Goal: Transaction & Acquisition: Book appointment/travel/reservation

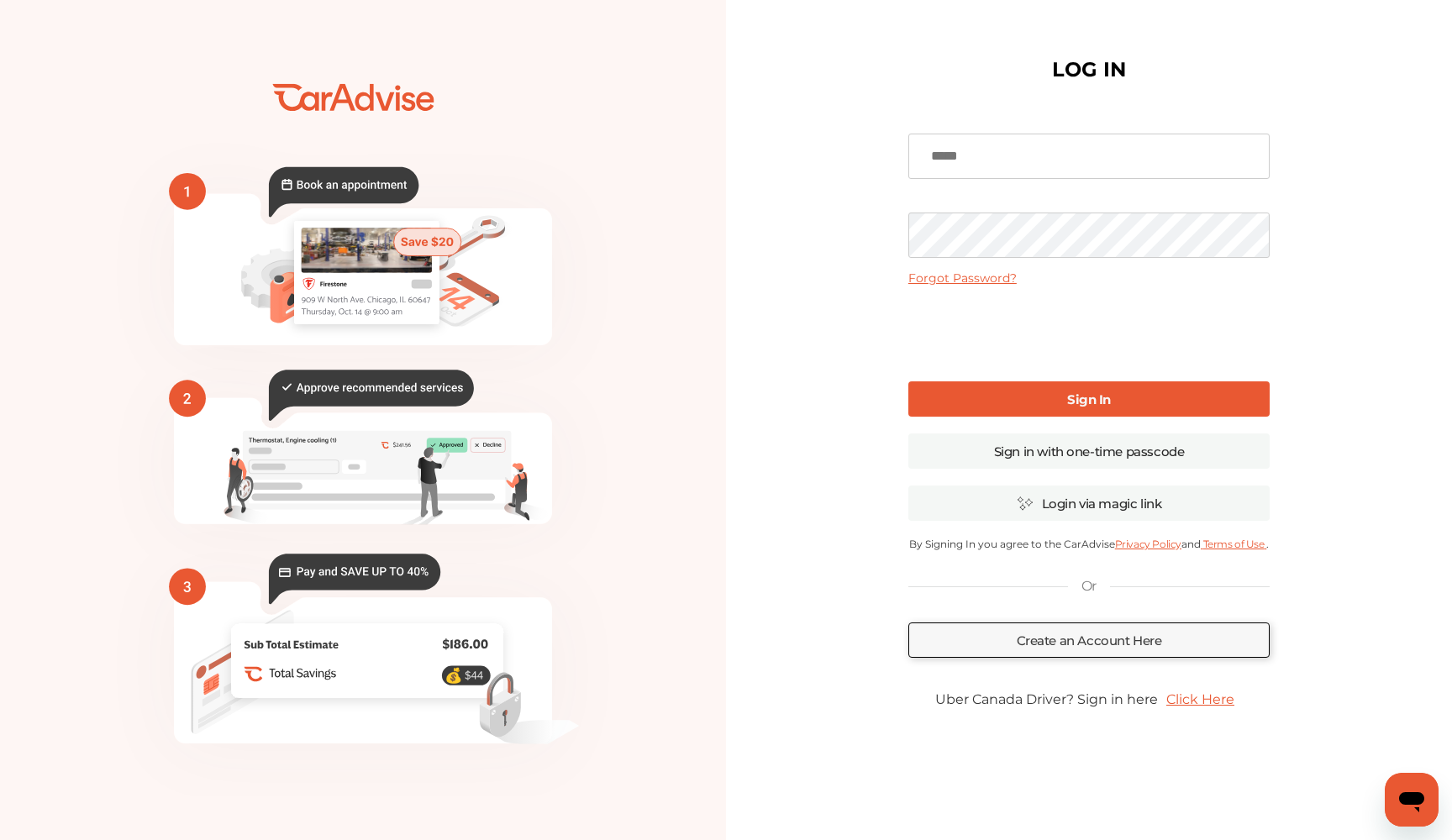
type input "**********"
click at [1010, 390] on link "Sign In" at bounding box center [1088, 398] width 361 height 36
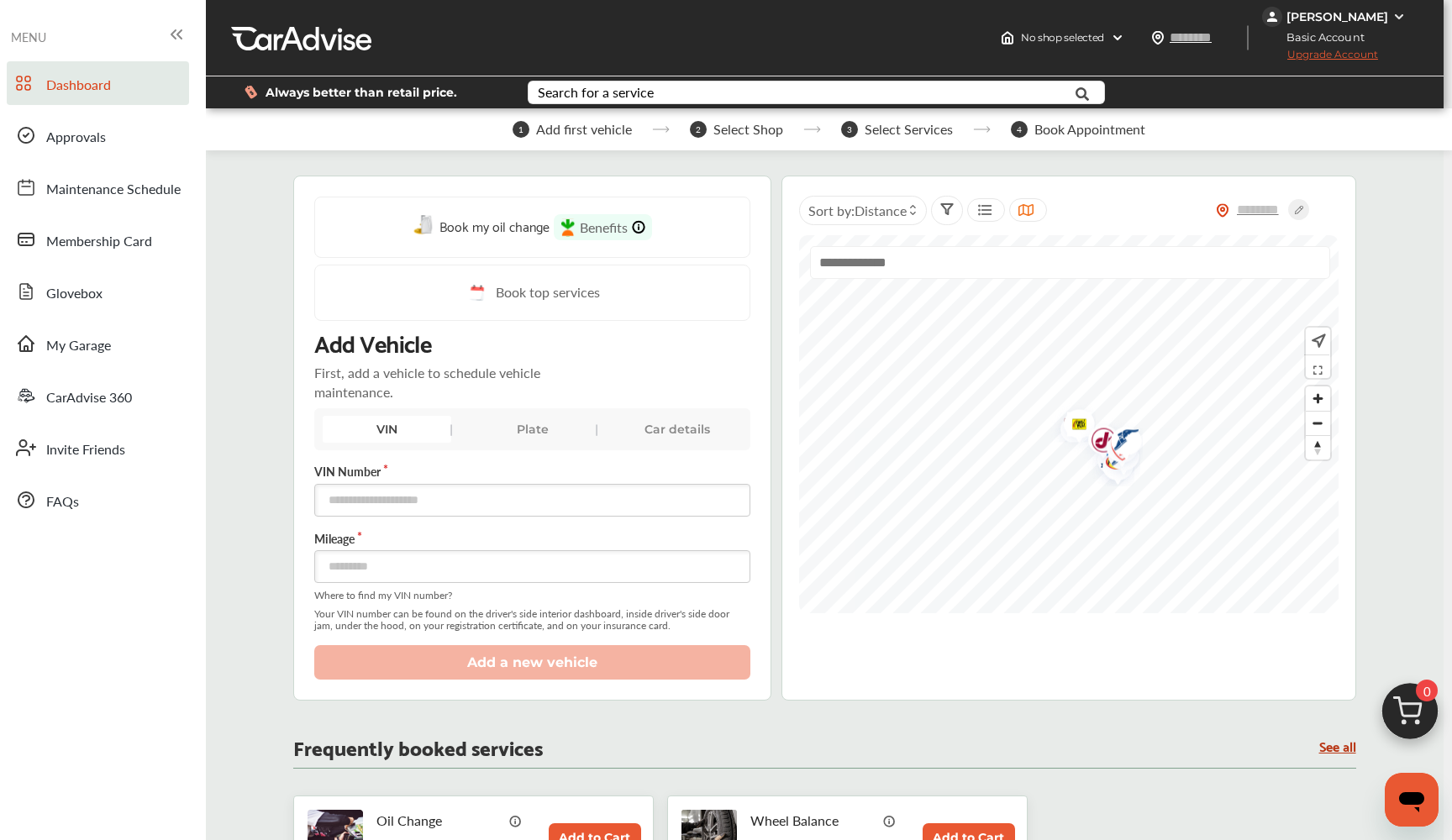
scroll to position [427, 0]
click at [568, 823] on button "Add to Cart" at bounding box center [595, 837] width 93 height 29
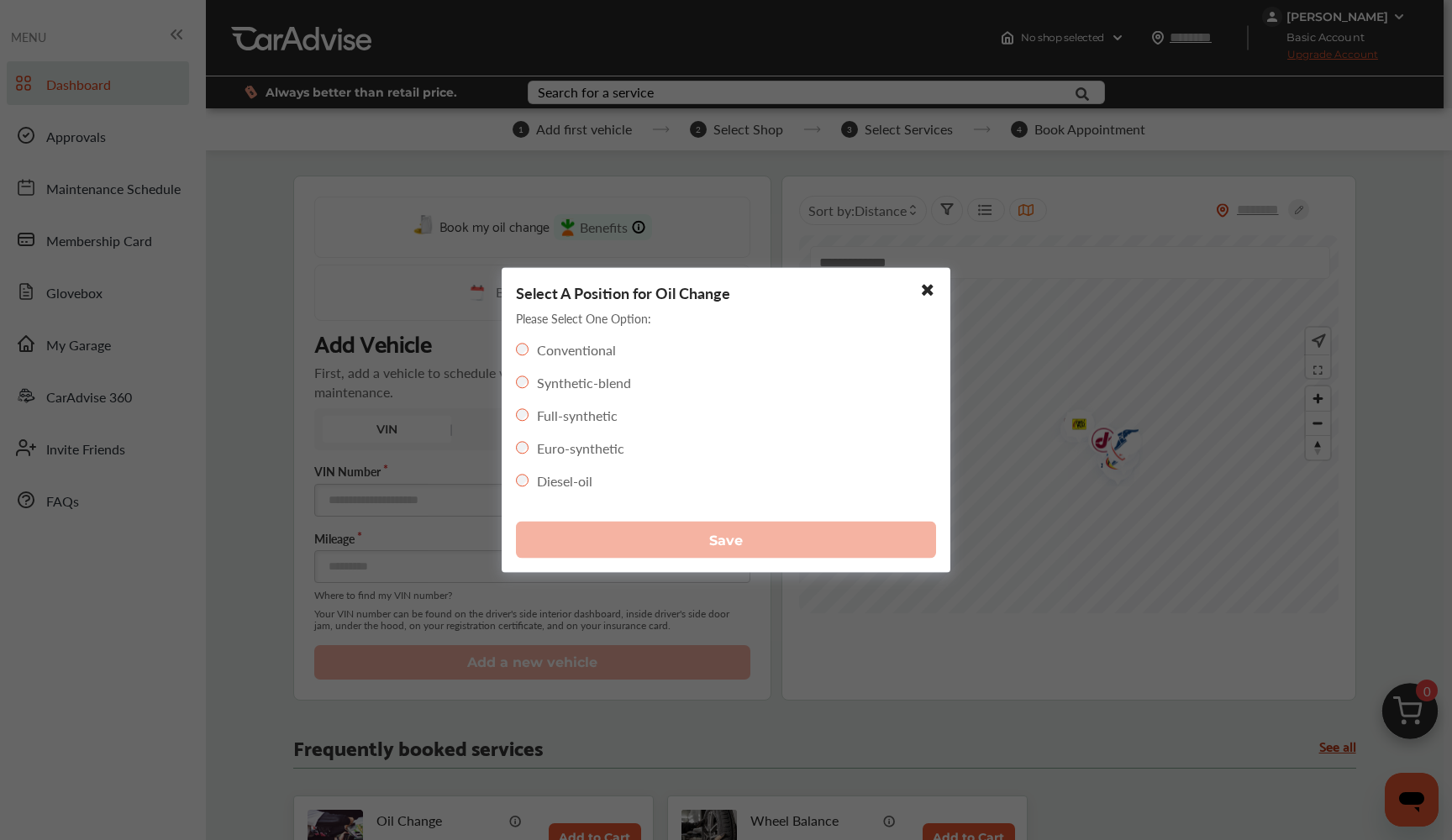
click at [531, 413] on div "Full-synthetic" at bounding box center [566, 416] width 101 height 19
click at [529, 410] on div "Full-synthetic" at bounding box center [566, 416] width 101 height 19
click at [534, 413] on div "Full-synthetic" at bounding box center [566, 416] width 101 height 19
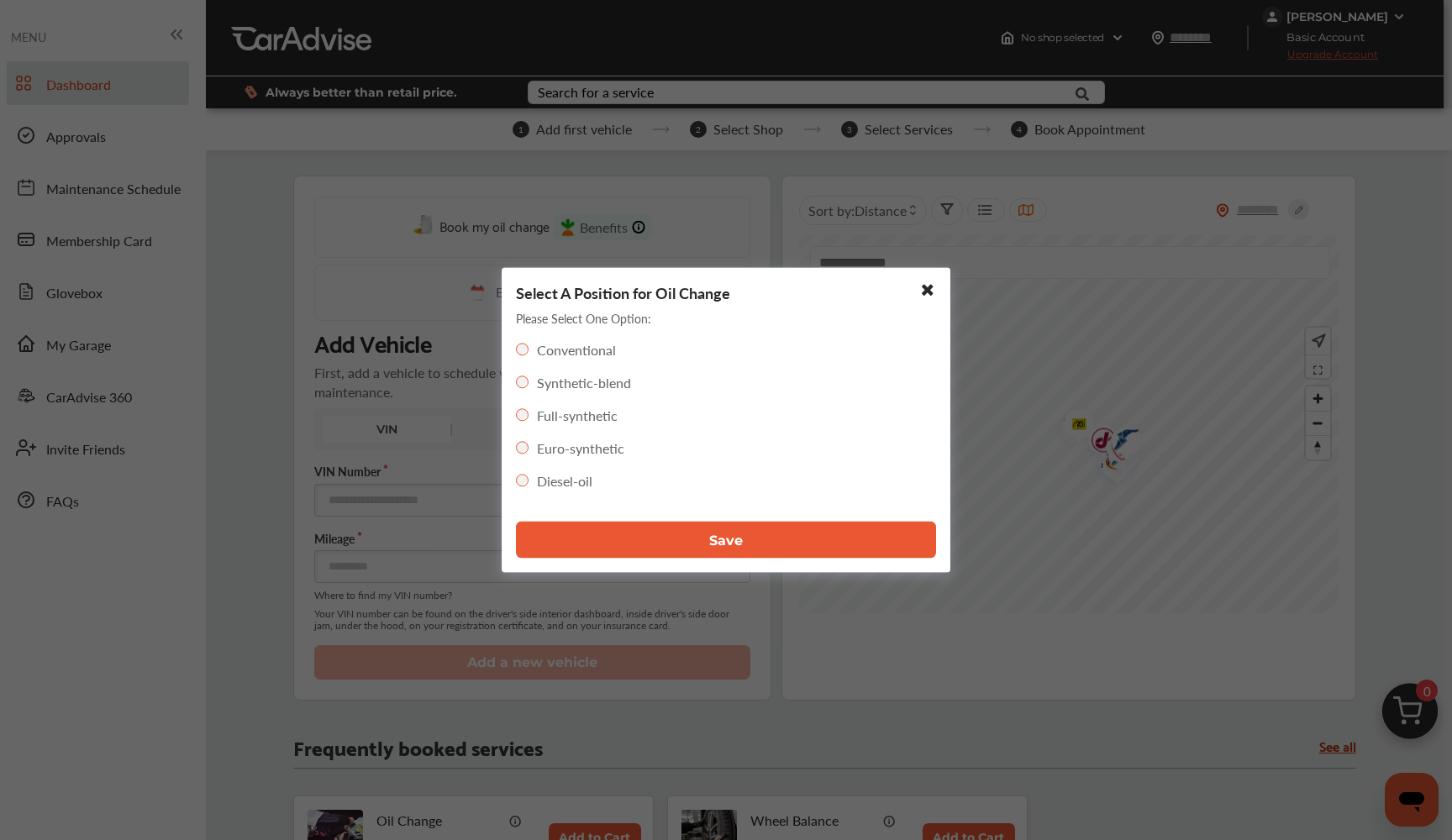
click at [596, 529] on button "Save" at bounding box center [726, 540] width 420 height 37
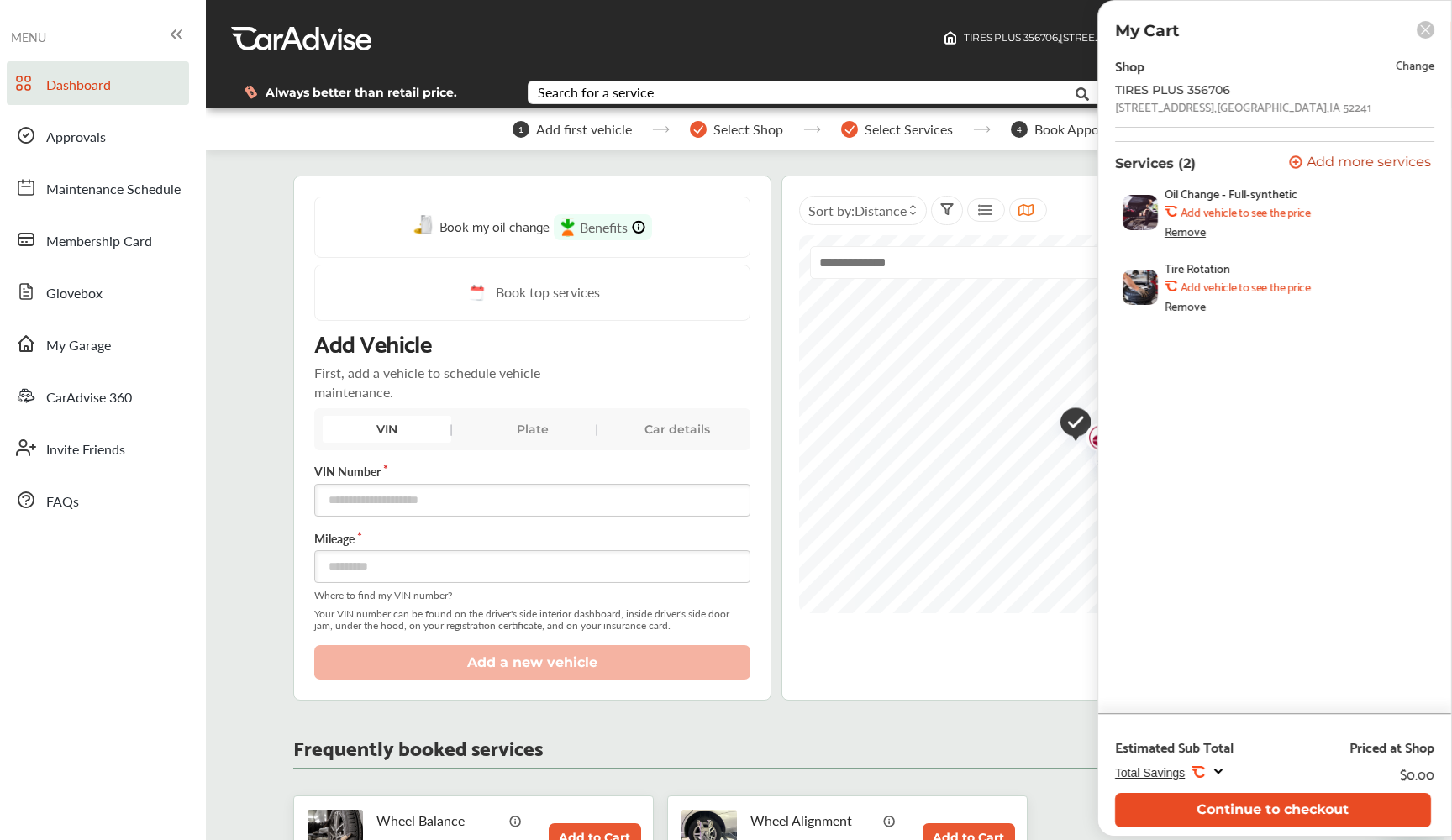
click at [1219, 807] on button "Continue to checkout" at bounding box center [1273, 810] width 315 height 35
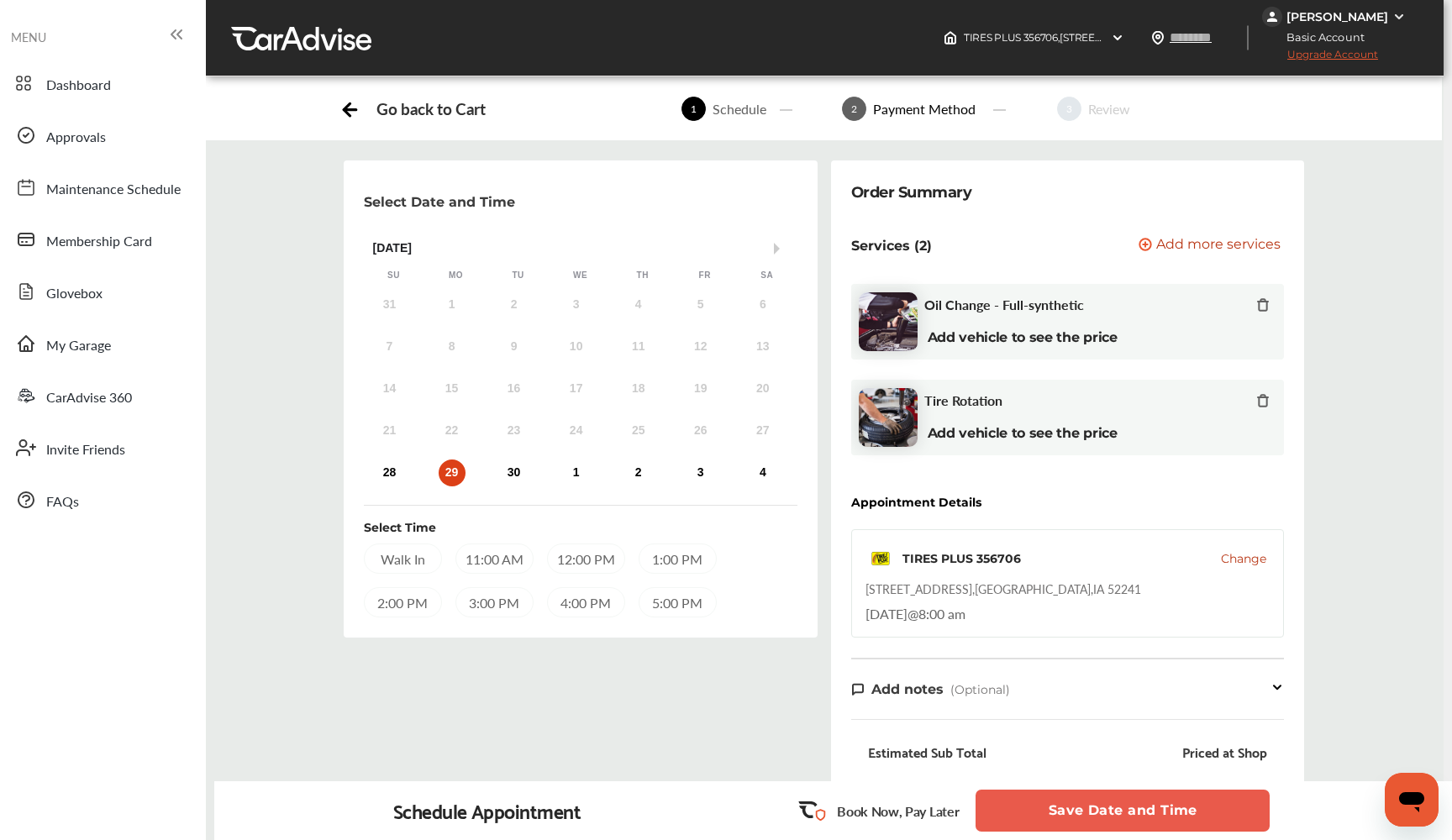
scroll to position [446, 0]
click at [1069, 810] on button "Save Date and Time" at bounding box center [1122, 811] width 294 height 42
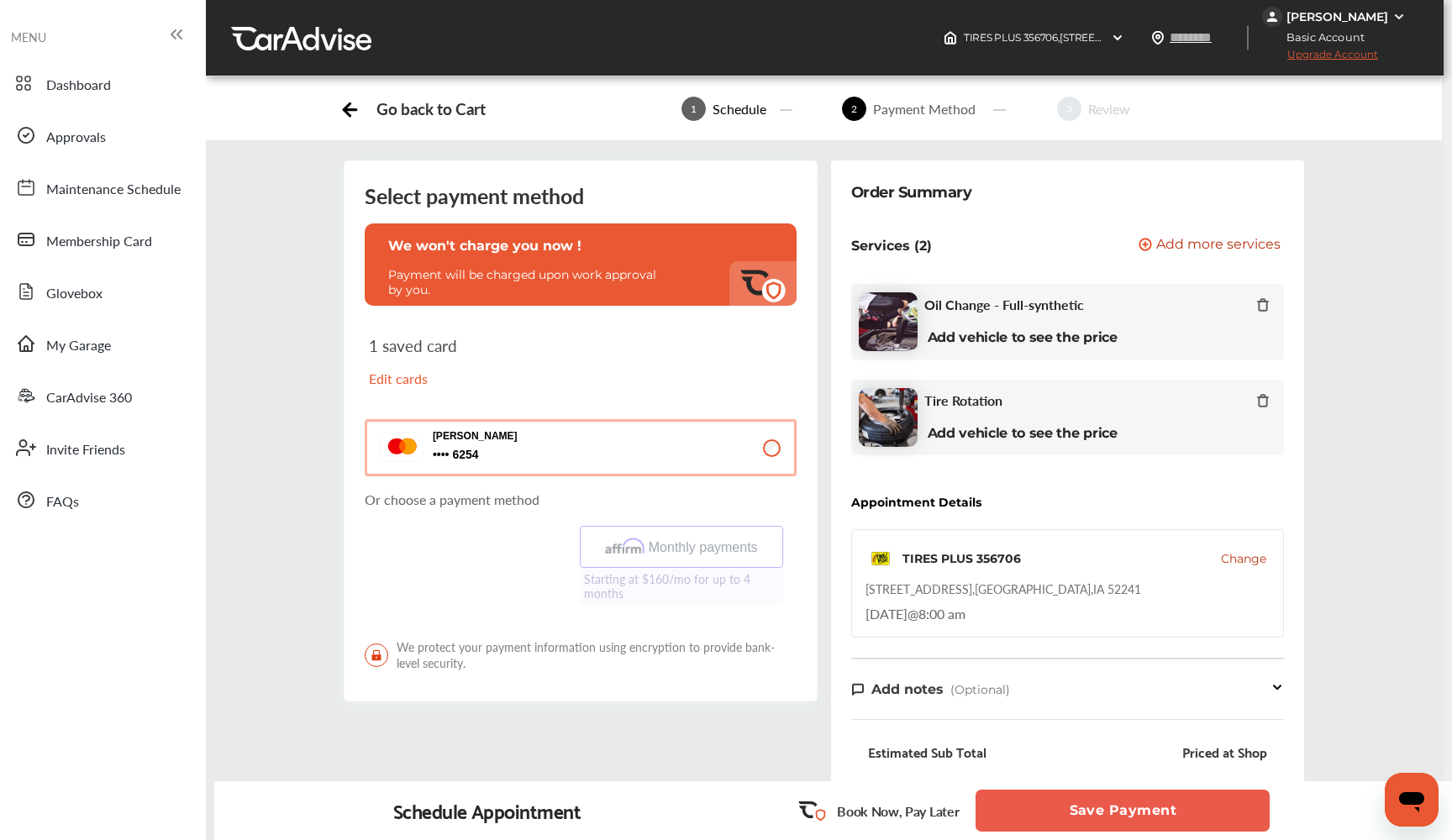
scroll to position [500, 0]
click at [1060, 809] on button "Save Payment" at bounding box center [1122, 811] width 294 height 42
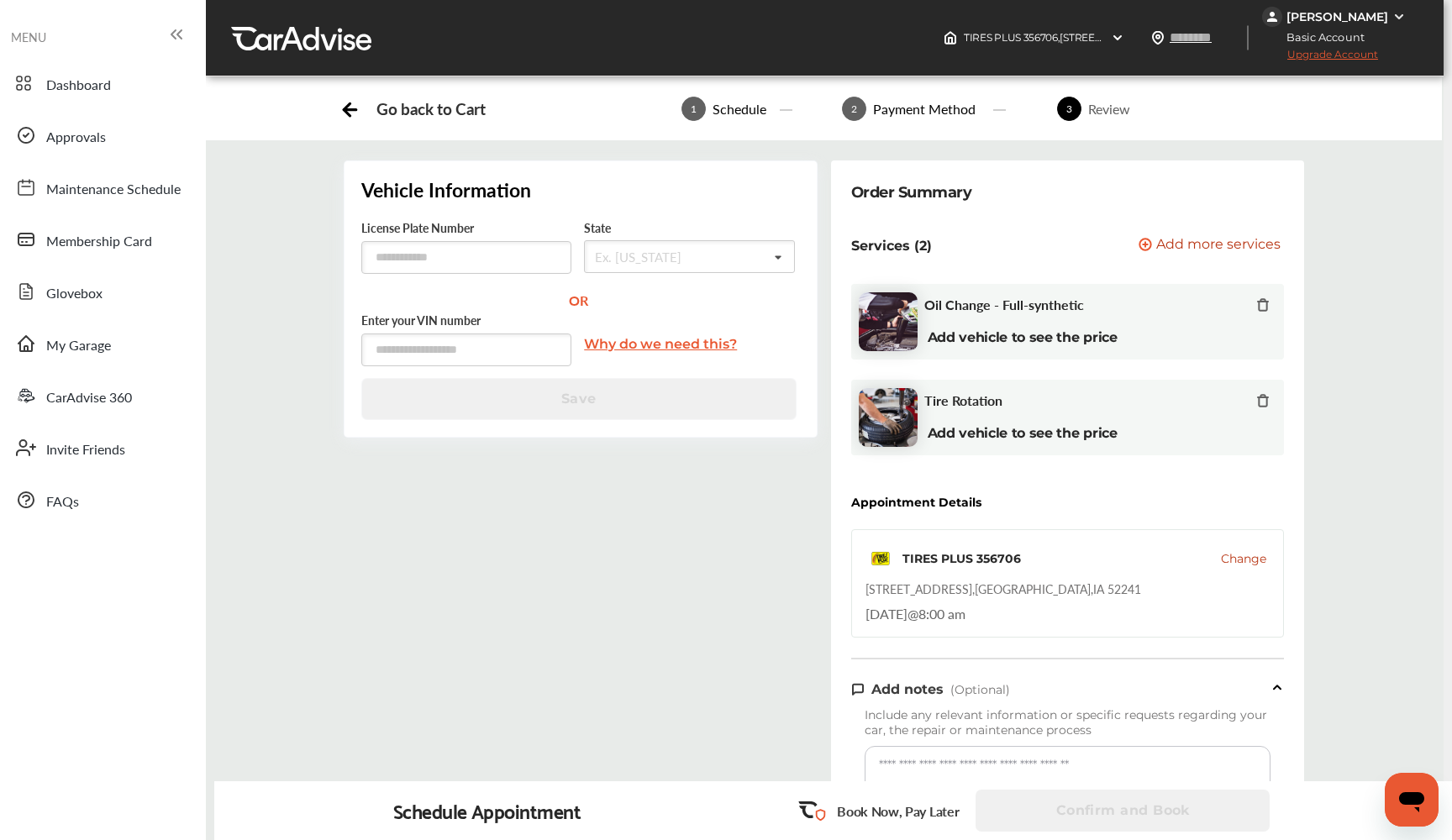
scroll to position [637, 0]
click at [537, 812] on div "Schedule Appointment" at bounding box center [487, 810] width 188 height 23
click at [1106, 805] on div "Confirm and Book" at bounding box center [1124, 811] width 297 height 42
click at [937, 815] on p "Book Now, Pay Later" at bounding box center [897, 811] width 122 height 19
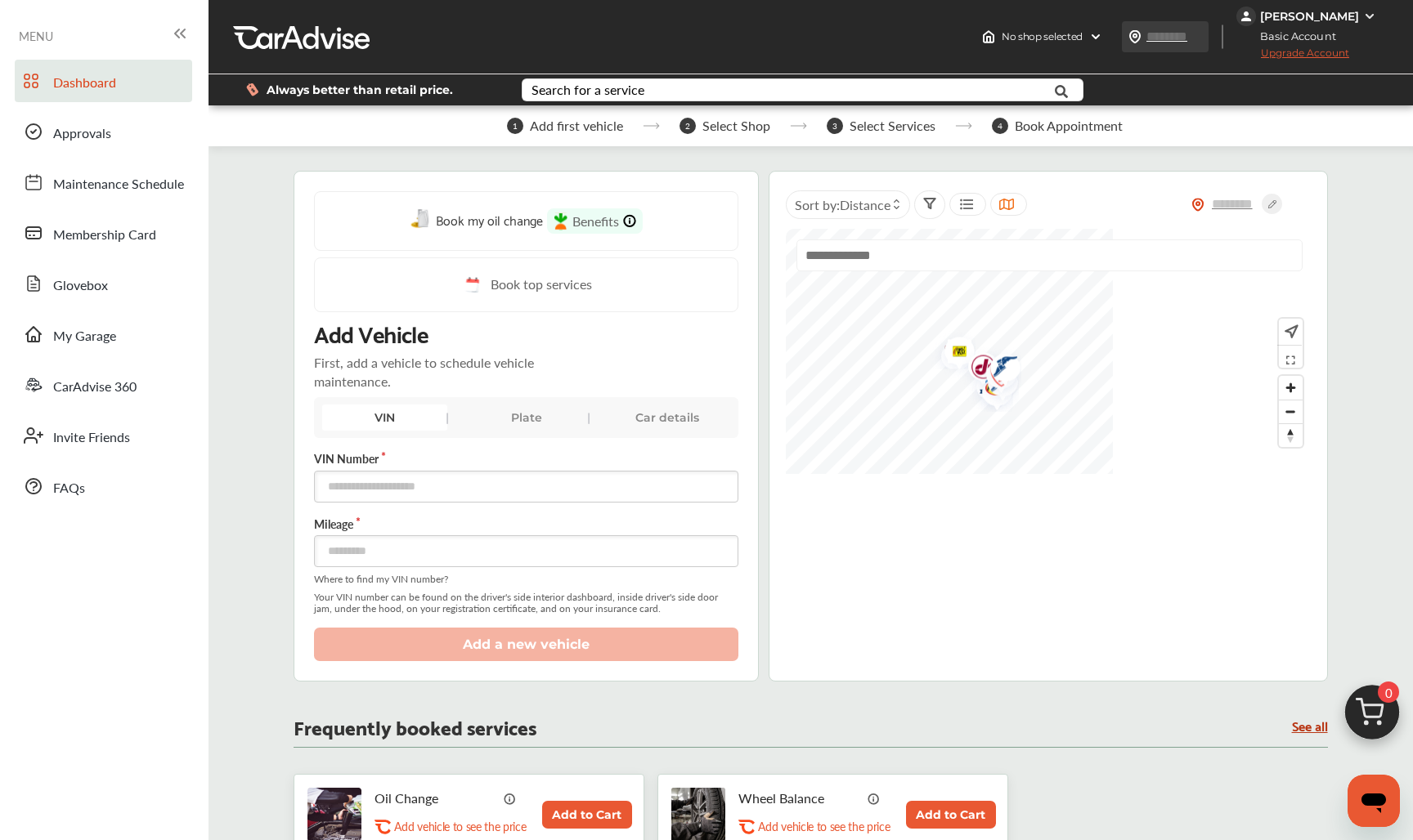
click at [1167, 44] on input "text" at bounding box center [1183, 37] width 75 height 17
click at [1092, 29] on div "No shop selected" at bounding box center [1042, 37] width 133 height 26
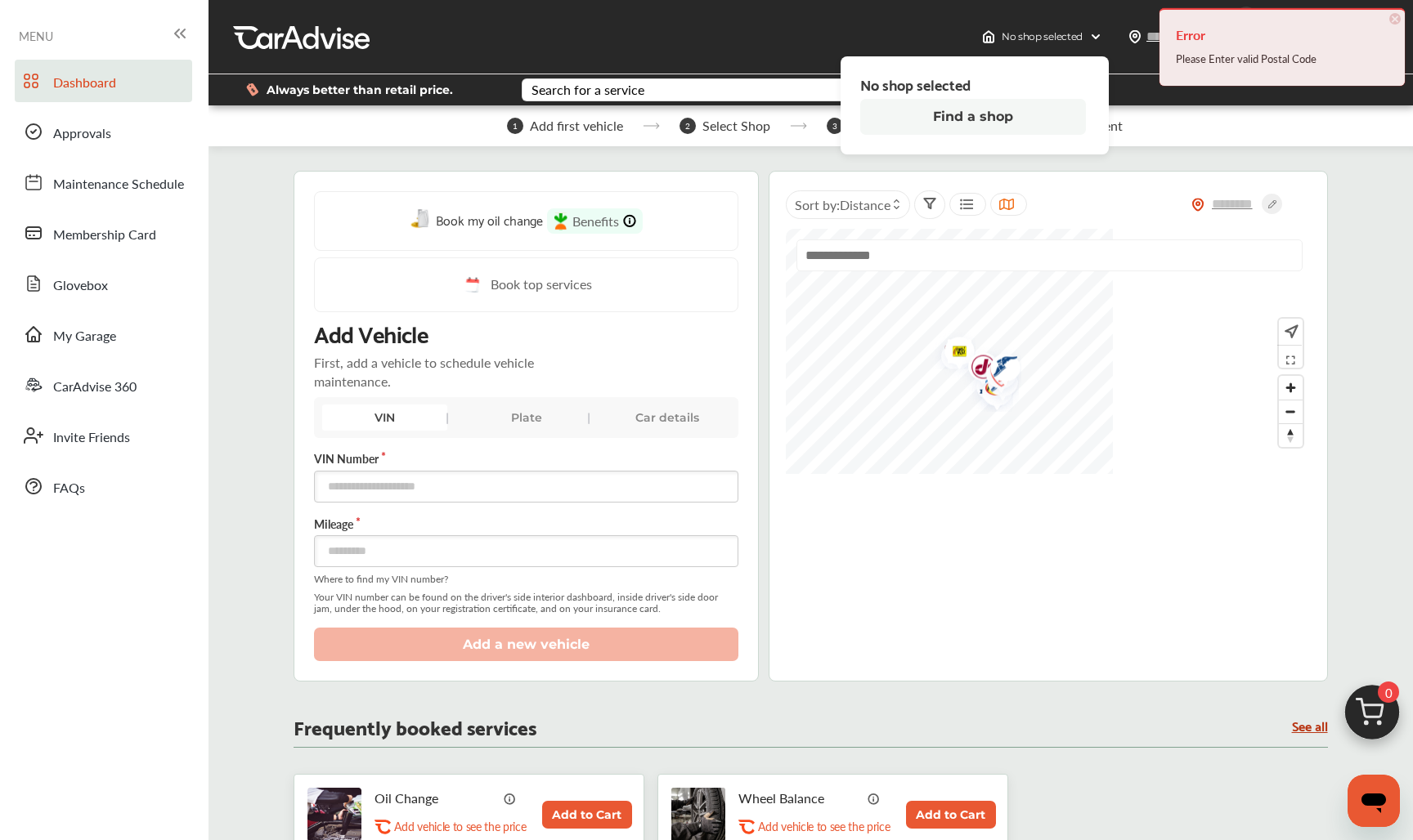
click at [1035, 122] on button "Find a shop" at bounding box center [973, 116] width 225 height 36
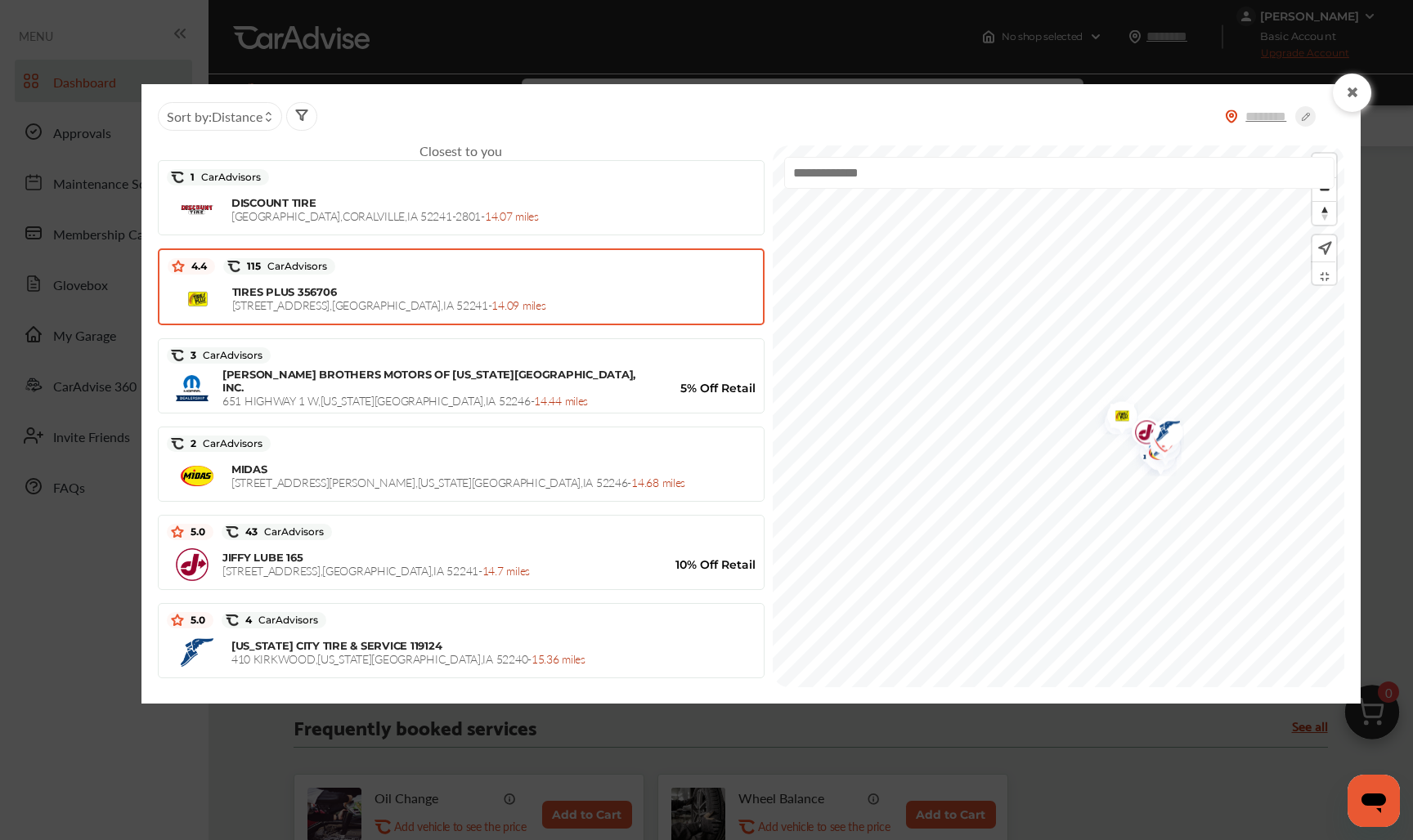
click at [392, 298] on span "2480 10TH ST. , Coralville , IA 52241 - 14.09 miles" at bounding box center [389, 304] width 314 height 16
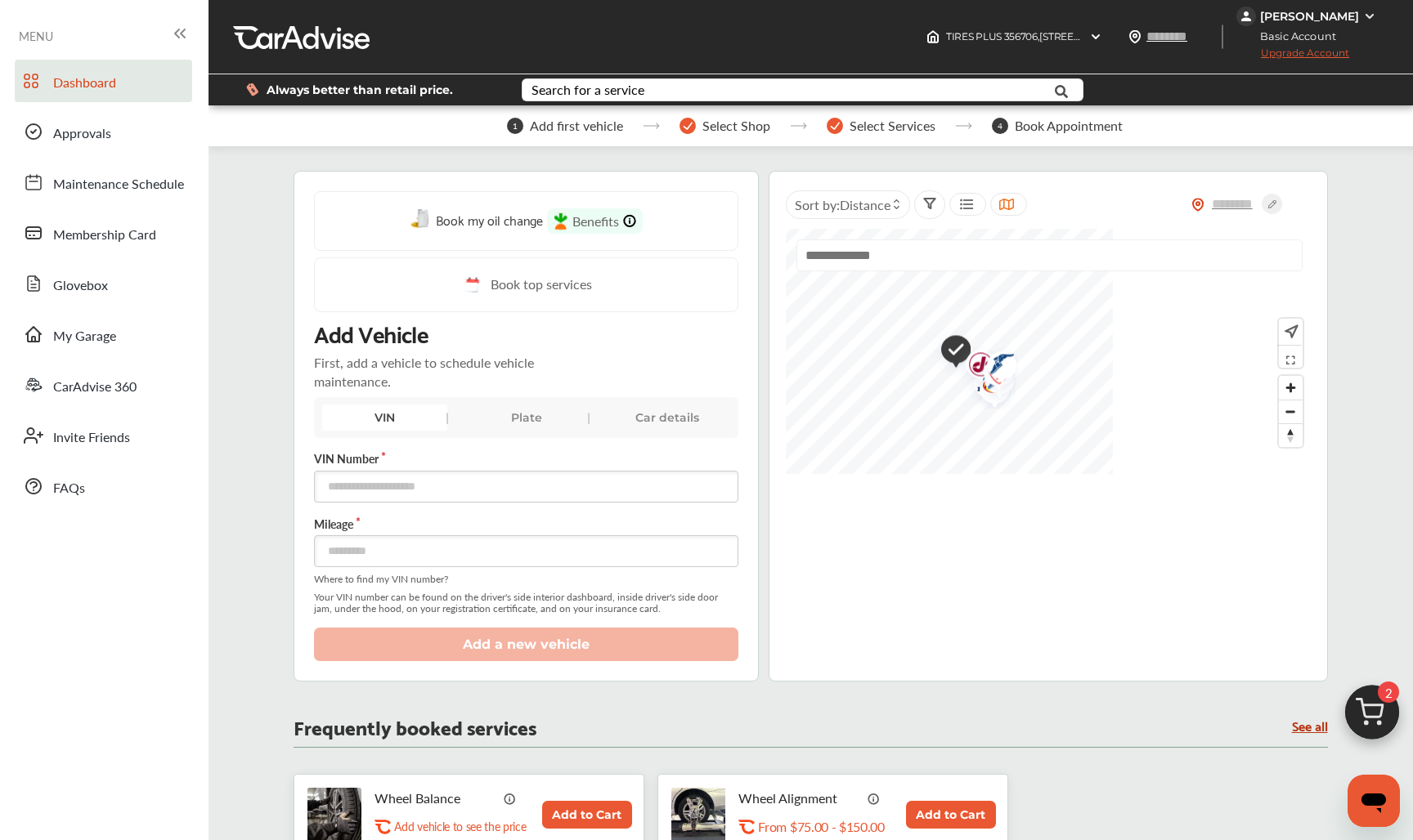
click at [528, 432] on div "VIN Plate Car details" at bounding box center [525, 418] width 423 height 41
click at [532, 416] on div "Plate" at bounding box center [526, 418] width 125 height 26
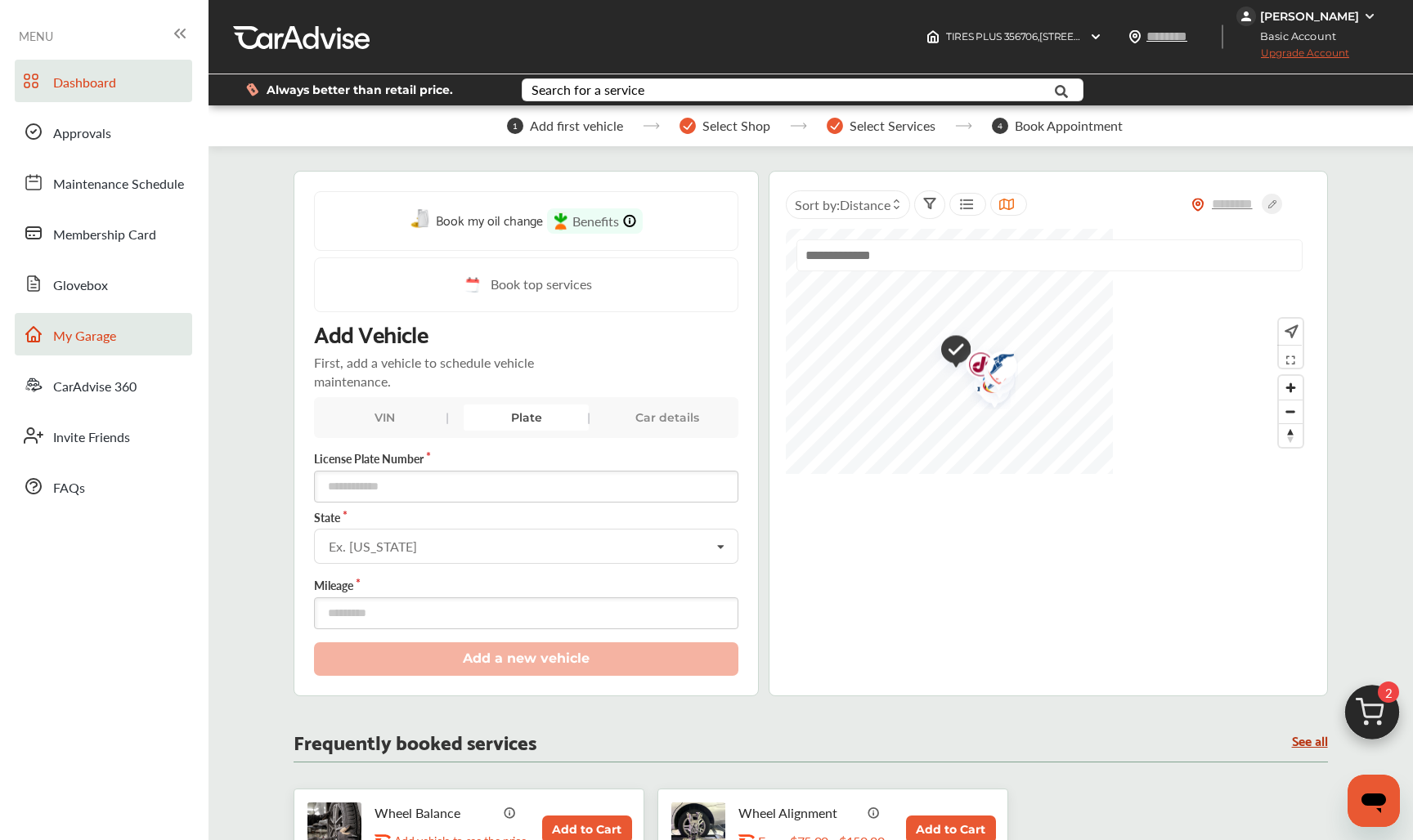
click at [97, 321] on link "My Garage" at bounding box center [103, 334] width 177 height 42
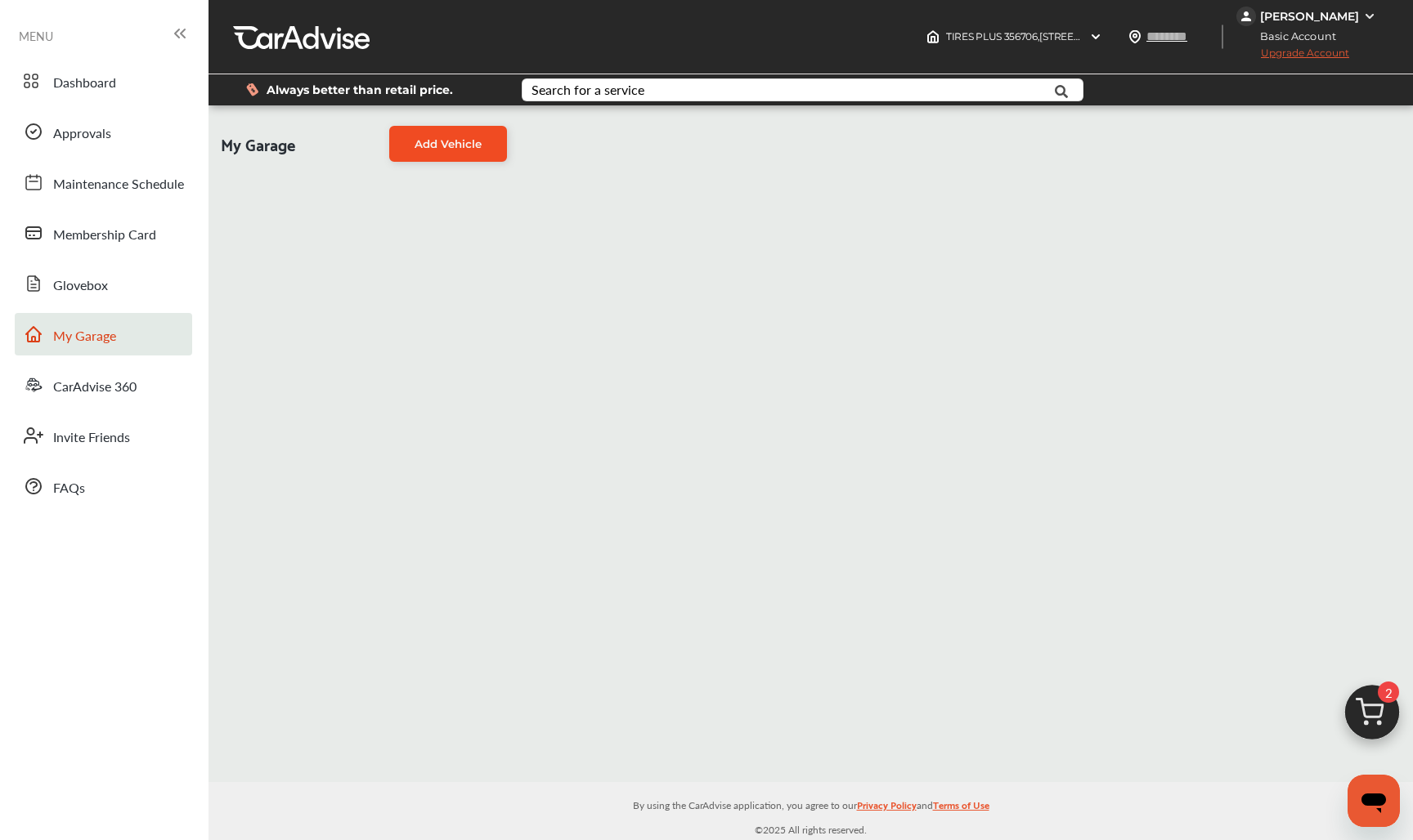
click at [438, 145] on span "Add Vehicle" at bounding box center [447, 144] width 67 height 13
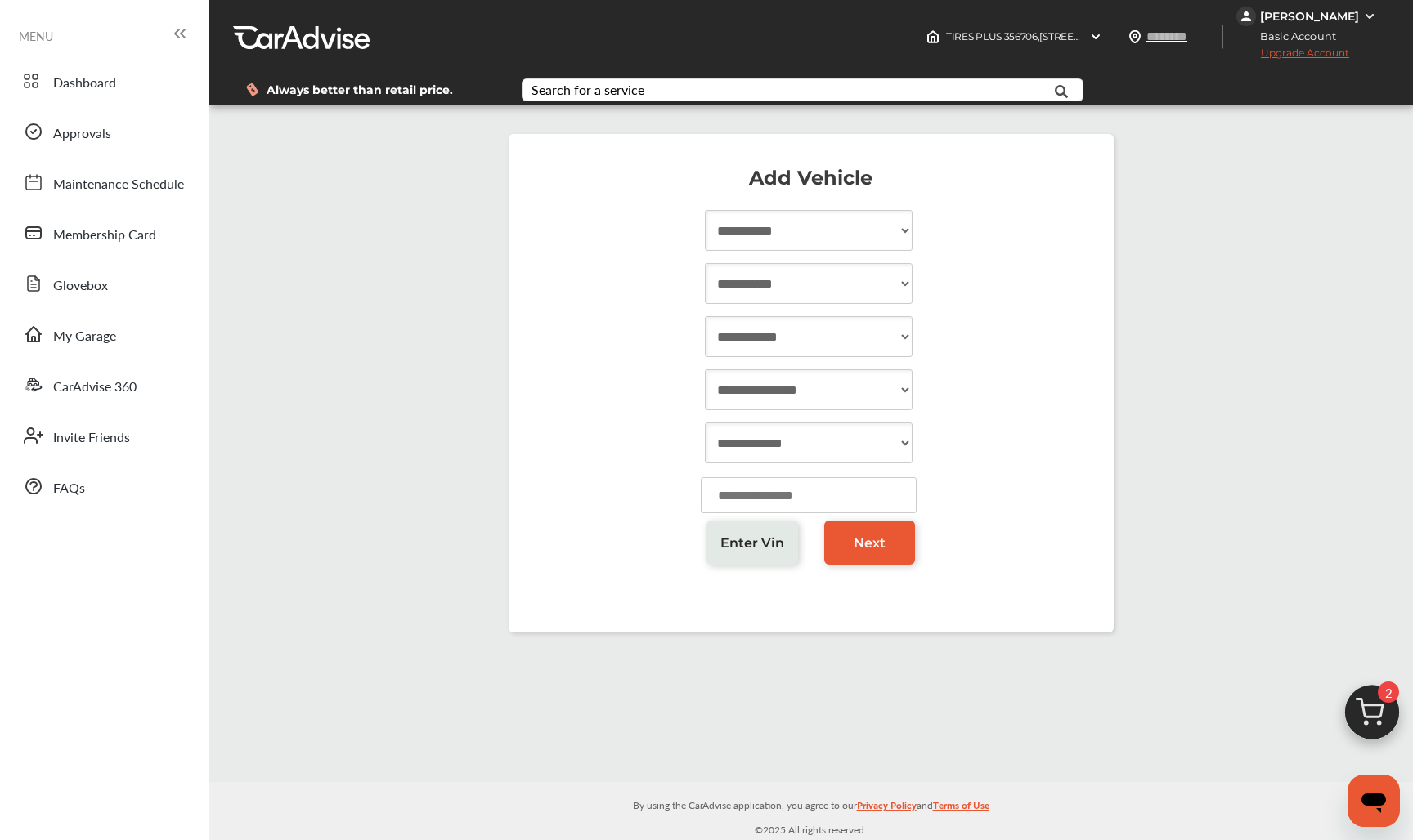
select select "****"
select select "******"
select select "*****"
select select "*********"
select select "***"
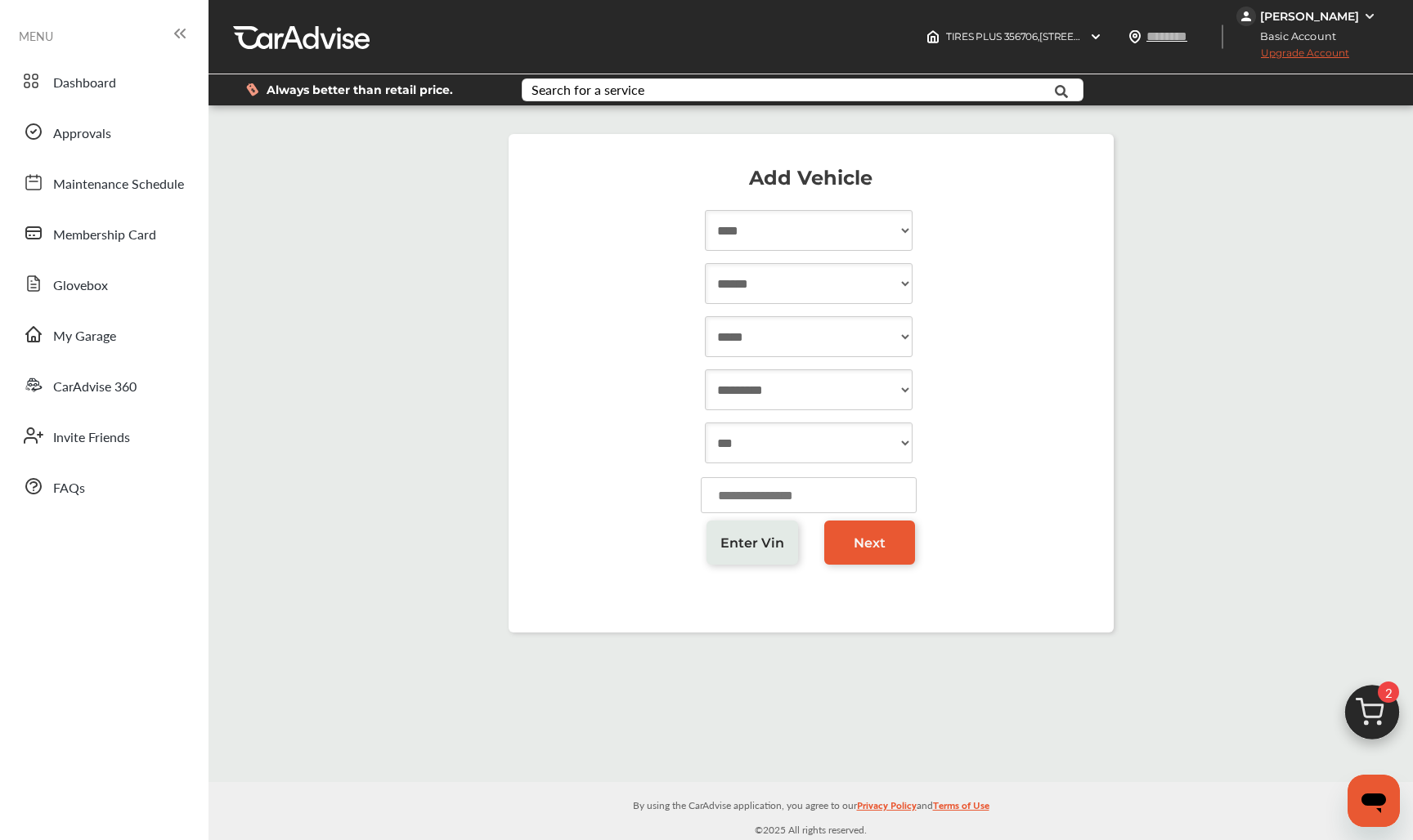
click at [775, 482] on input "number" at bounding box center [808, 496] width 216 height 36
type input "*****"
click at [876, 542] on span "Next" at bounding box center [869, 542] width 32 height 16
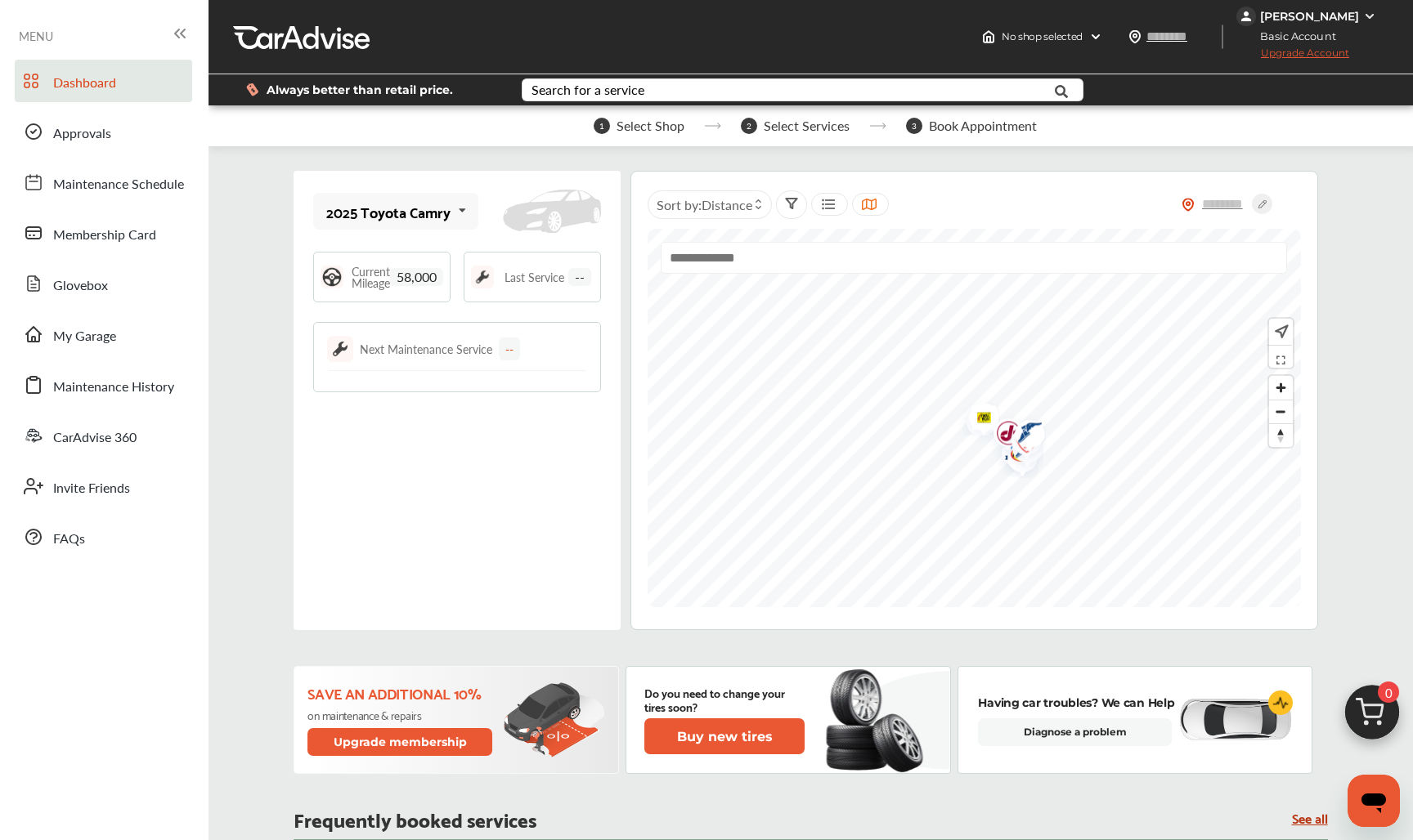
click at [444, 206] on div "2025 Toyota Camry" at bounding box center [388, 211] width 124 height 16
click at [98, 339] on span "My Garage" at bounding box center [84, 336] width 63 height 22
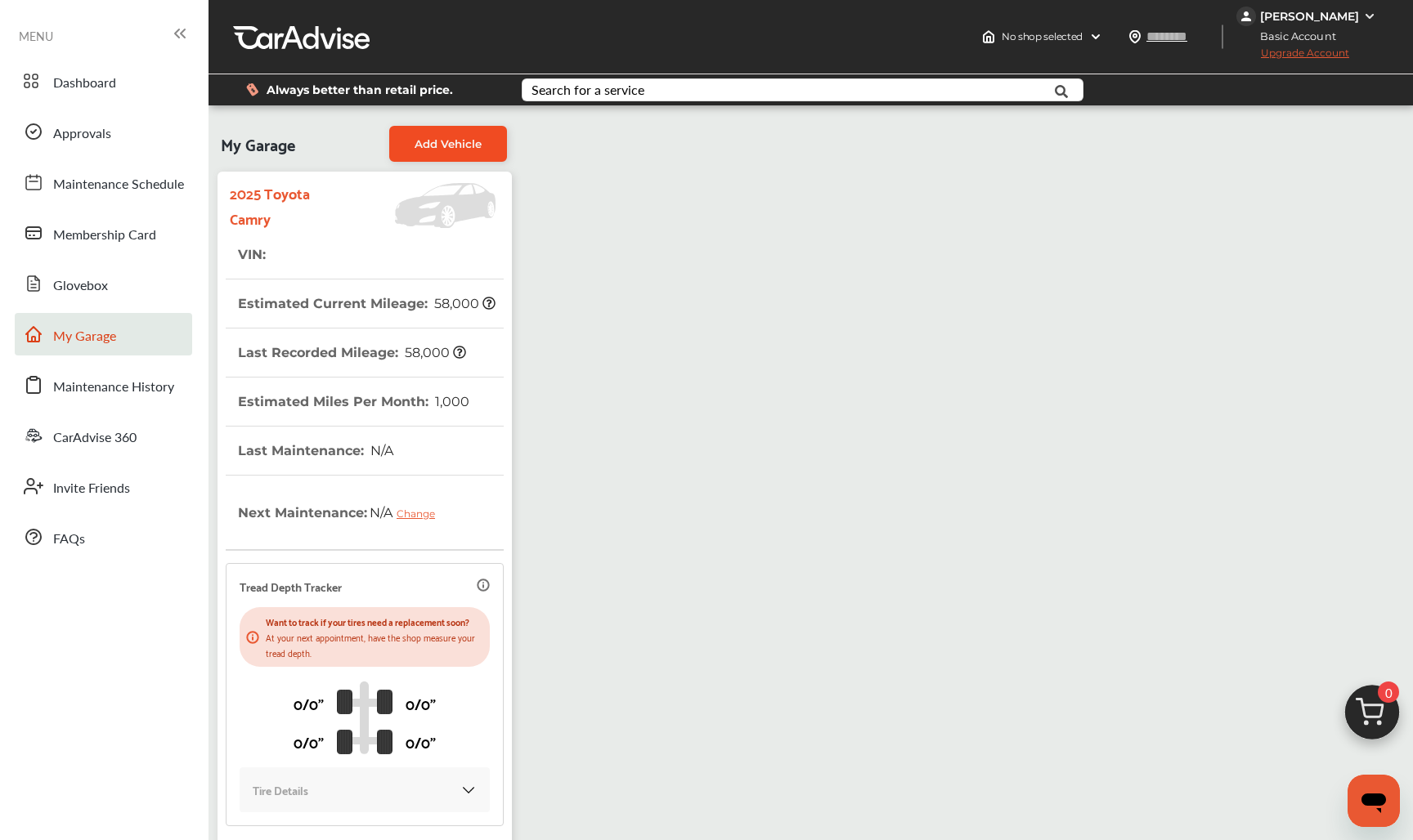
click at [408, 149] on link "Add Vehicle" at bounding box center [447, 144] width 117 height 36
select select "****"
select select "*****"
select select "*********"
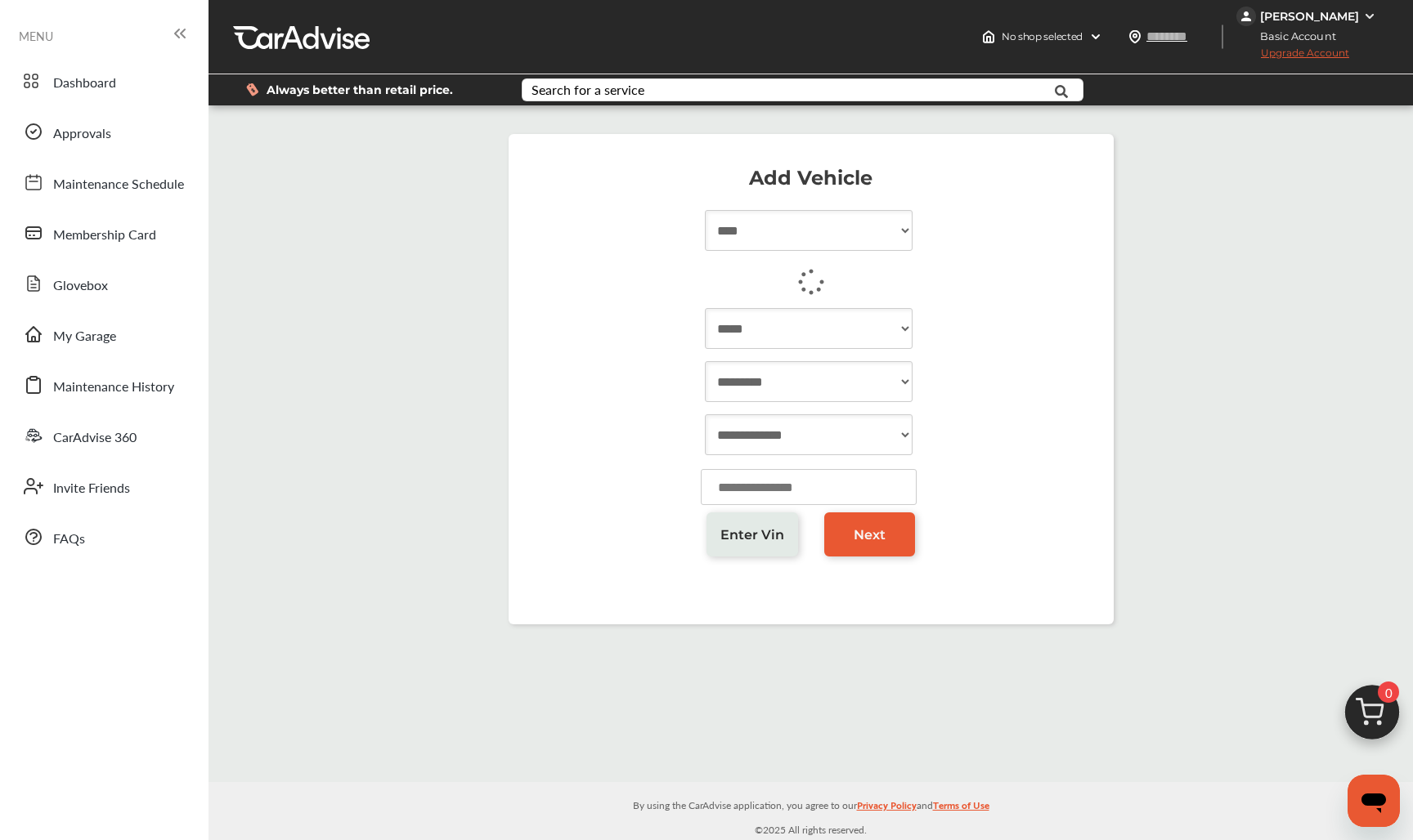
select select "**********"
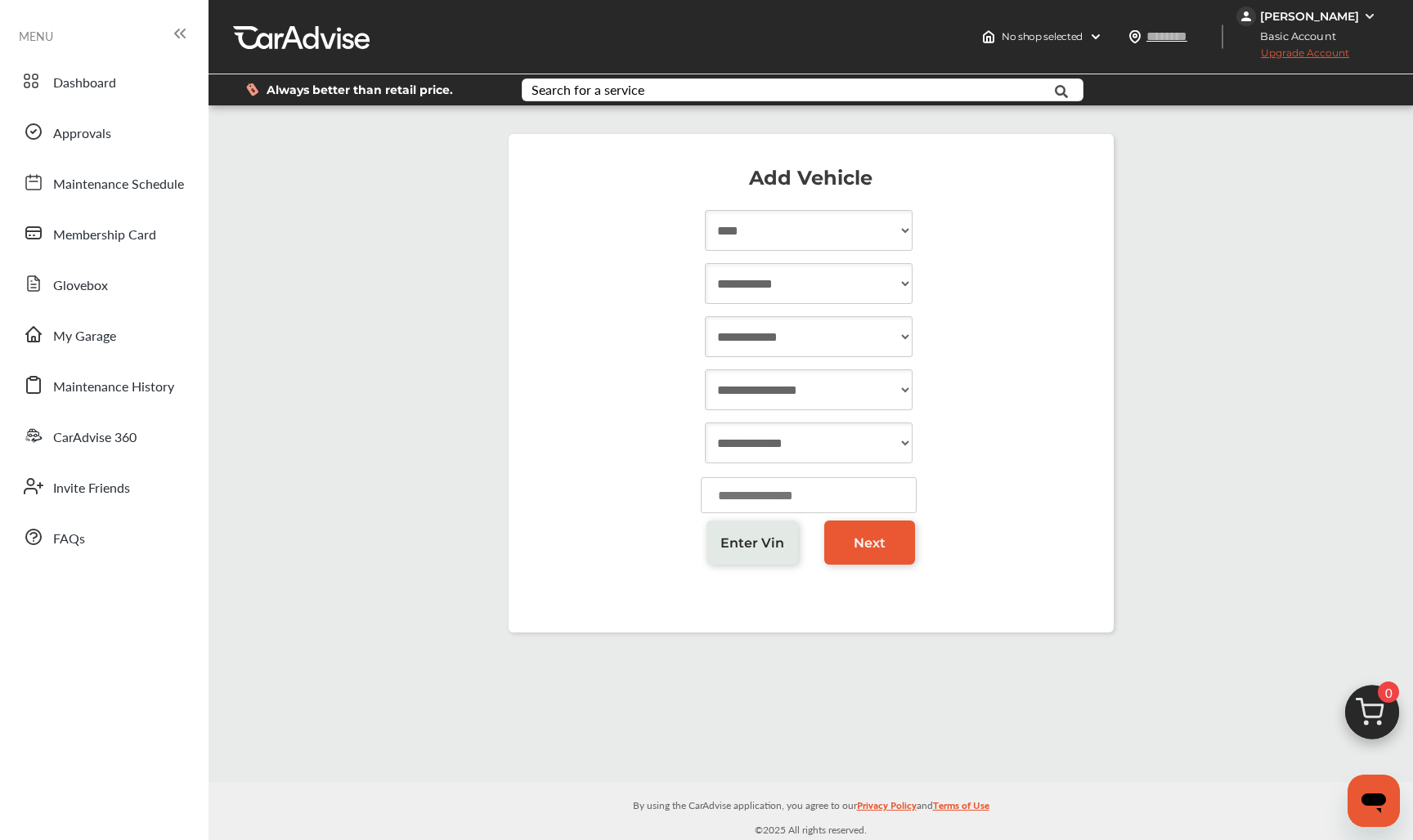
select select "**********"
click at [756, 540] on span "Enter Vin" at bounding box center [752, 542] width 64 height 16
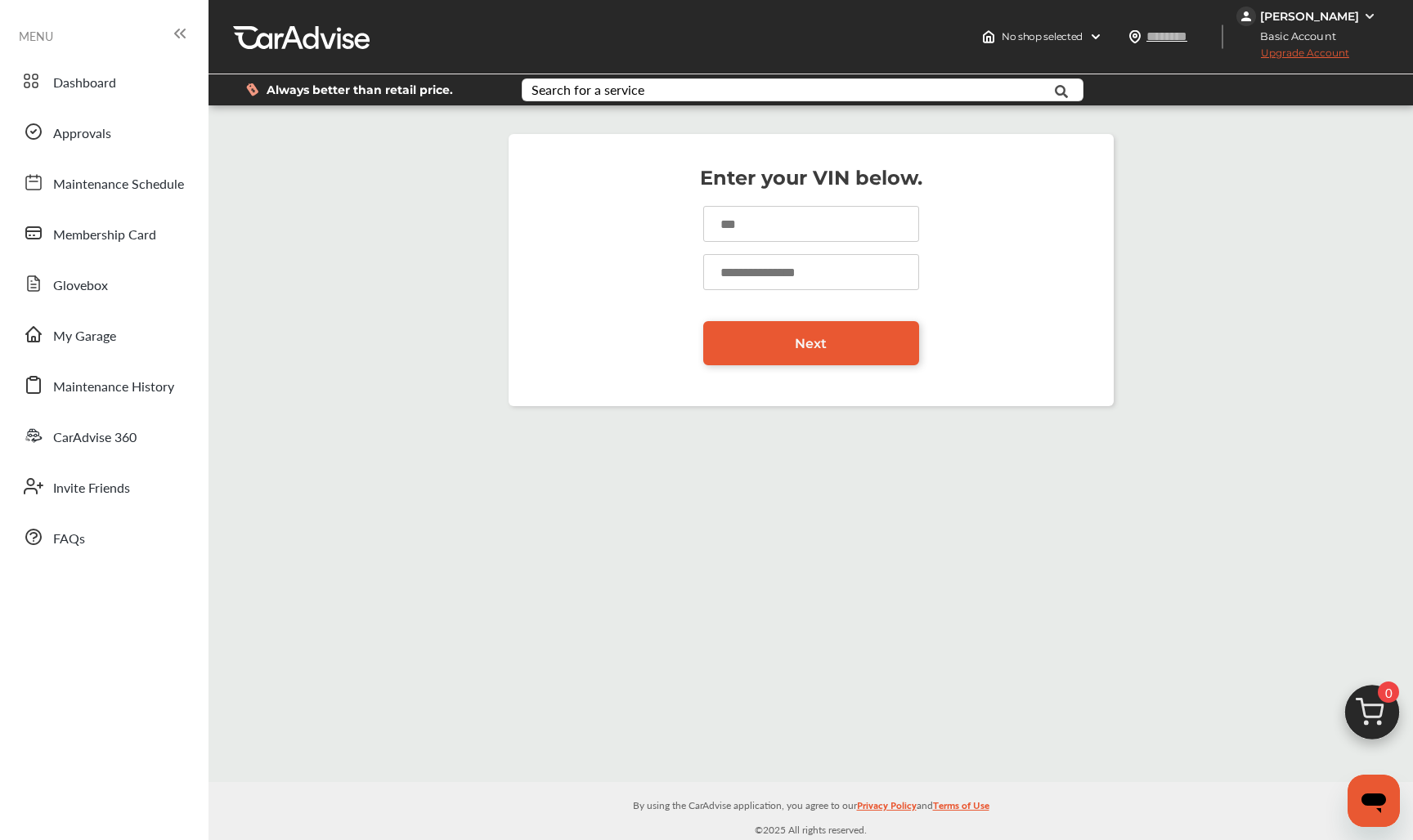
click at [845, 218] on input at bounding box center [811, 223] width 216 height 36
type input "**********"
click at [812, 276] on input "number" at bounding box center [811, 272] width 216 height 36
type input "*****"
click at [788, 346] on link "Next" at bounding box center [811, 343] width 216 height 44
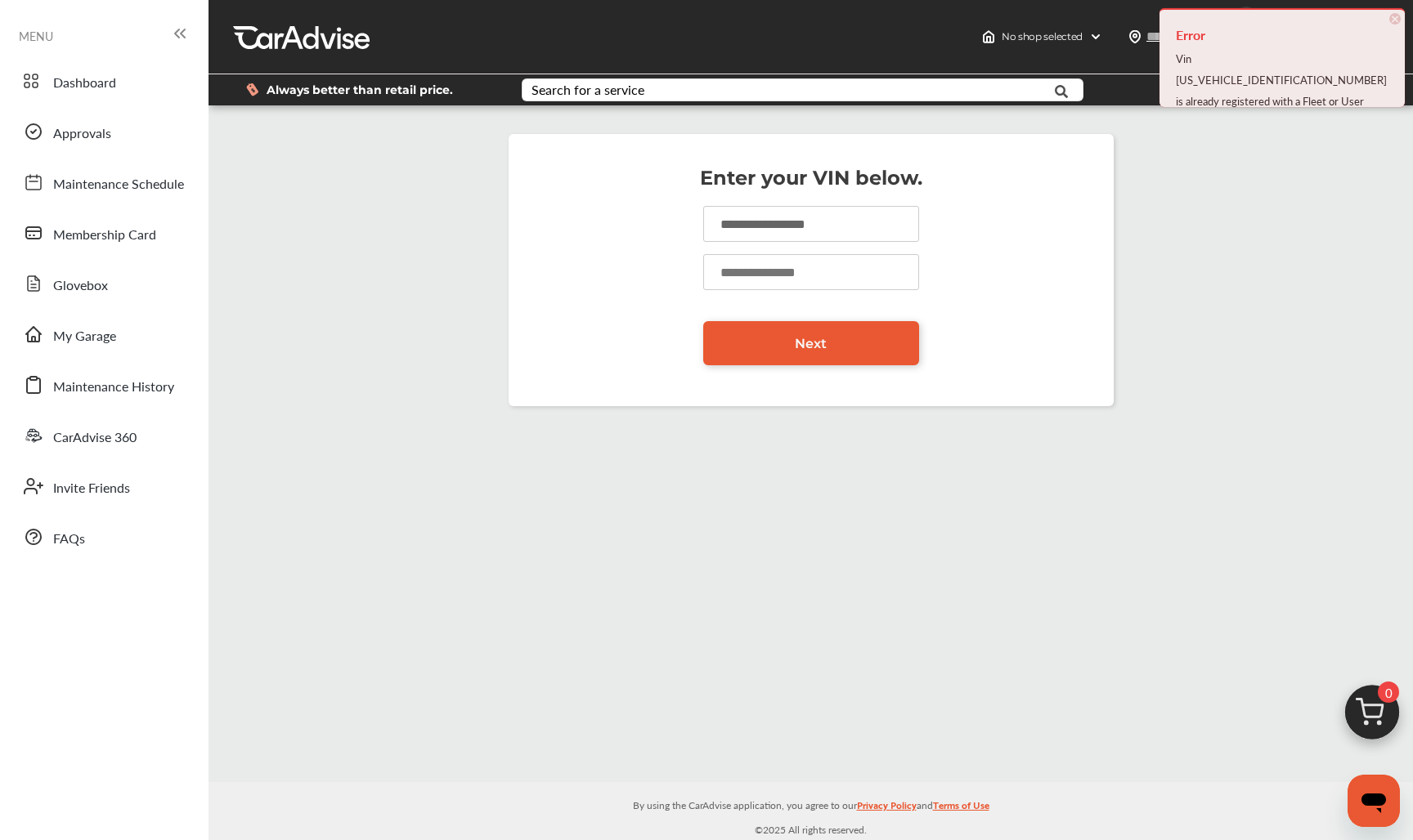
click at [1290, 76] on div "Vin 4T1DBADK2SU514713 is already registered with a Fleet or User" at bounding box center [1282, 80] width 212 height 64
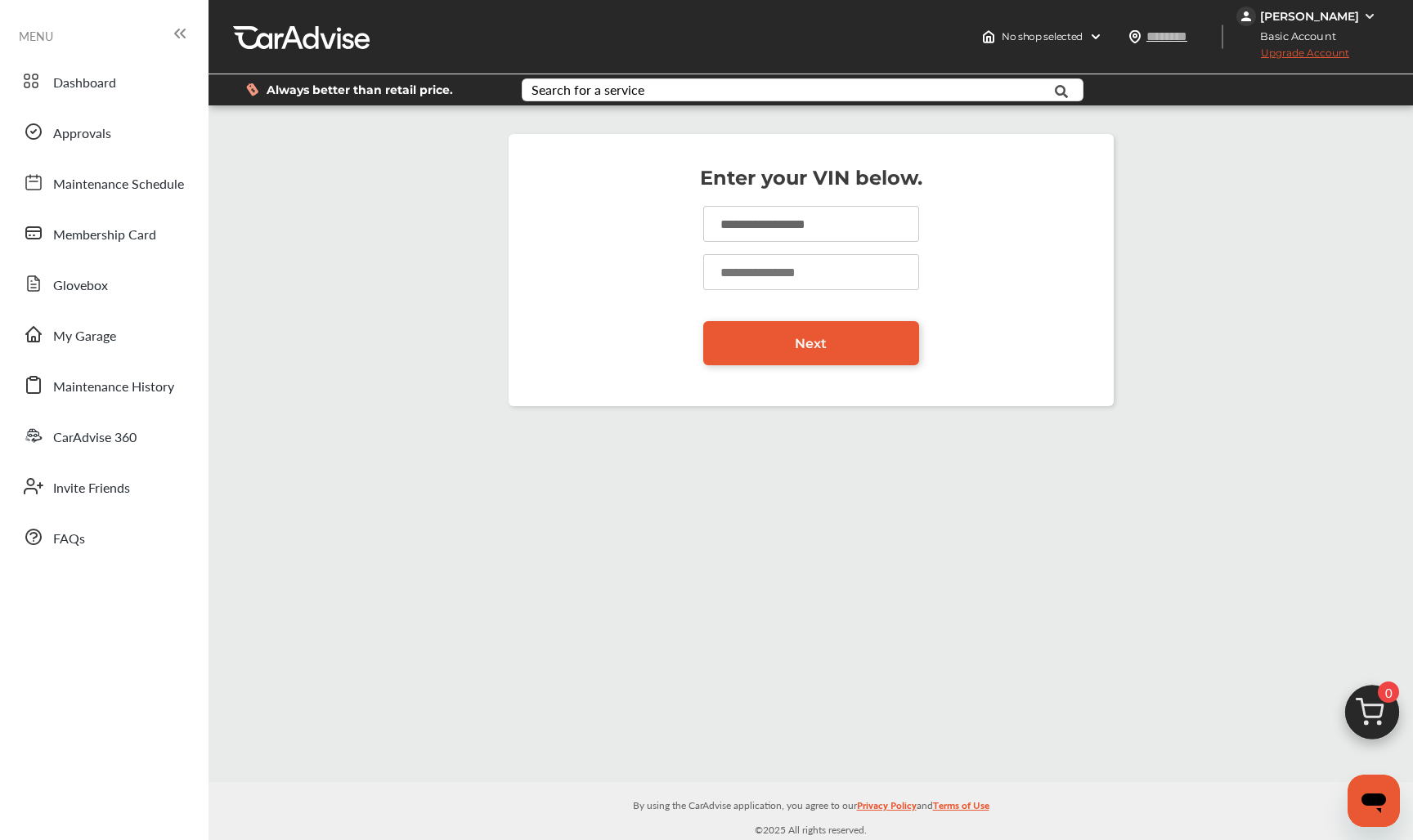
click at [1344, 11] on div "[PERSON_NAME]" at bounding box center [1309, 17] width 99 height 15
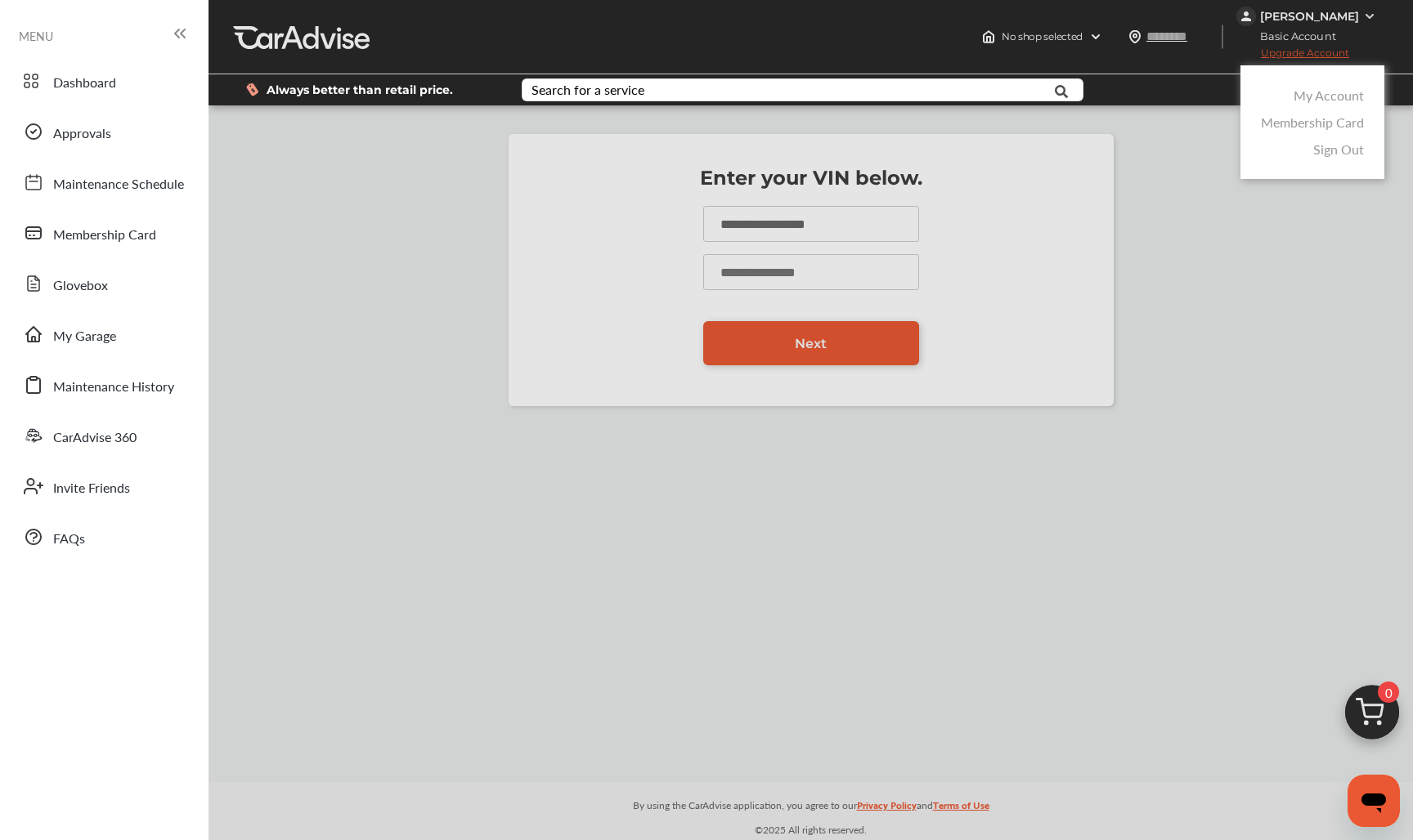
click at [1346, 87] on link "My Account" at bounding box center [1329, 95] width 70 height 19
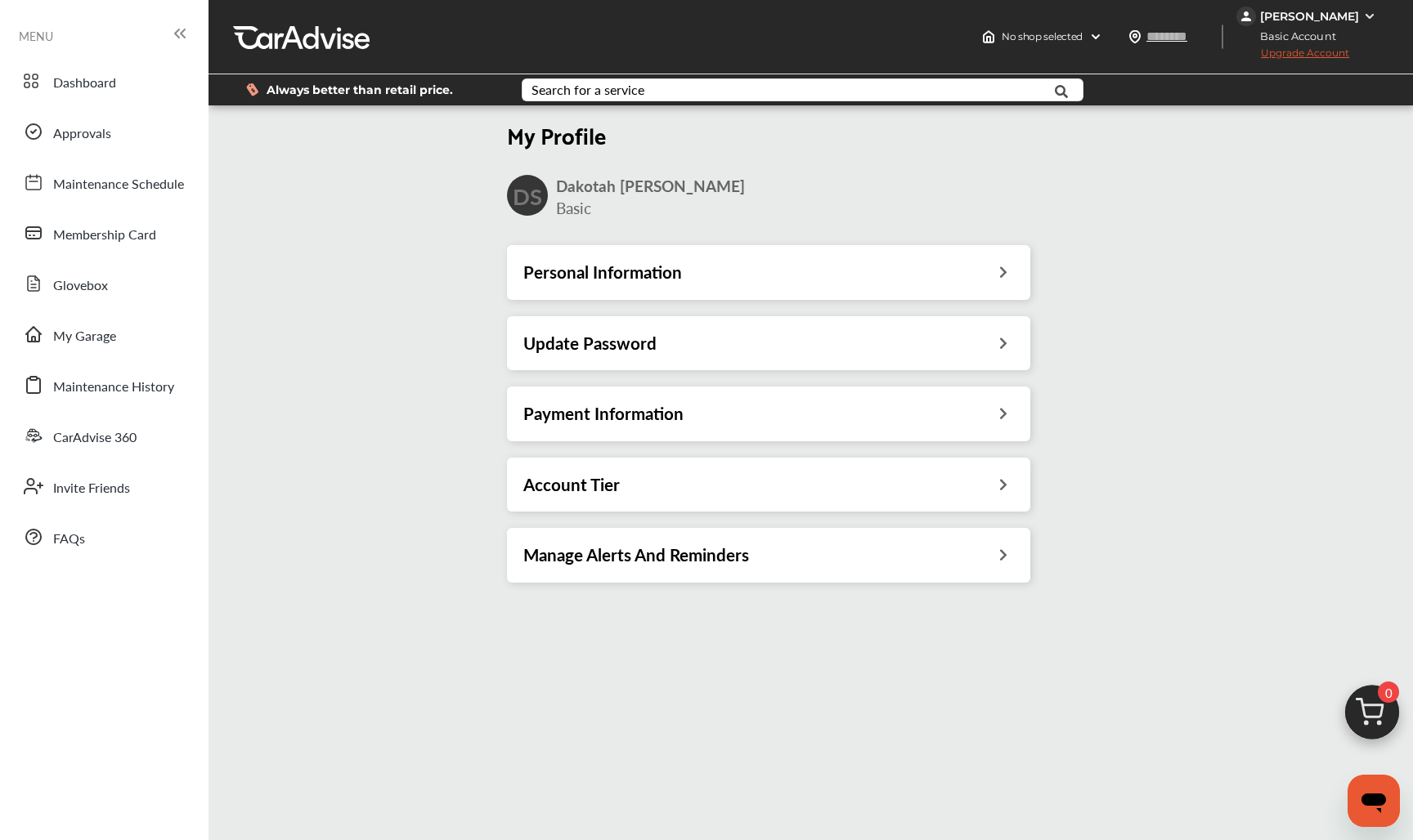
click at [868, 265] on div "Personal Information" at bounding box center [768, 272] width 490 height 22
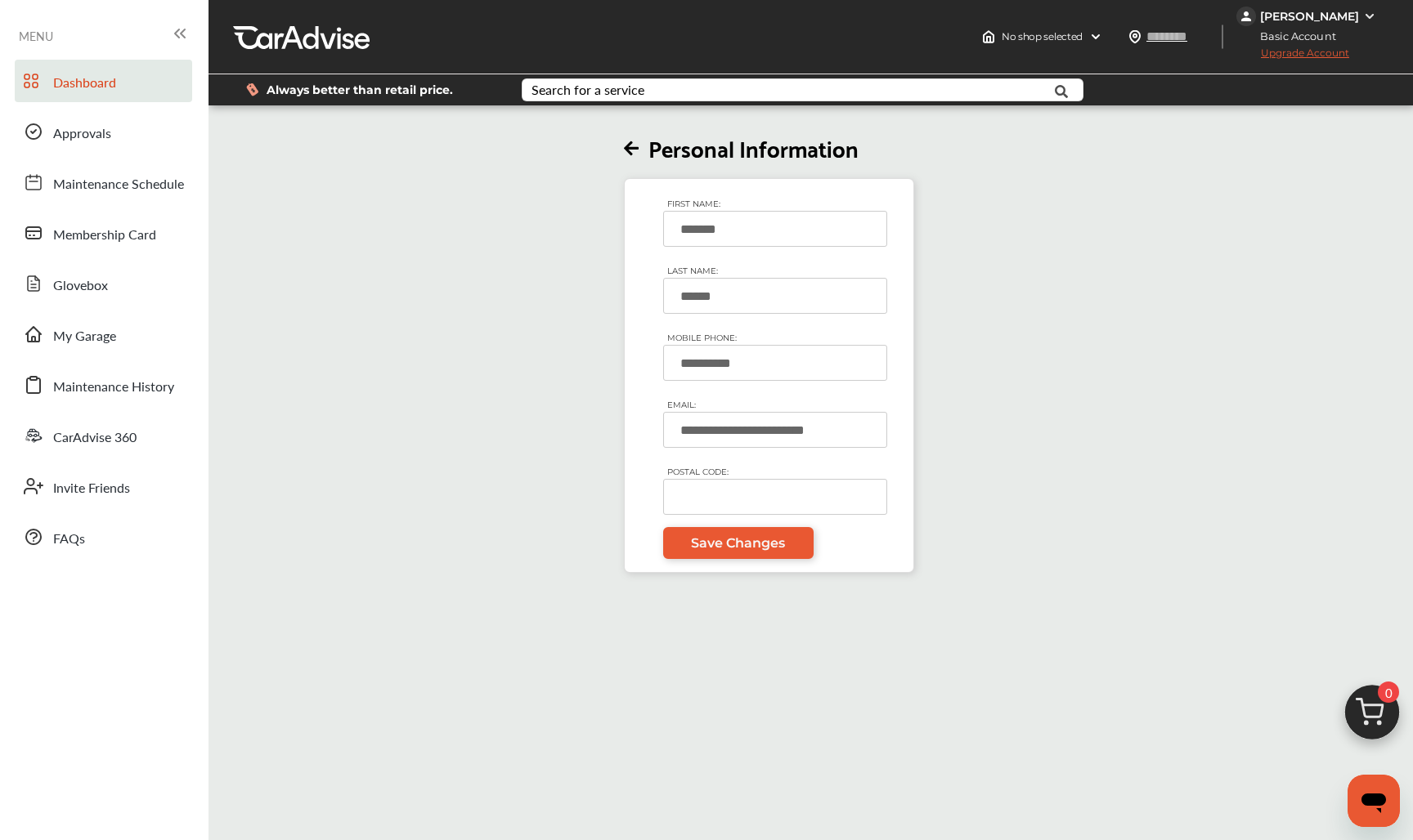
click at [106, 85] on span "Dashboard" at bounding box center [84, 83] width 63 height 22
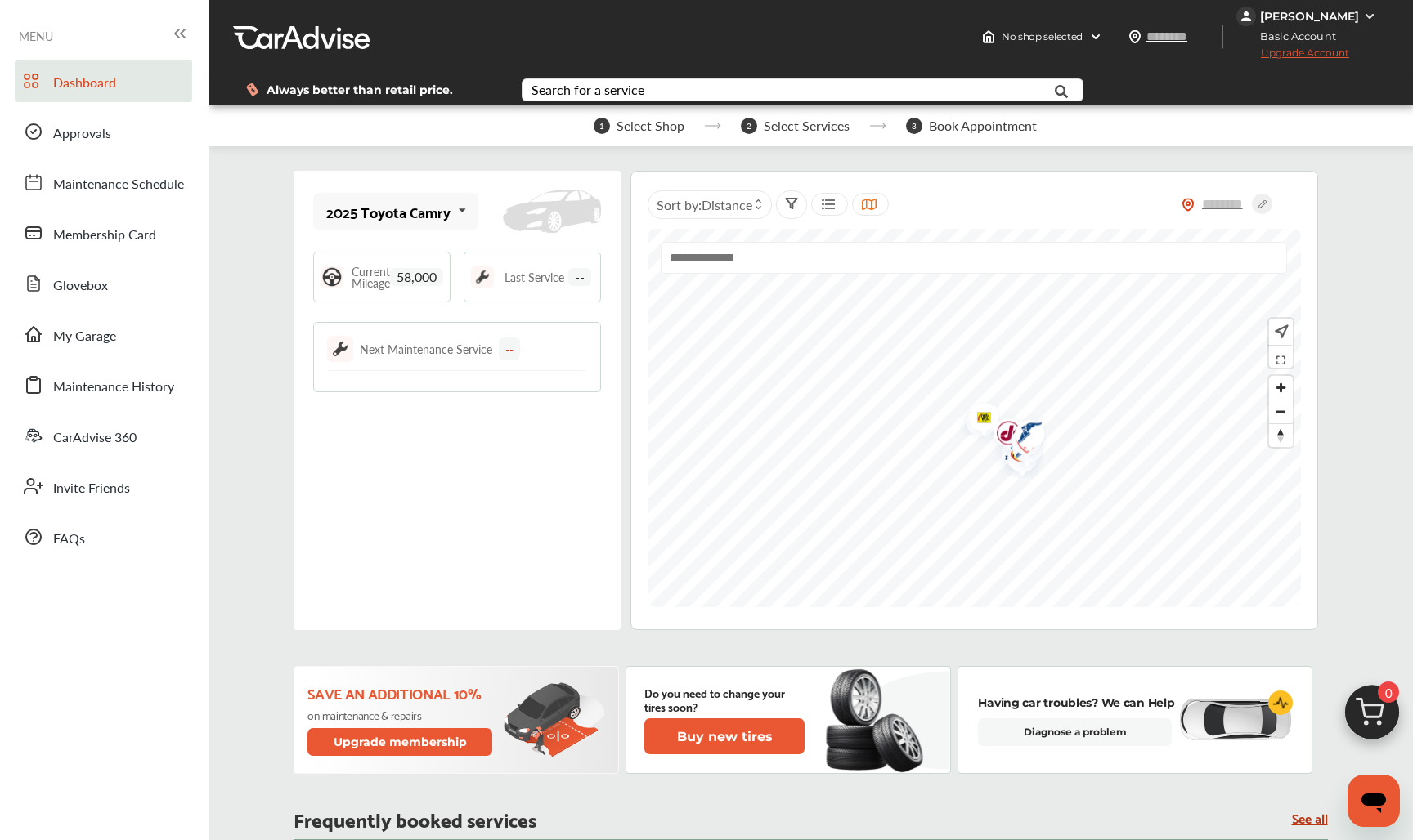
click at [1324, 20] on div "[PERSON_NAME]" at bounding box center [1309, 17] width 99 height 15
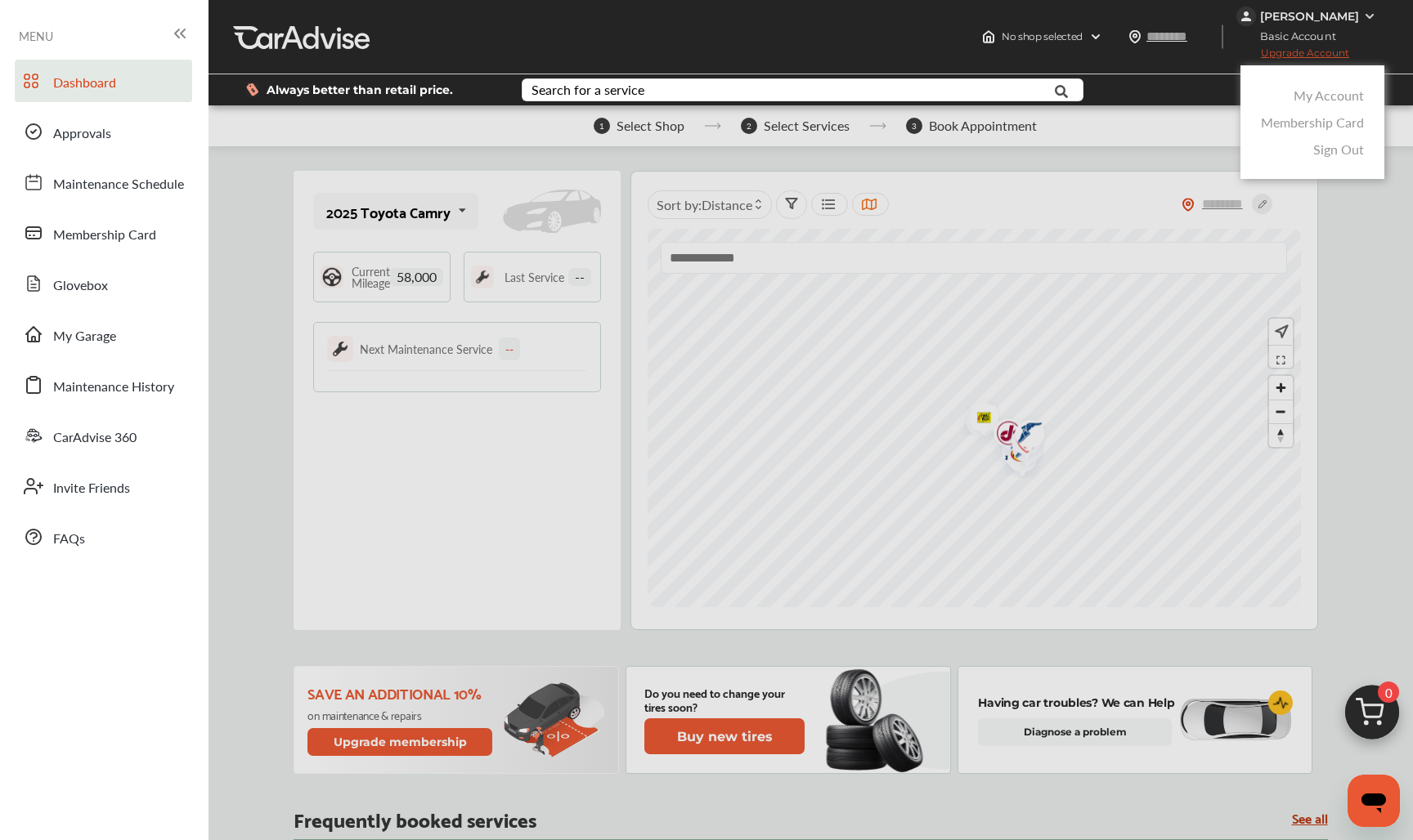
click at [1329, 148] on link "Sign Out" at bounding box center [1338, 149] width 51 height 19
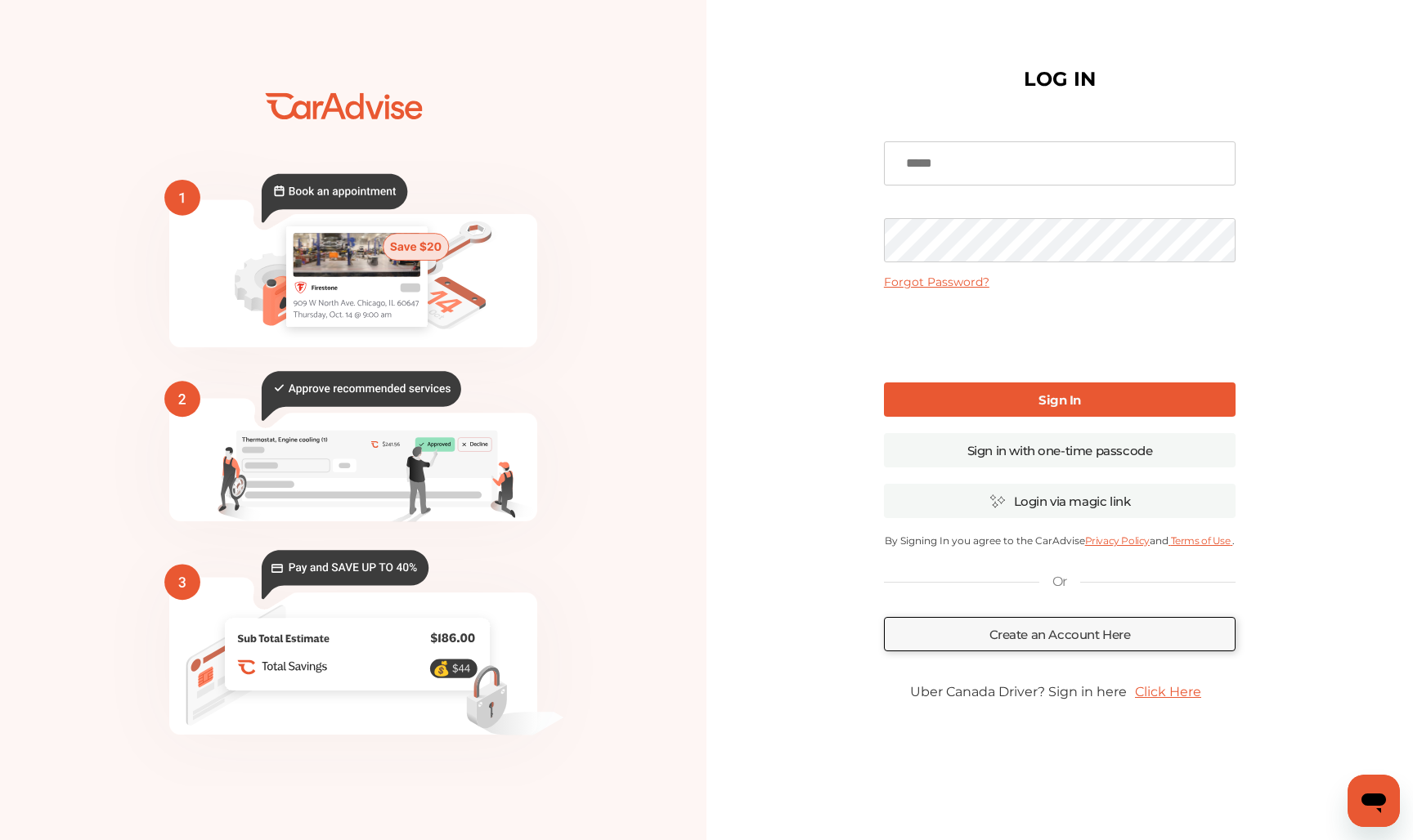
click at [1075, 138] on div "Forgot Password? Sign In Sign in with one-time passcode Login via magic link By…" at bounding box center [1059, 420] width 351 height 601
click at [1034, 164] on input at bounding box center [1059, 163] width 351 height 44
click at [1215, 165] on input at bounding box center [1059, 163] width 351 height 44
click at [1300, 311] on div "LOG IN Forgot Password? Sign In Sign in with one-time passcode Login via magic …" at bounding box center [1059, 420] width 706 height 796
click at [1098, 451] on link "Sign in with one-time passcode" at bounding box center [1059, 451] width 351 height 35
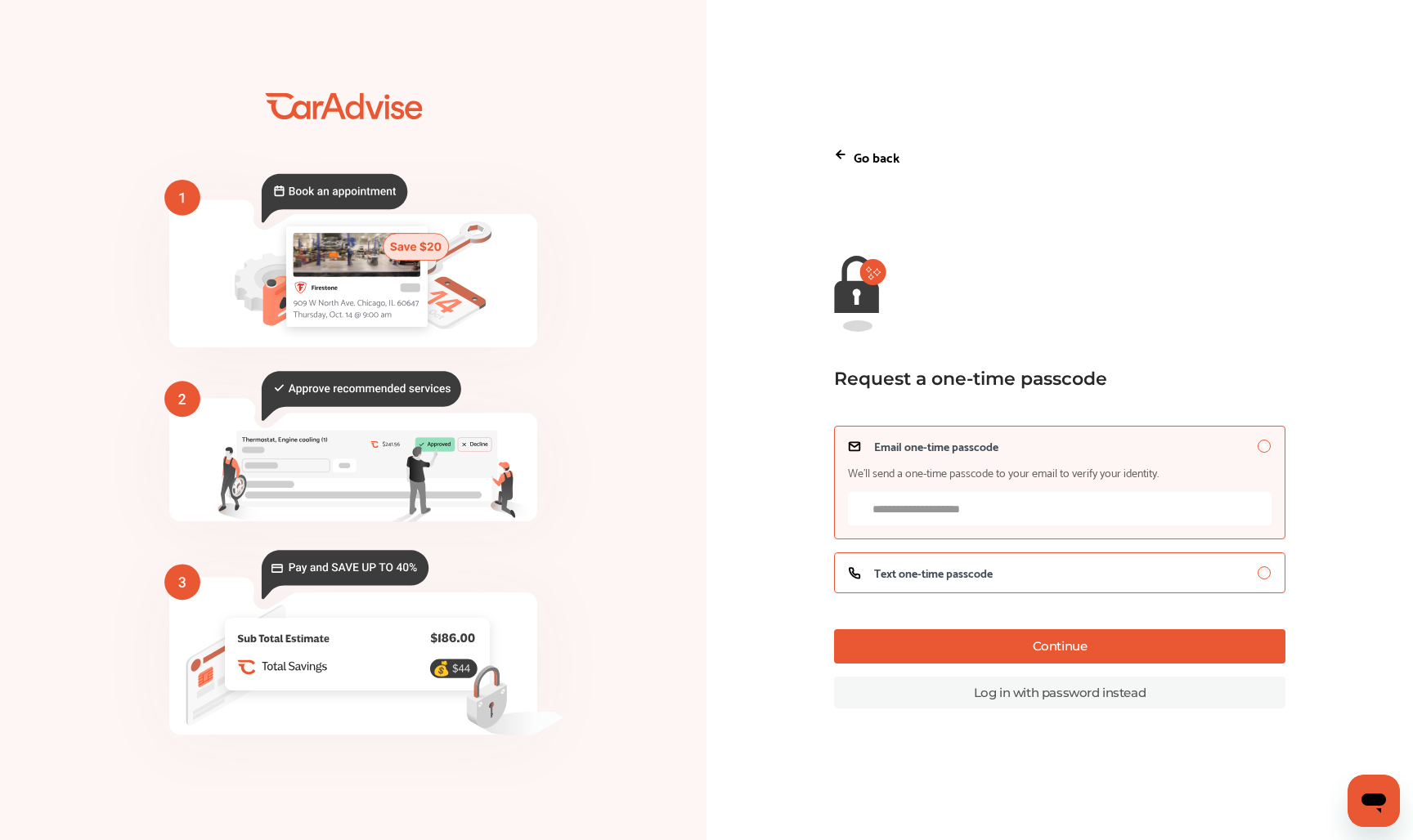
click at [952, 570] on span "Text one-time passcode" at bounding box center [933, 573] width 118 height 13
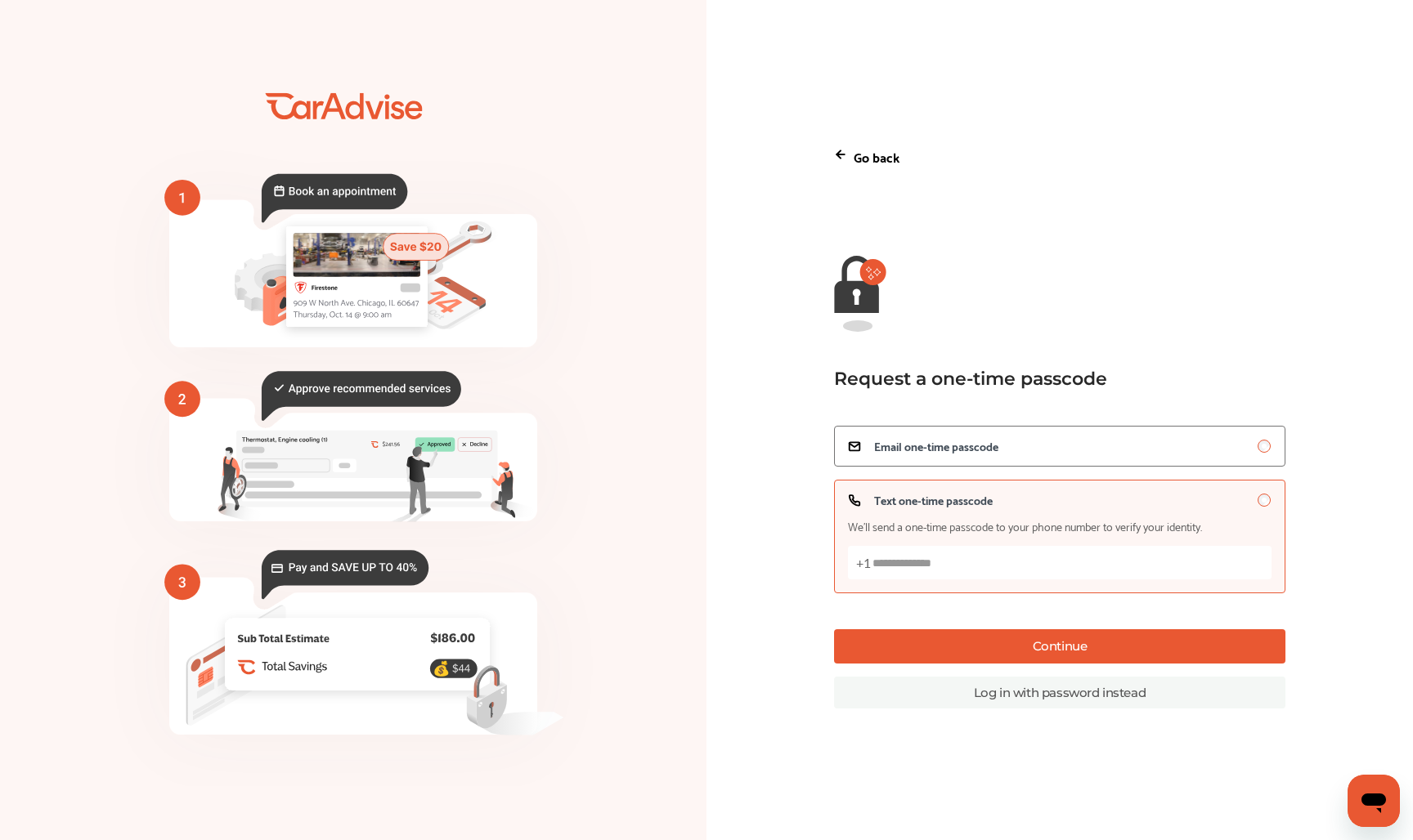
click at [958, 573] on input "Text one-time passcode We’ll send a one-time passcode to your phone number to v…" at bounding box center [1059, 563] width 423 height 34
type input "**********"
click at [984, 653] on button "Continue" at bounding box center [1059, 646] width 452 height 35
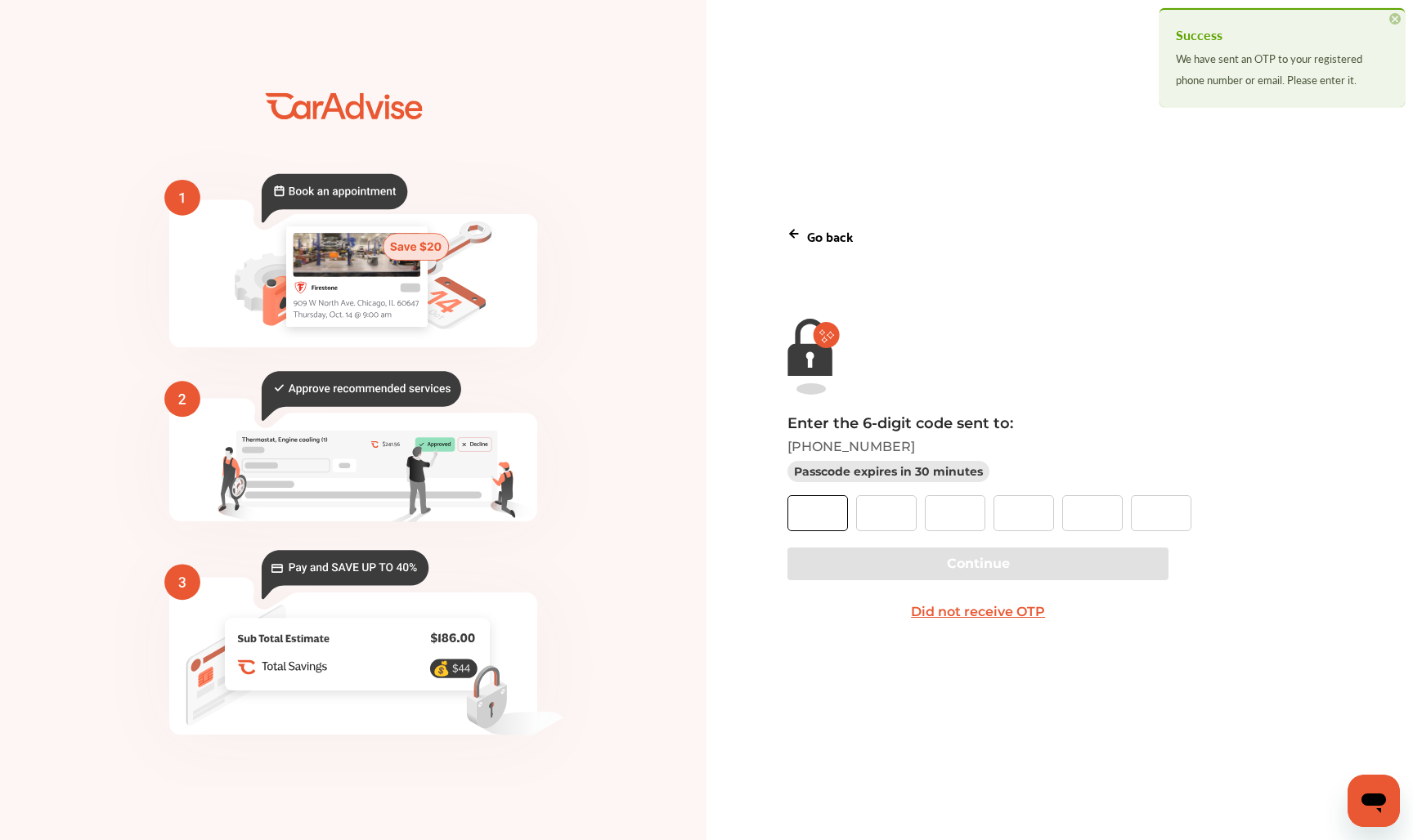
click at [817, 507] on input "text" at bounding box center [818, 513] width 60 height 36
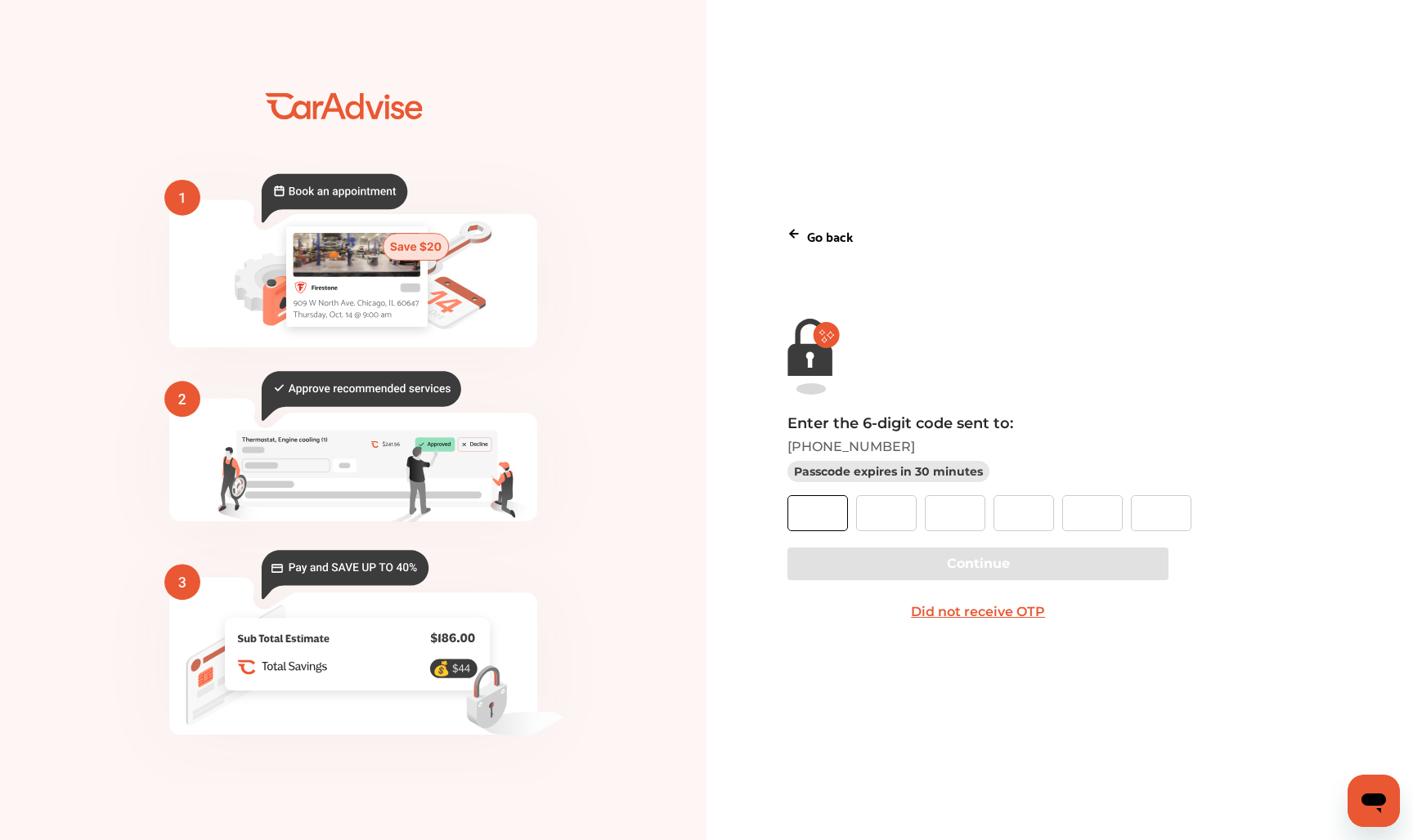
type input "*"
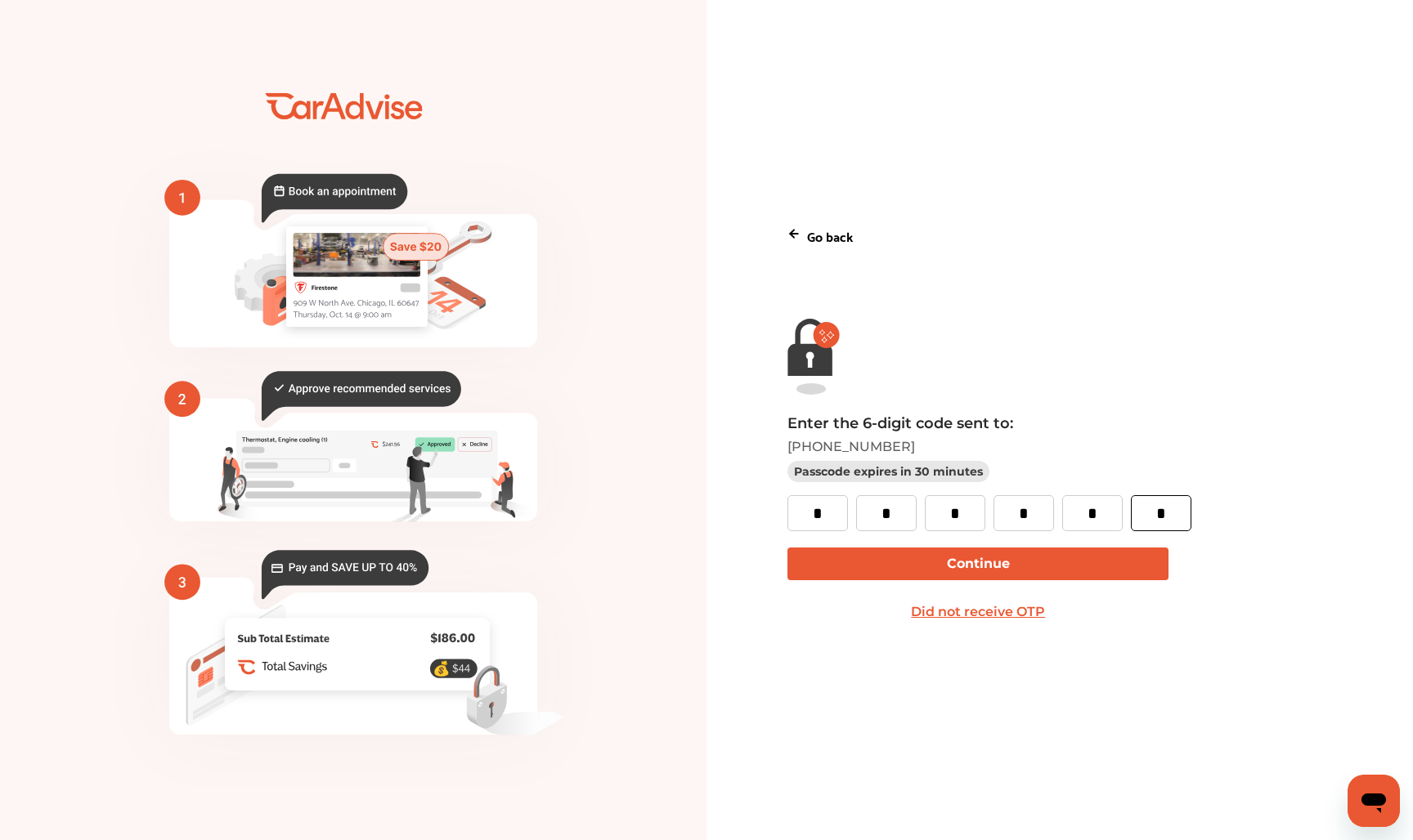
type input "*"
click at [840, 556] on button "Continue" at bounding box center [978, 563] width 381 height 33
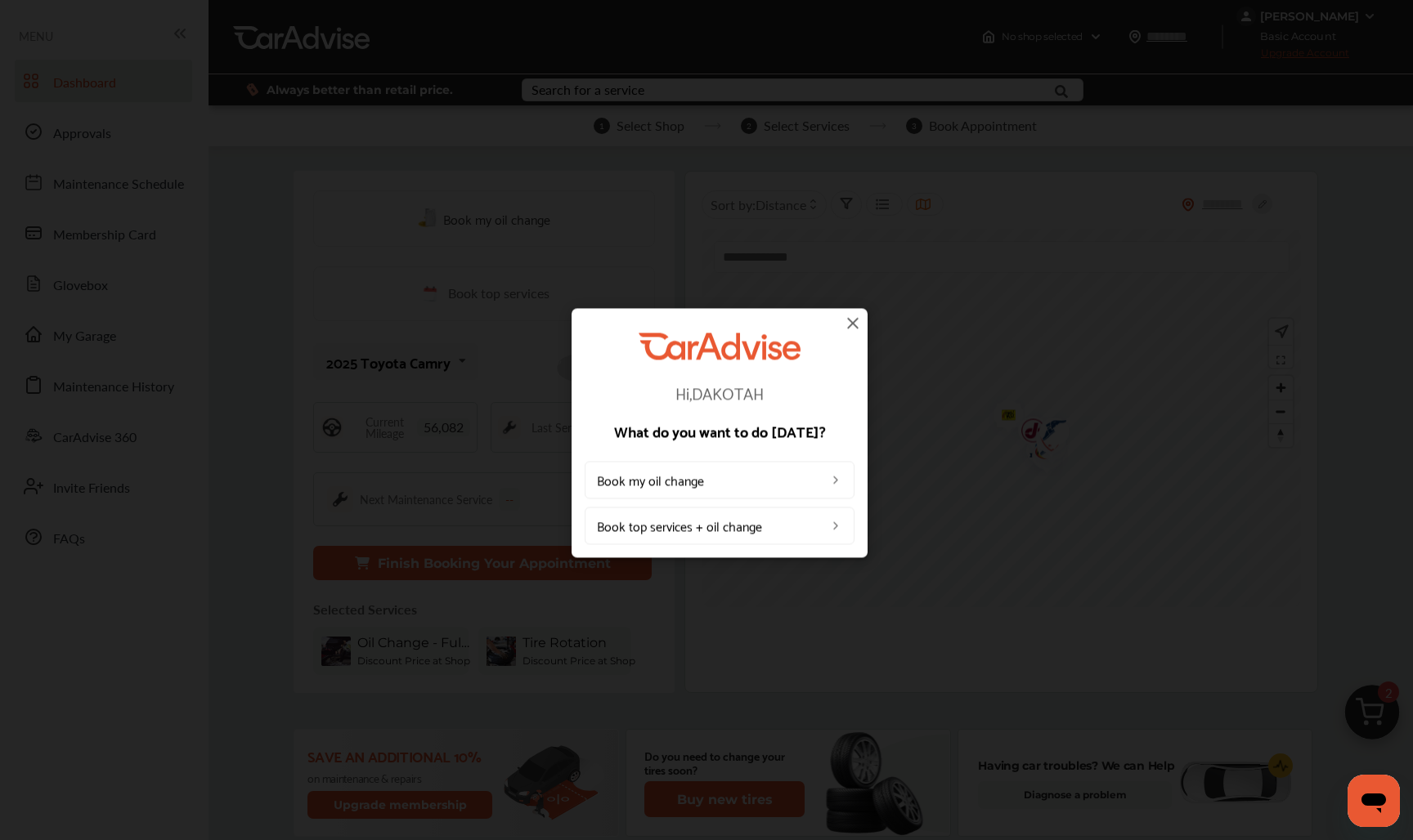
click at [781, 478] on link "Book my oil change" at bounding box center [719, 481] width 269 height 38
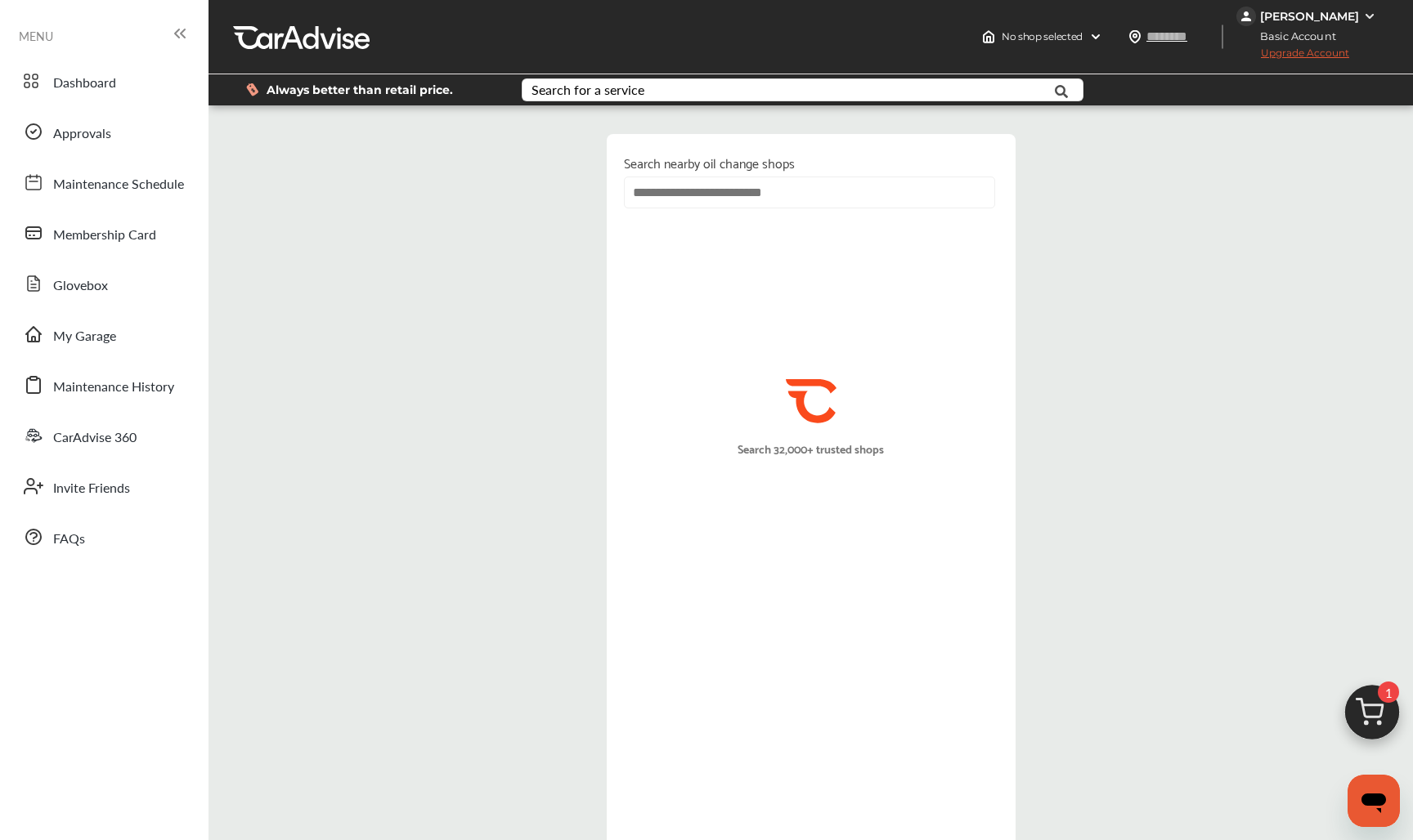
click at [1345, 16] on div "[PERSON_NAME]" at bounding box center [1309, 17] width 99 height 15
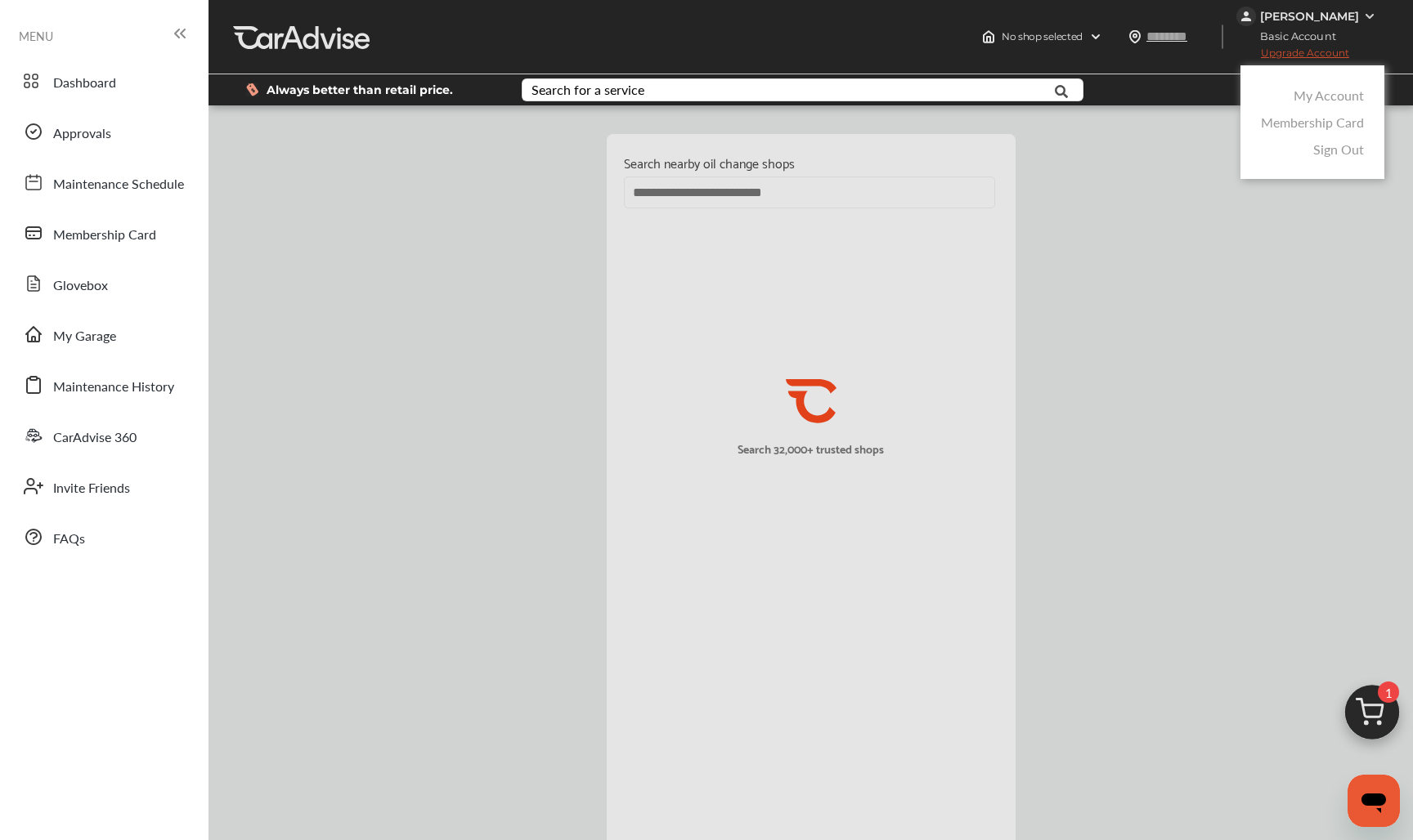
click at [1328, 92] on link "My Account" at bounding box center [1329, 95] width 70 height 19
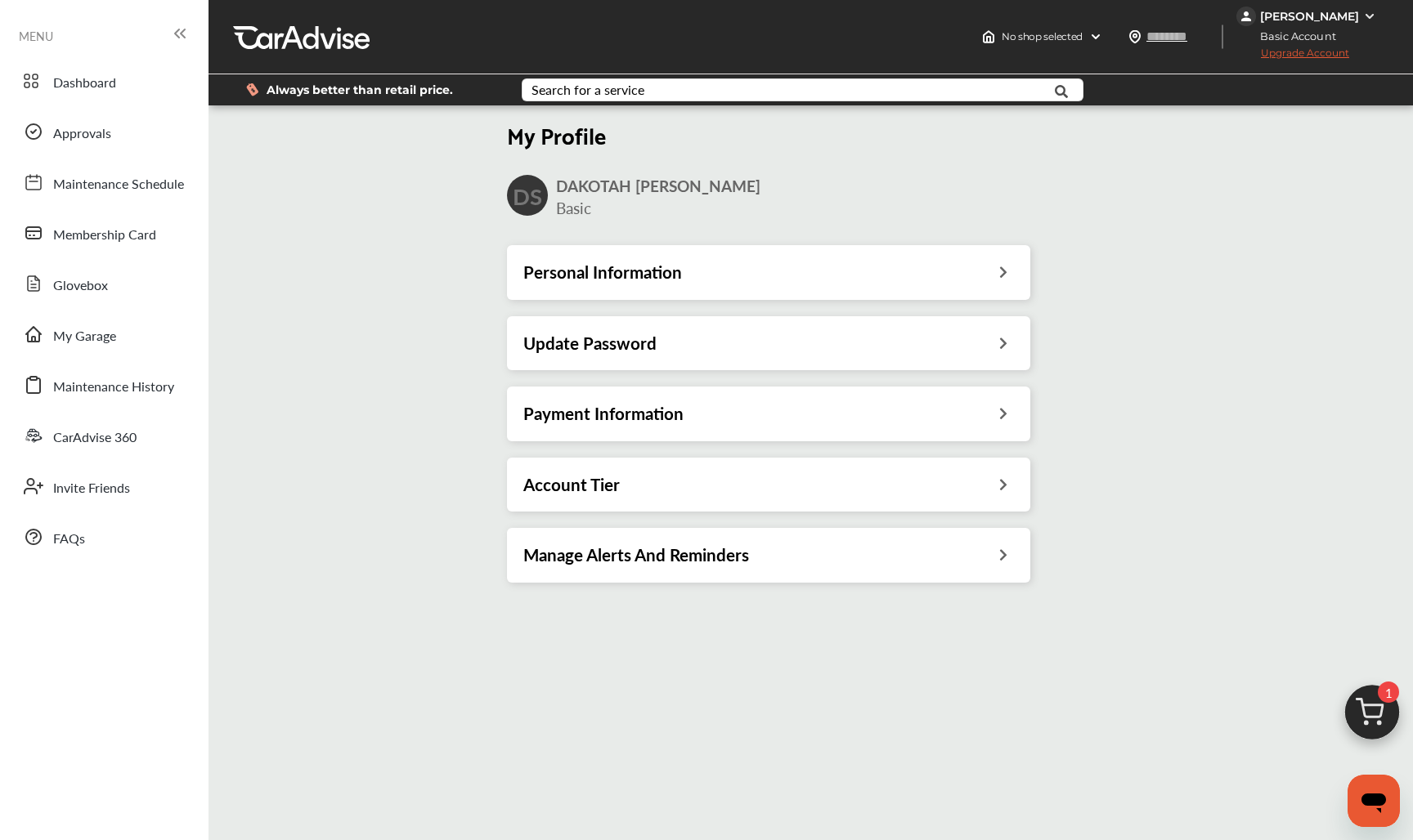
click at [714, 497] on div "Account Tier" at bounding box center [768, 484] width 523 height 53
click at [45, 395] on span at bounding box center [34, 385] width 26 height 26
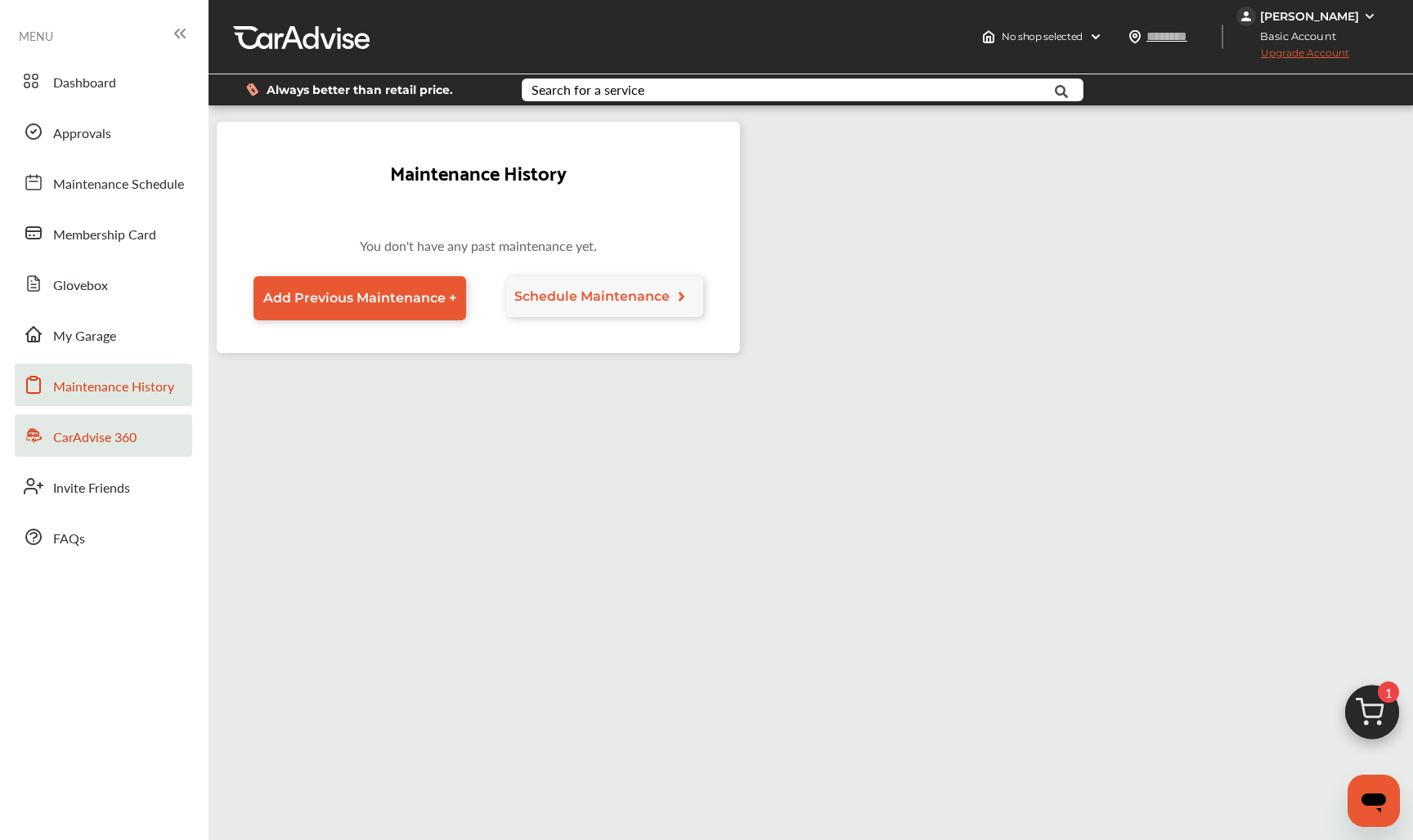
click at [111, 434] on span "CarAdvise 360" at bounding box center [95, 437] width 84 height 22
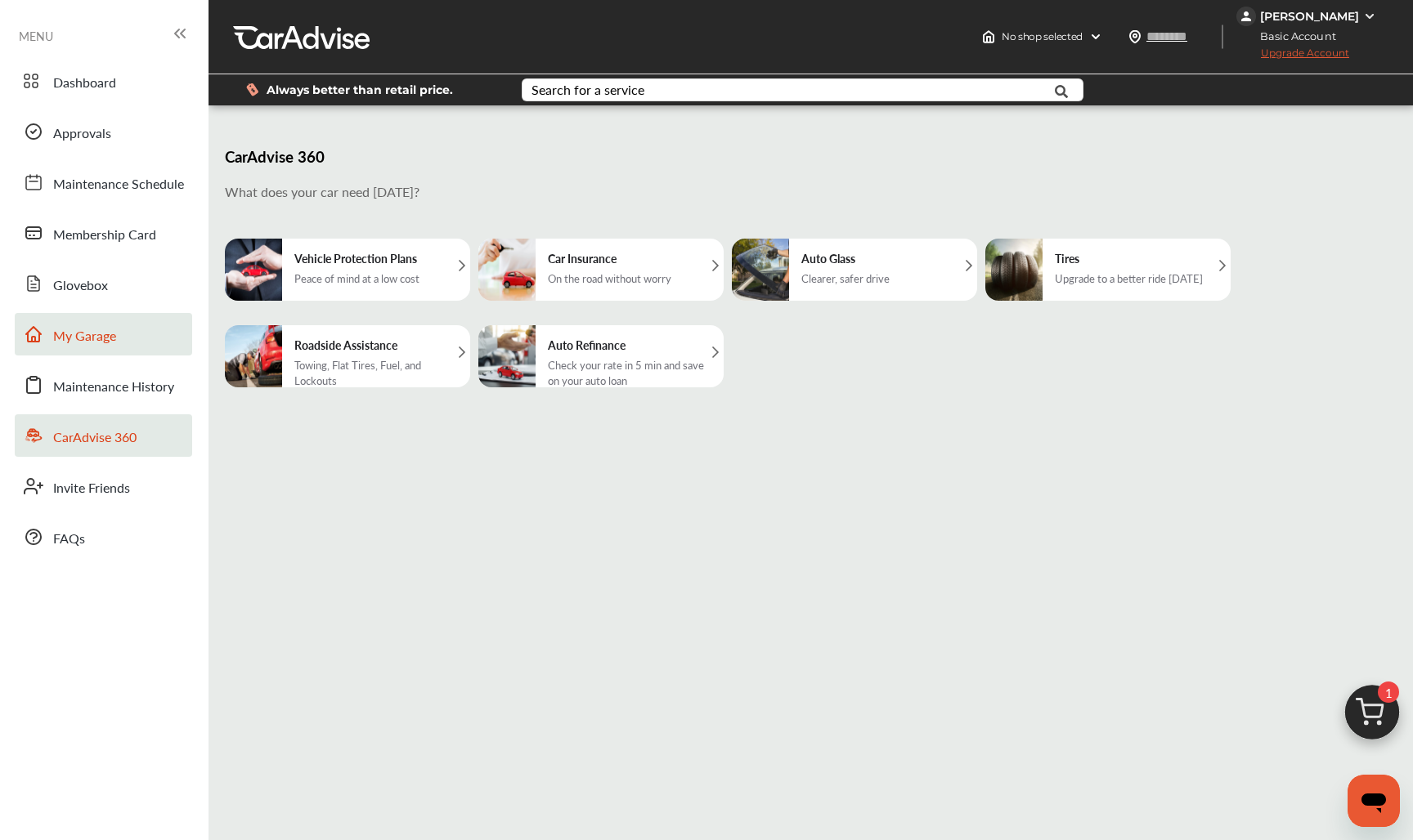
click at [102, 344] on span "My Garage" at bounding box center [84, 336] width 63 height 22
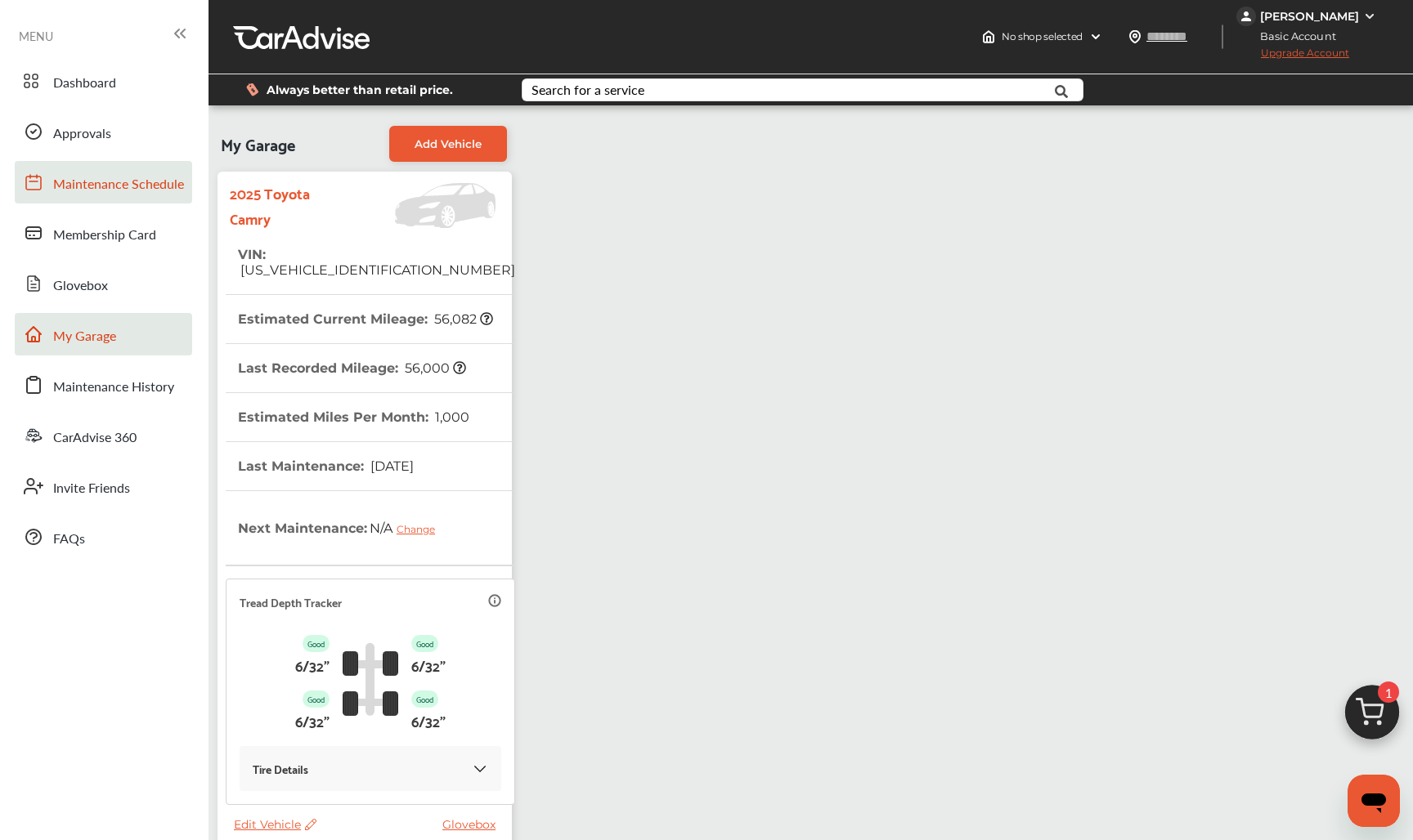
click at [100, 192] on span "Maintenance Schedule" at bounding box center [118, 184] width 131 height 22
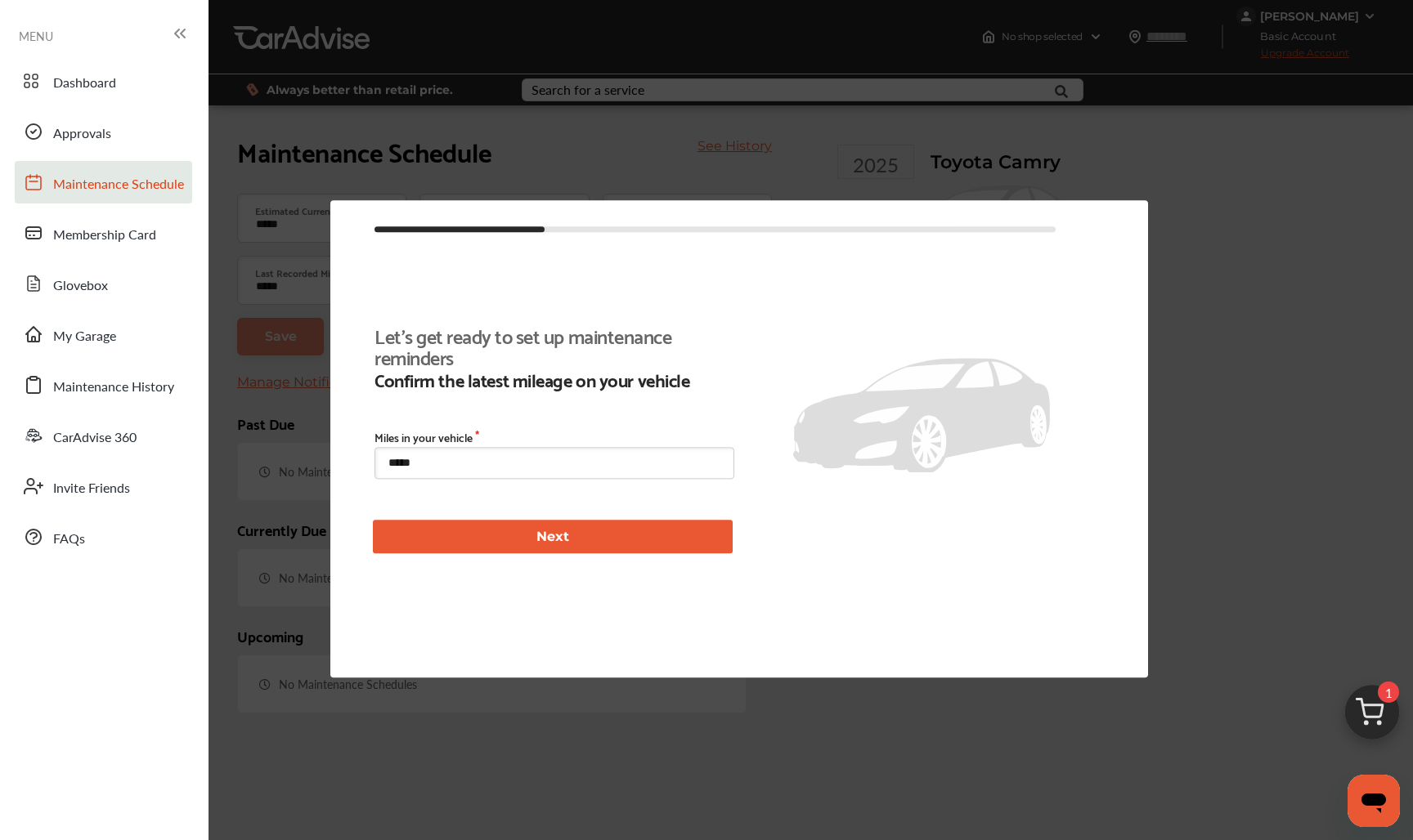
scroll to position [246, 0]
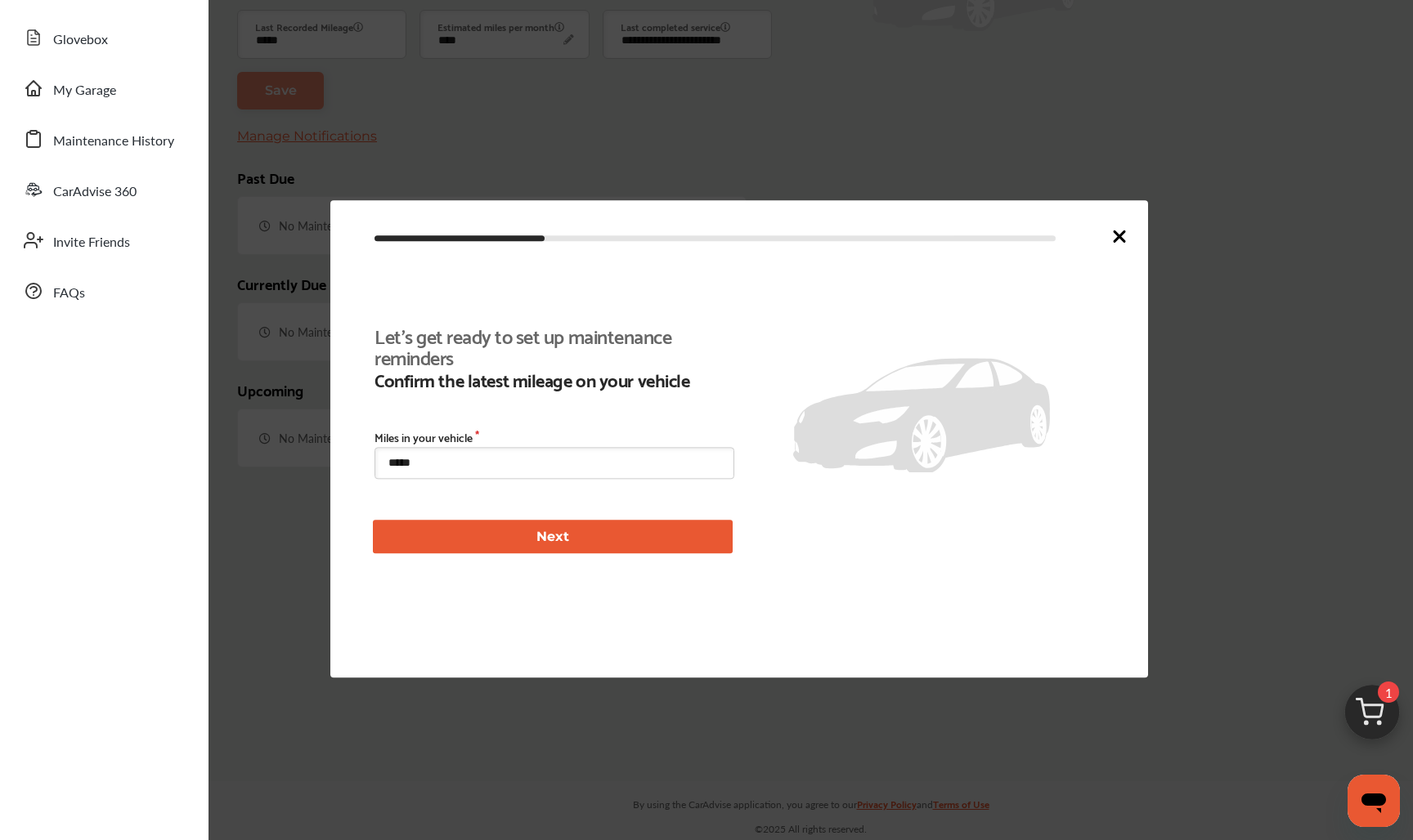
click at [1127, 233] on icon at bounding box center [1119, 236] width 20 height 20
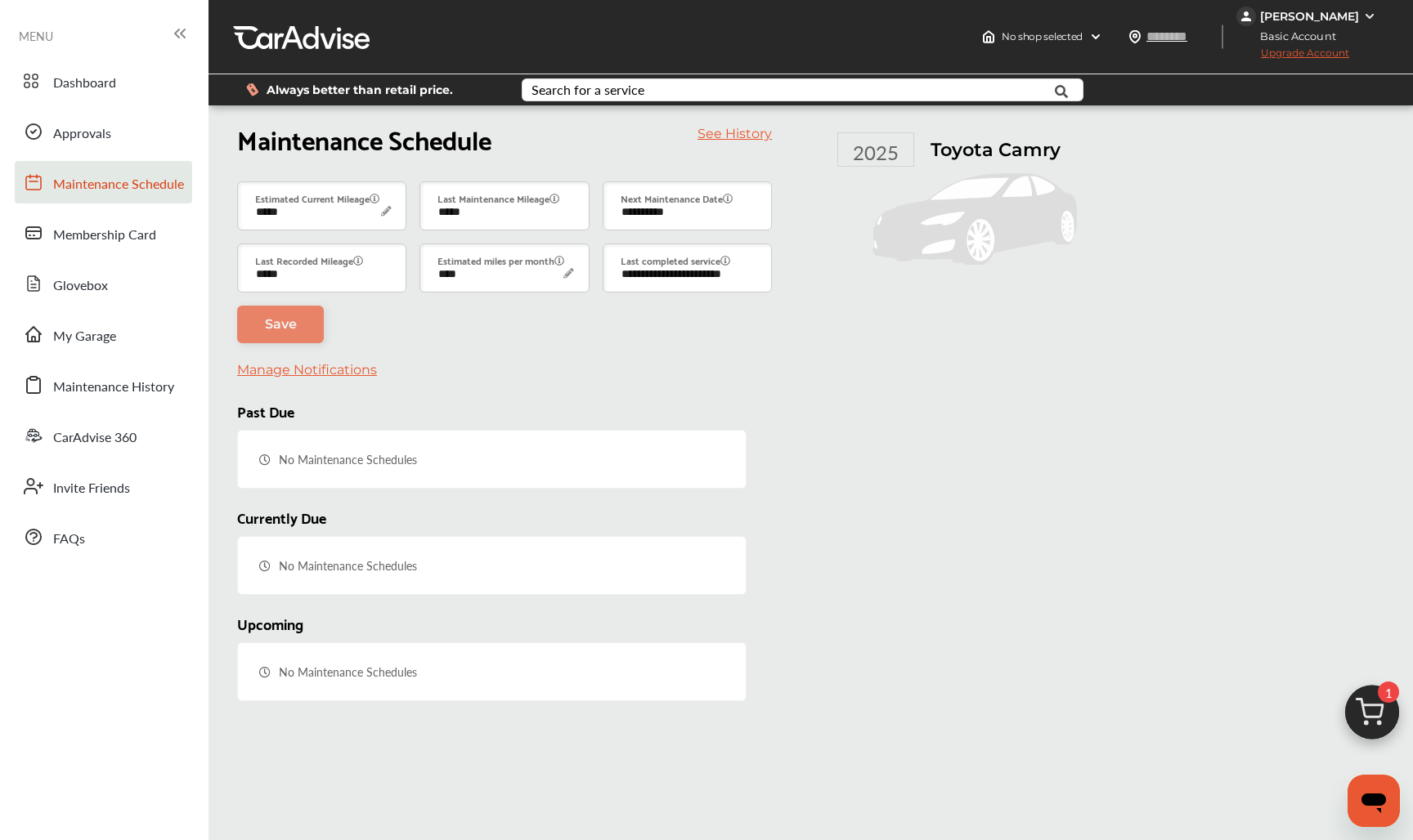
scroll to position [0, 0]
click at [278, 324] on span "Save" at bounding box center [281, 324] width 32 height 16
click at [298, 332] on link "Save" at bounding box center [281, 325] width 86 height 38
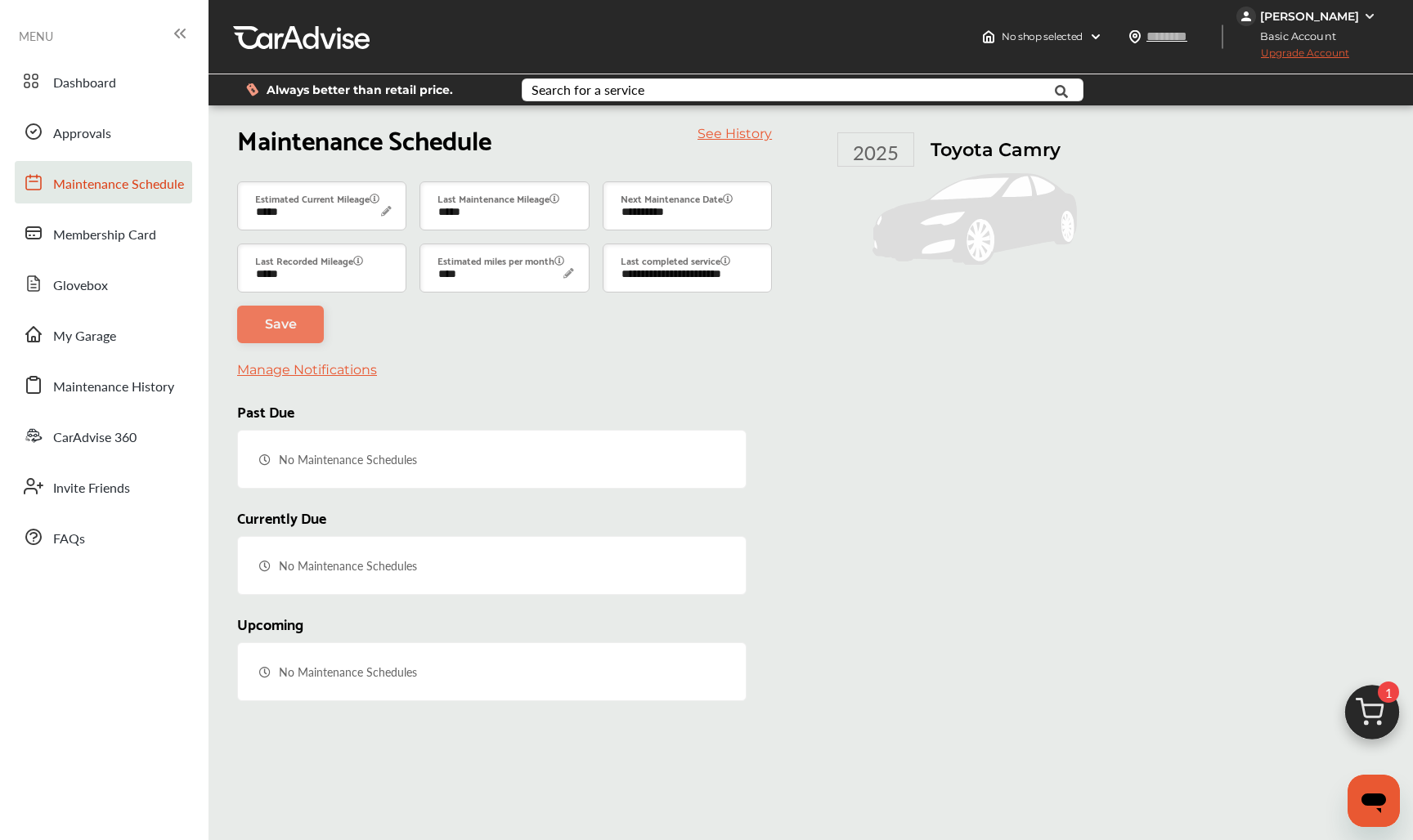
click at [298, 332] on link "Save" at bounding box center [281, 325] width 86 height 38
click at [111, 79] on span "Dashboard" at bounding box center [84, 83] width 63 height 22
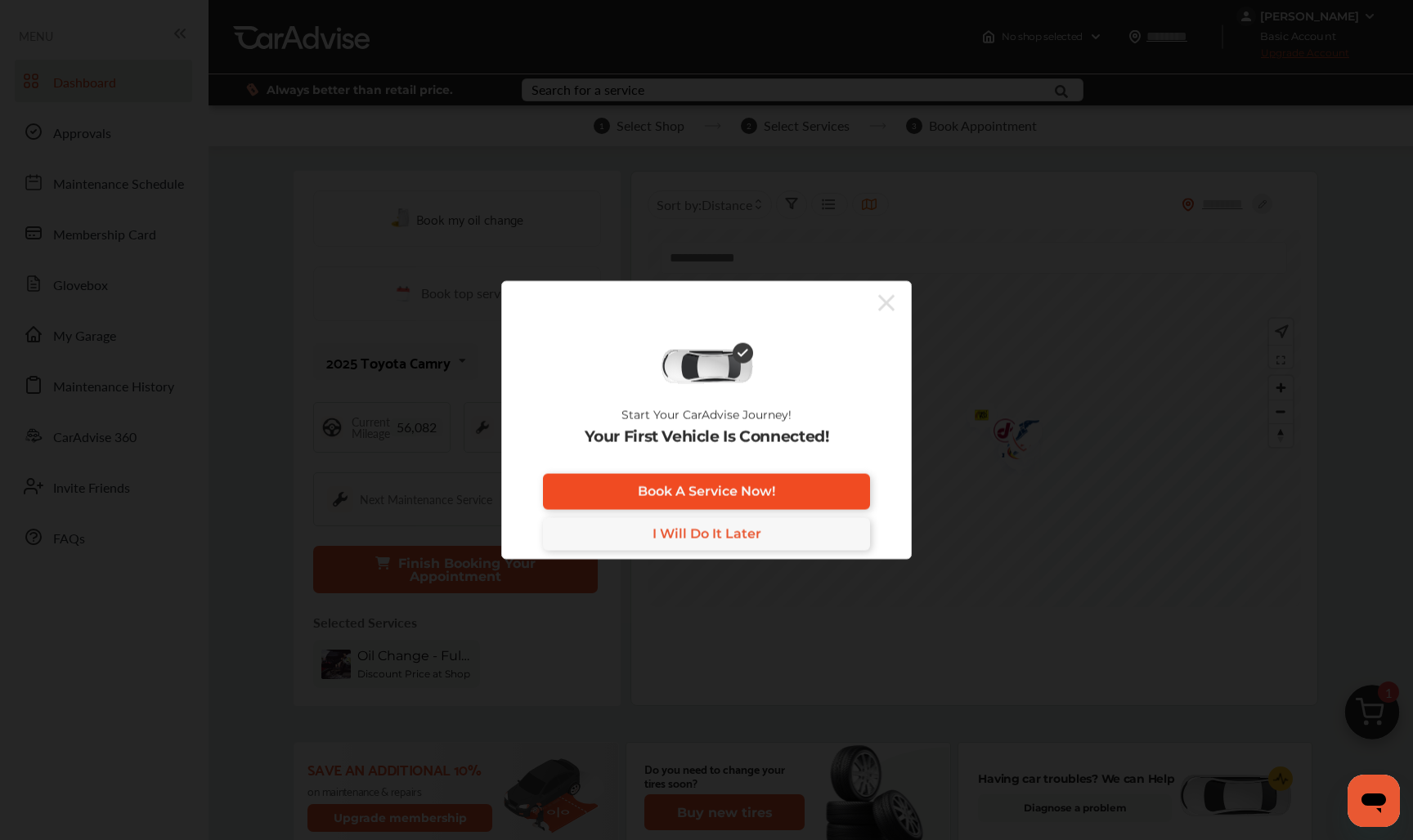
click at [799, 481] on link "Book A Service Now!" at bounding box center [706, 491] width 327 height 36
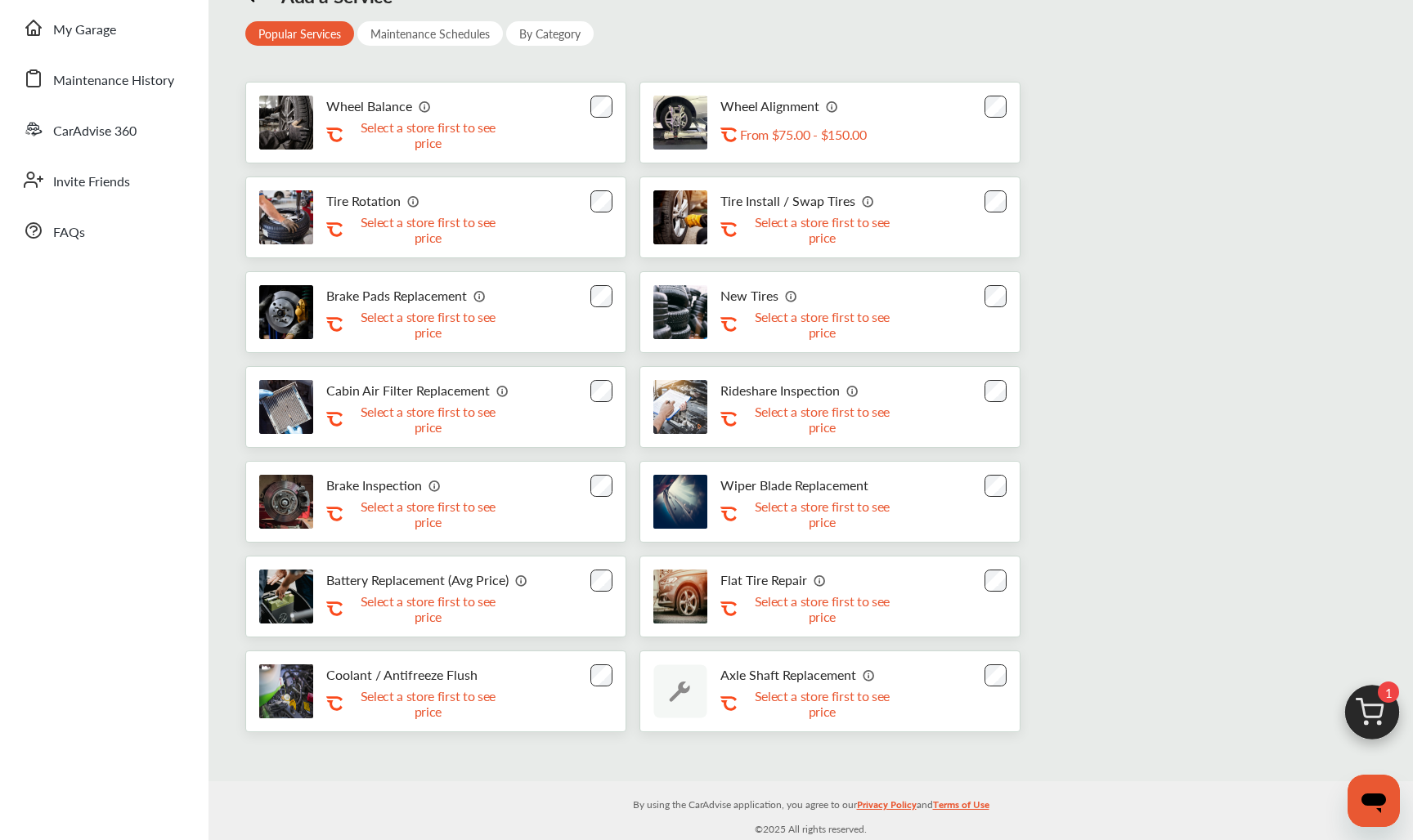
scroll to position [307, 0]
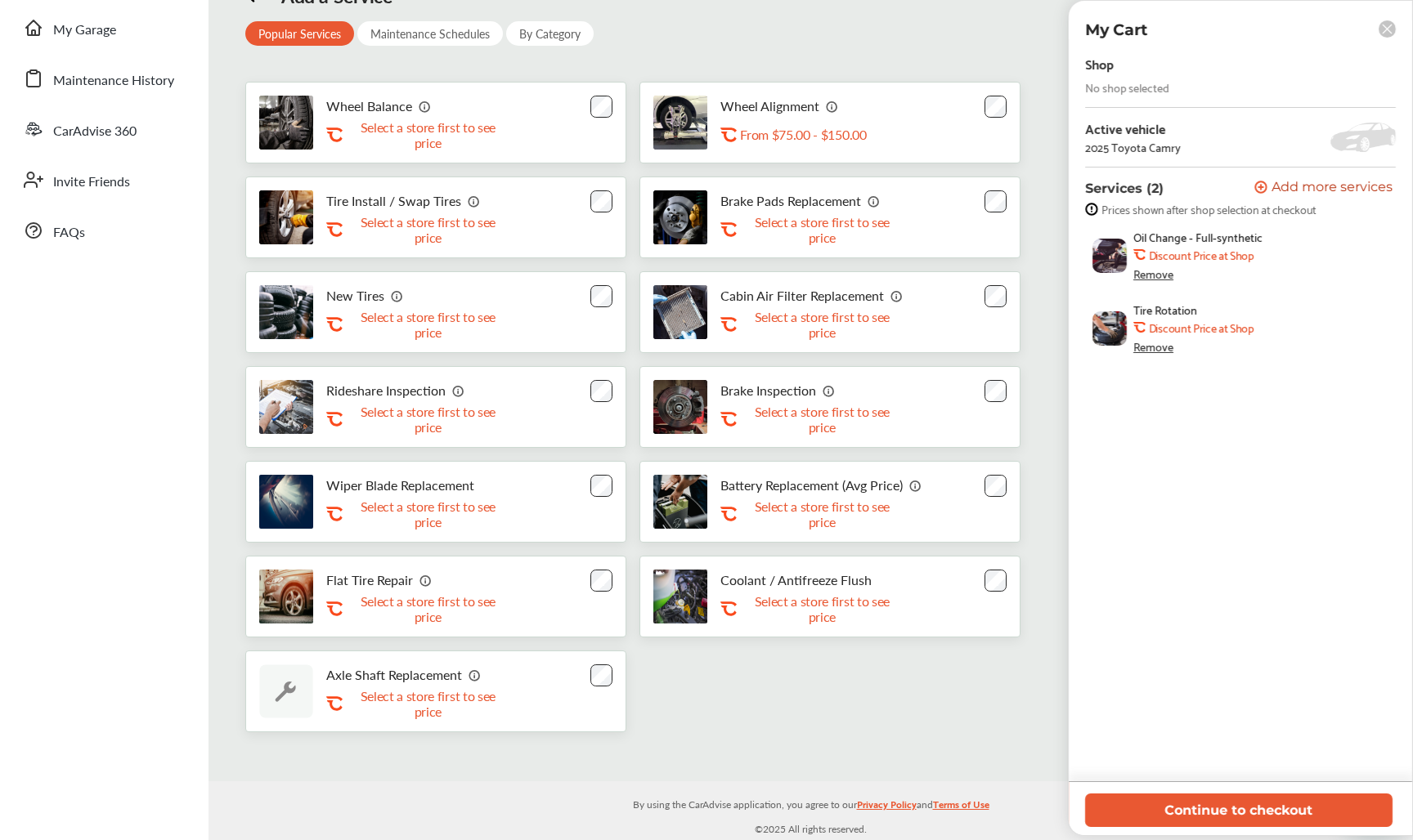
click at [1382, 27] on rect at bounding box center [1387, 29] width 17 height 17
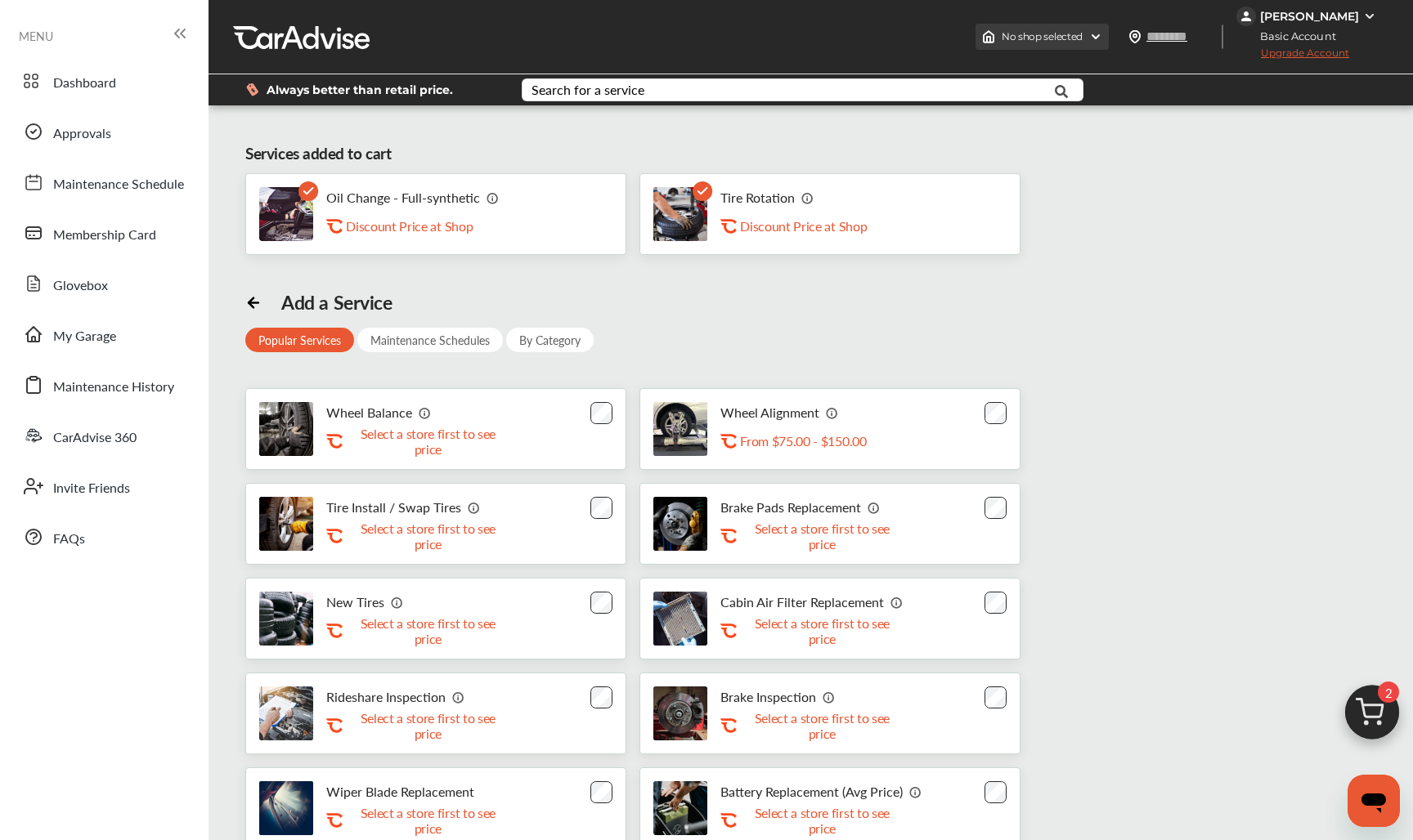
scroll to position [0, 0]
click at [1071, 36] on div "No shop selected" at bounding box center [1042, 37] width 133 height 26
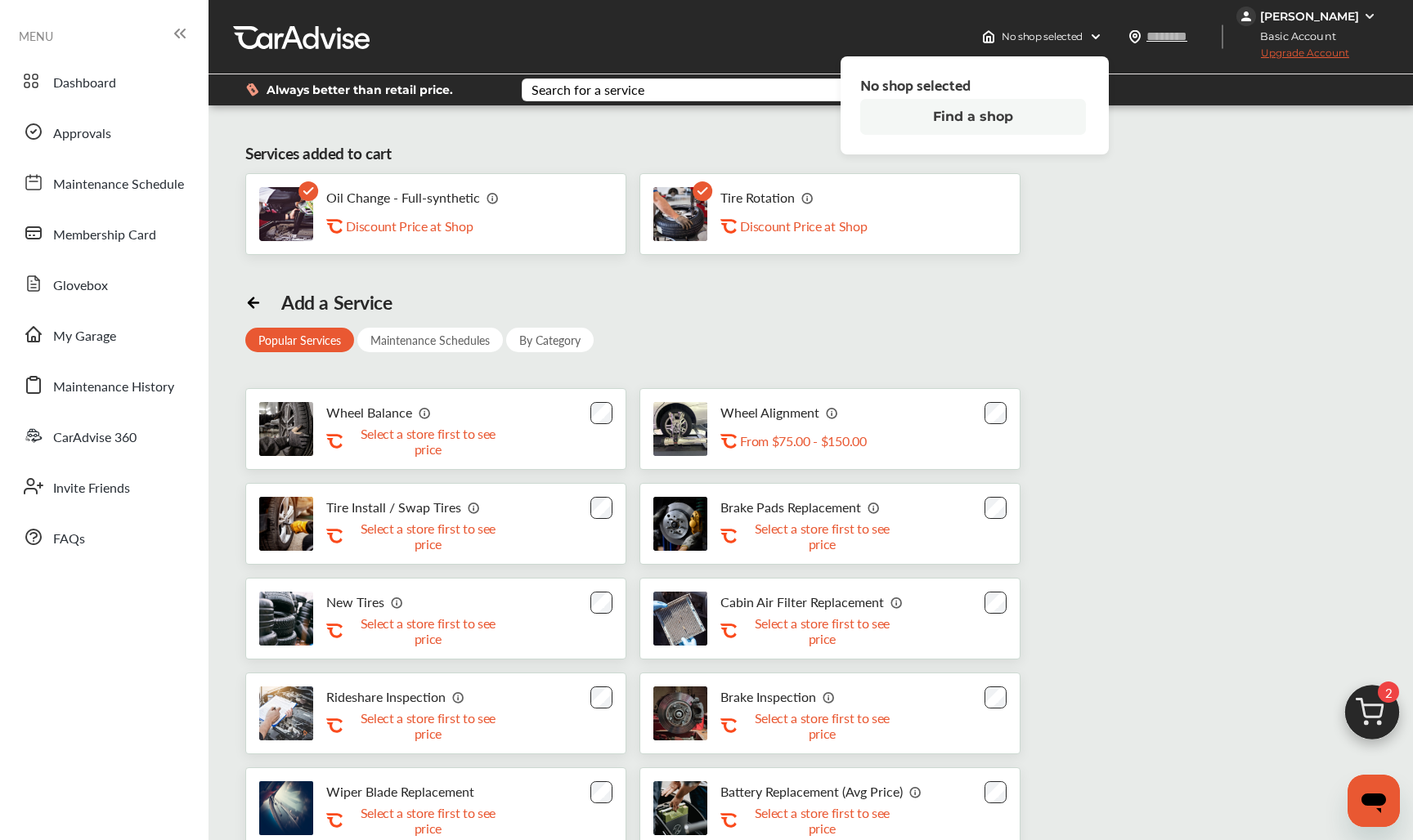
click at [1005, 121] on button "Find a shop" at bounding box center [973, 116] width 225 height 36
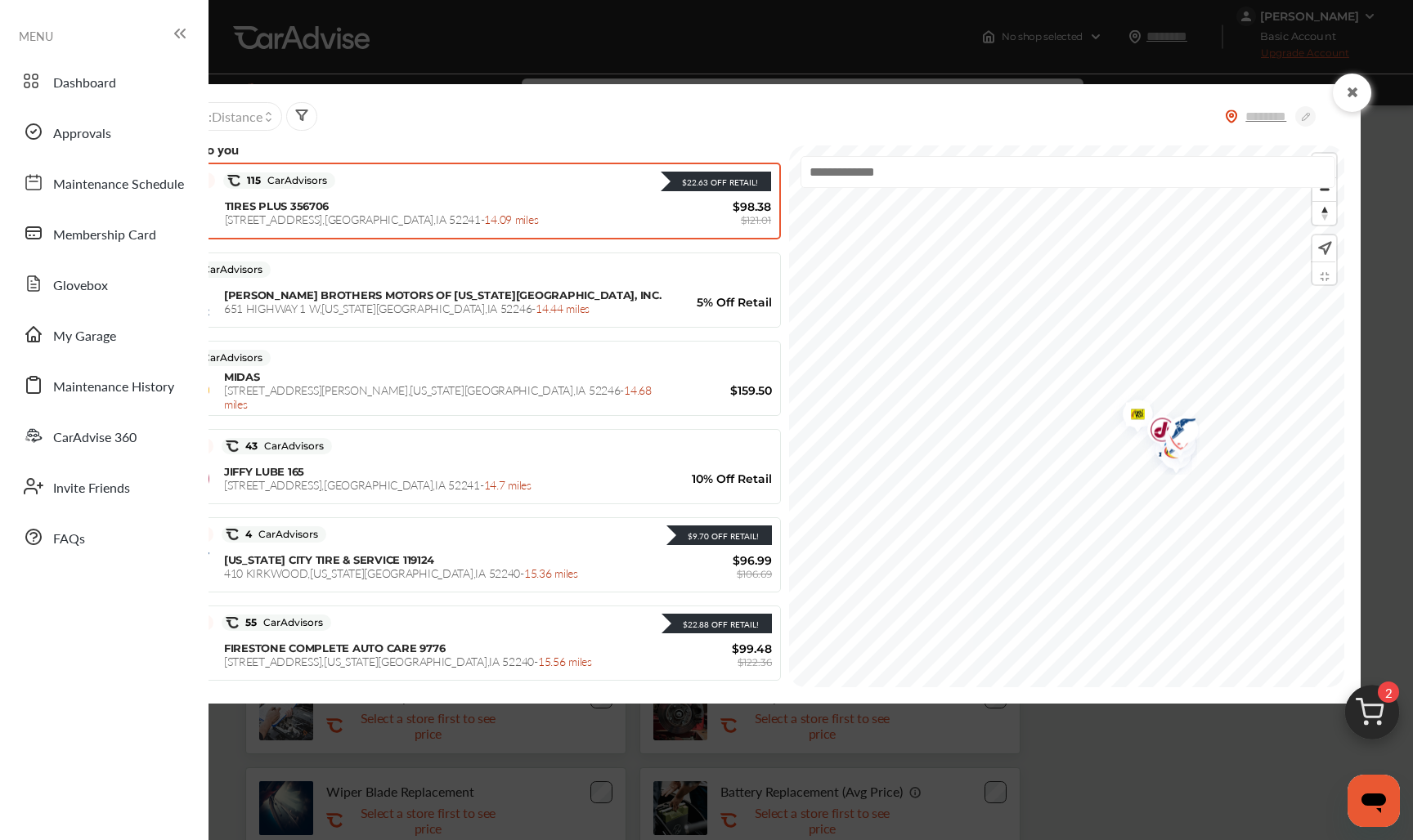
click at [459, 206] on div "TIRES PLUS 356706 2480 10TH ST. , Coralville , IA 52241 - 14.09 miles" at bounding box center [448, 212] width 448 height 27
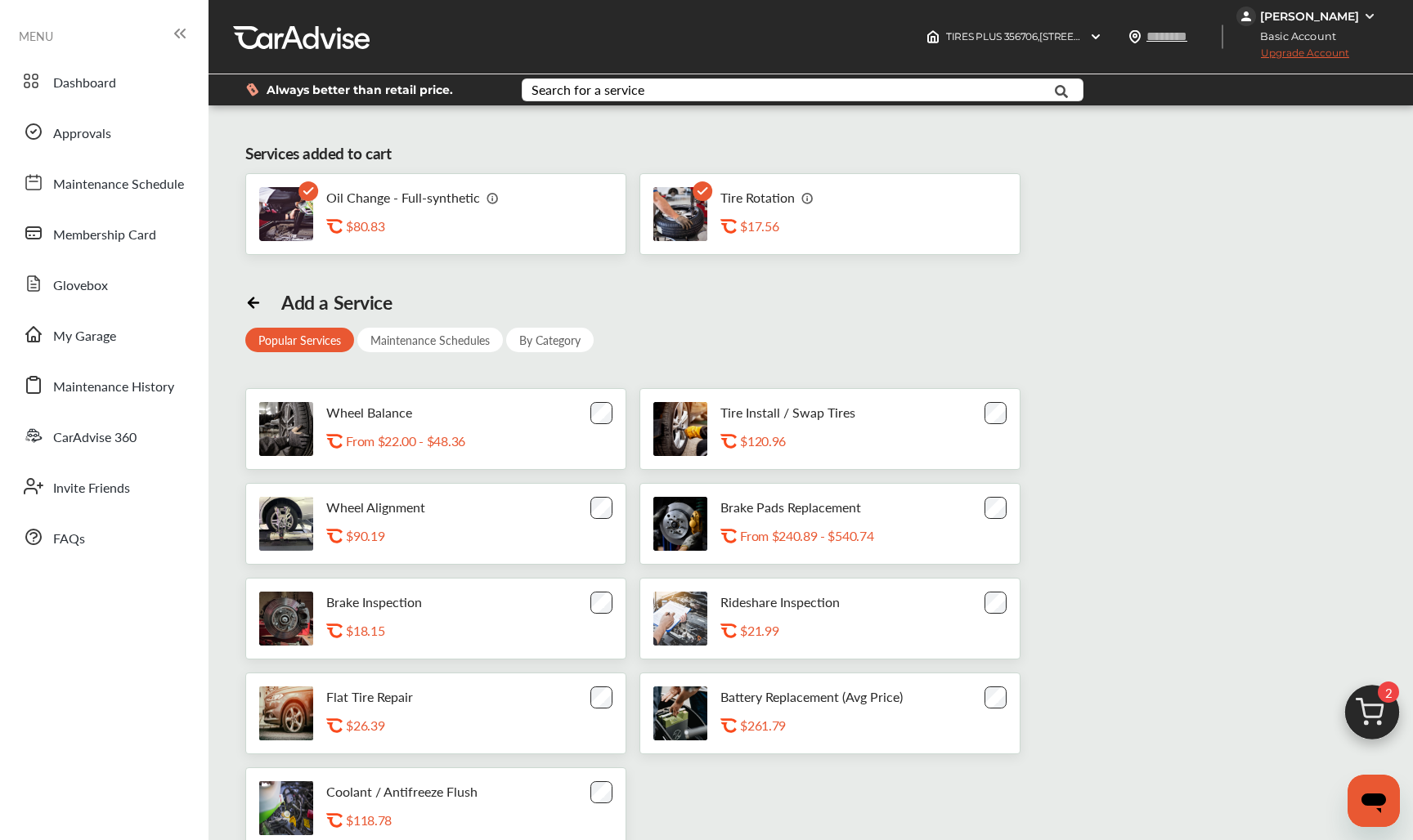
click at [1370, 693] on img at bounding box center [1372, 717] width 79 height 79
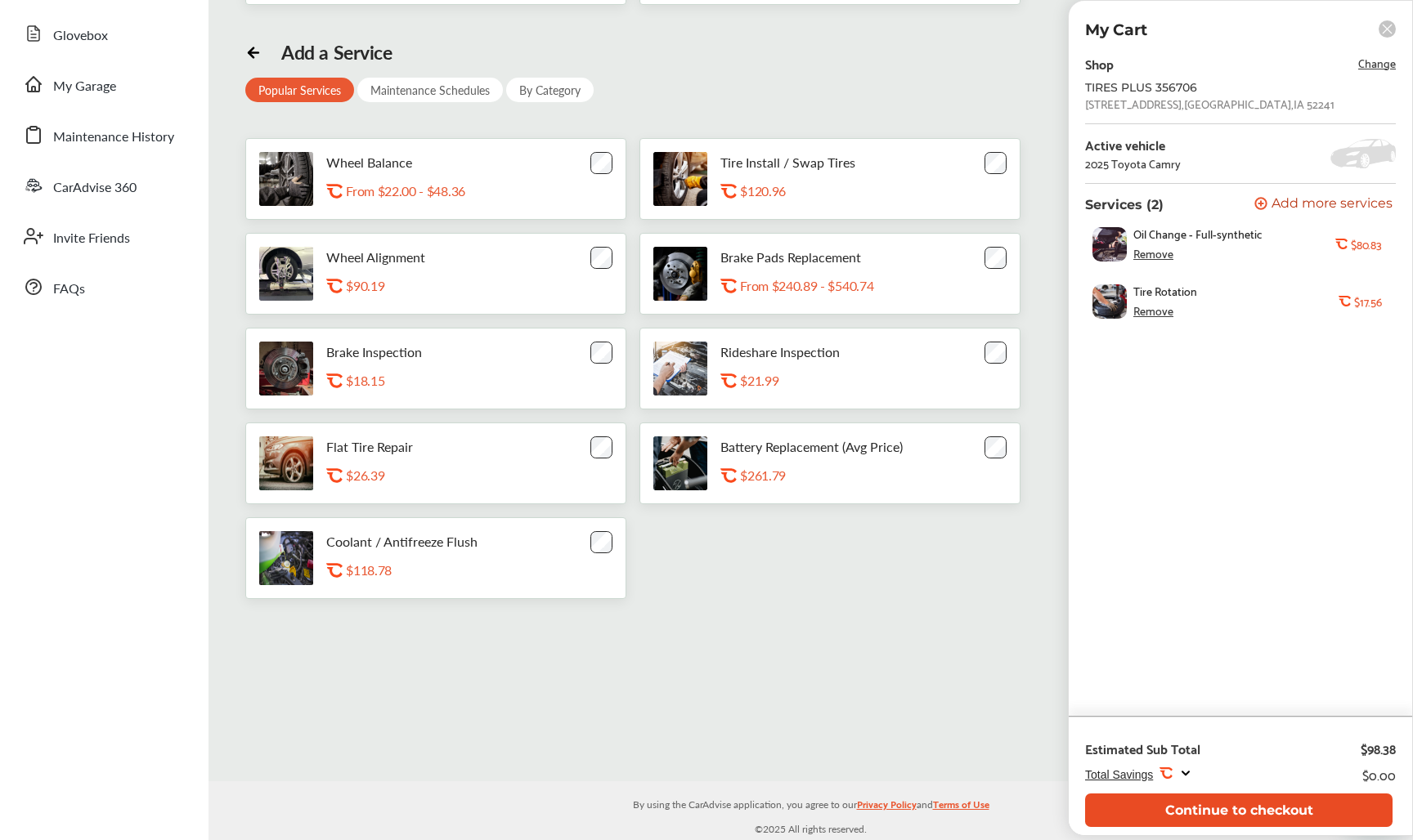
scroll to position [250, 0]
click at [1297, 814] on button "Continue to checkout" at bounding box center [1238, 811] width 307 height 34
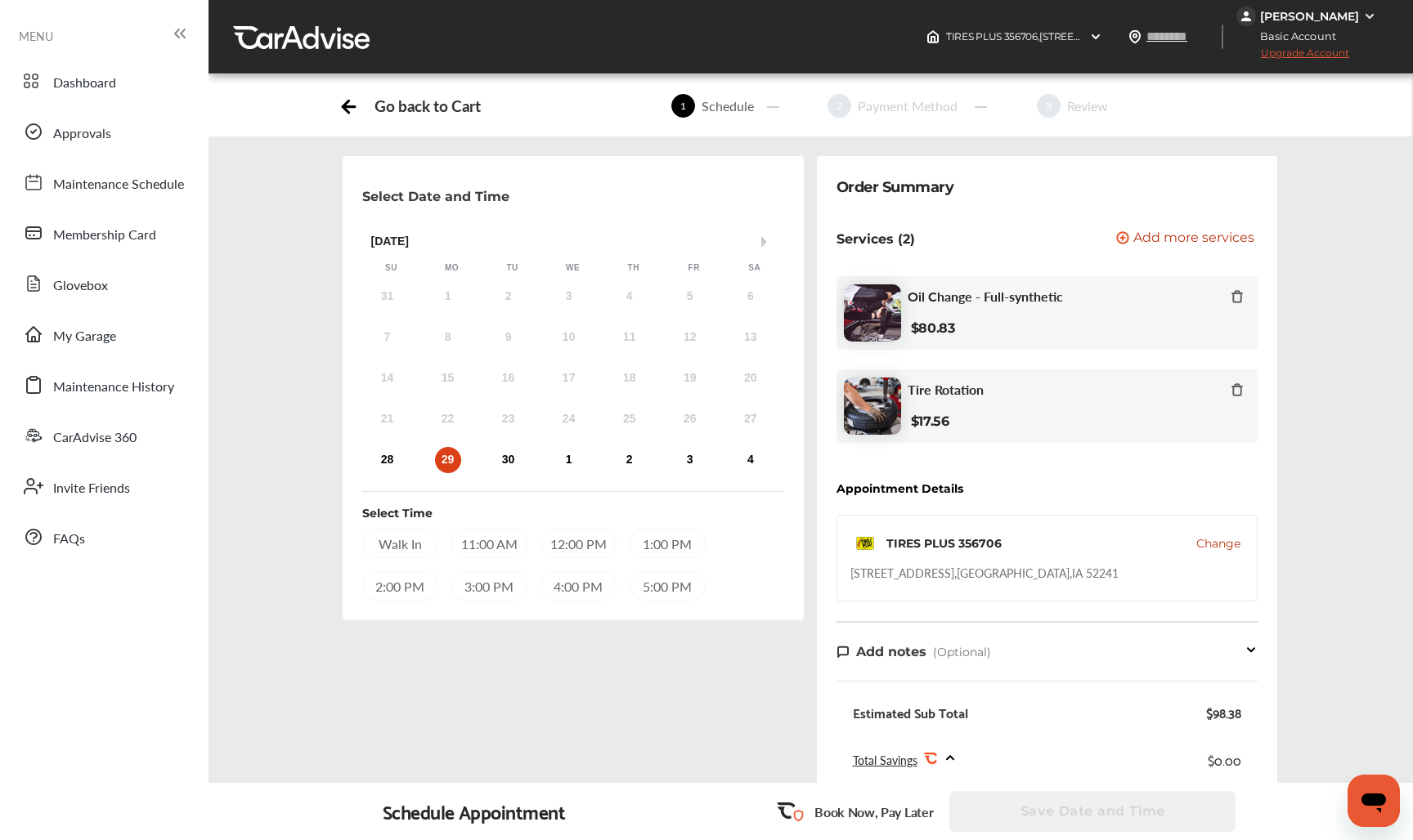
click at [1332, 14] on div "[PERSON_NAME]" at bounding box center [1309, 17] width 99 height 15
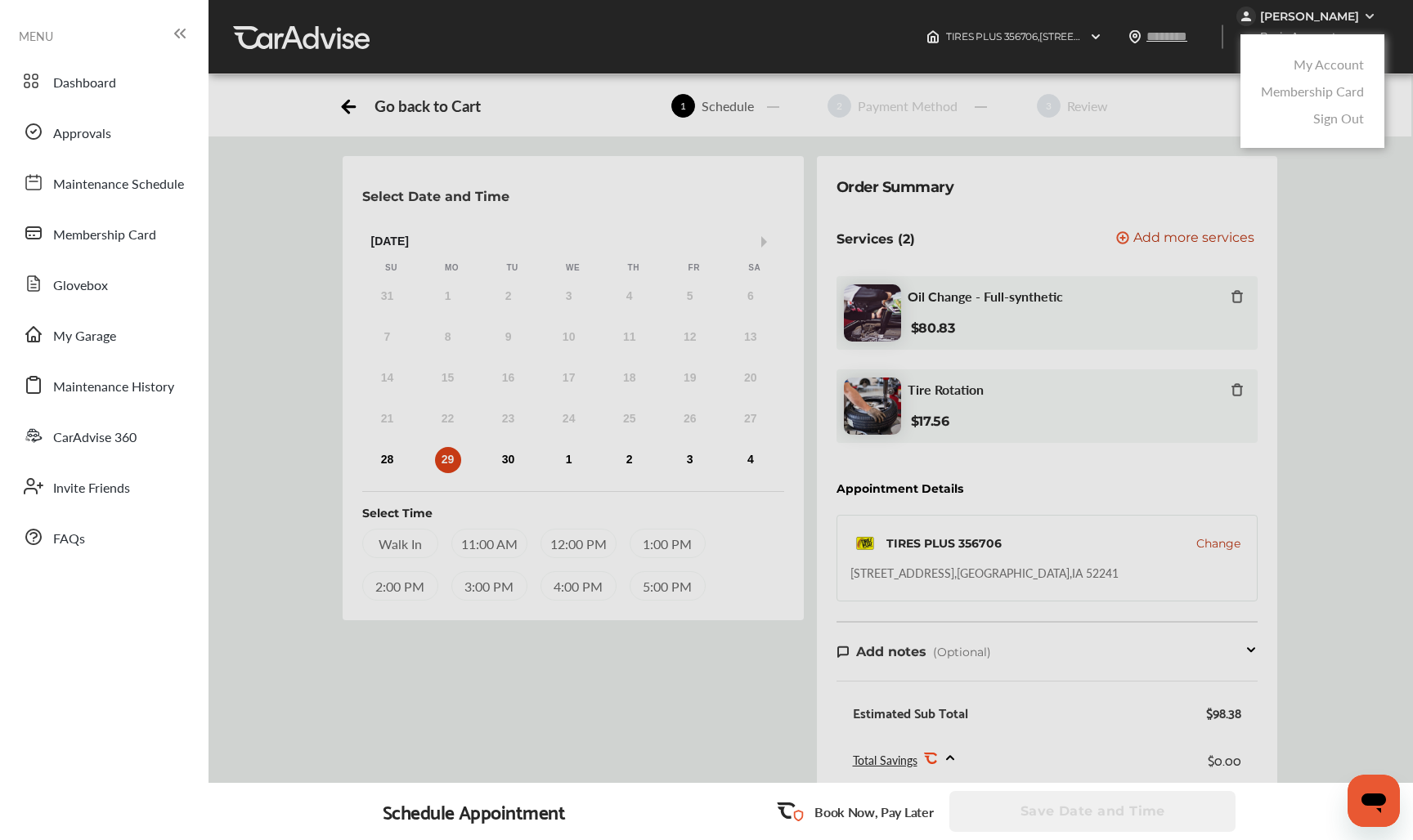
click at [1332, 14] on div at bounding box center [706, 461] width 1413 height 922
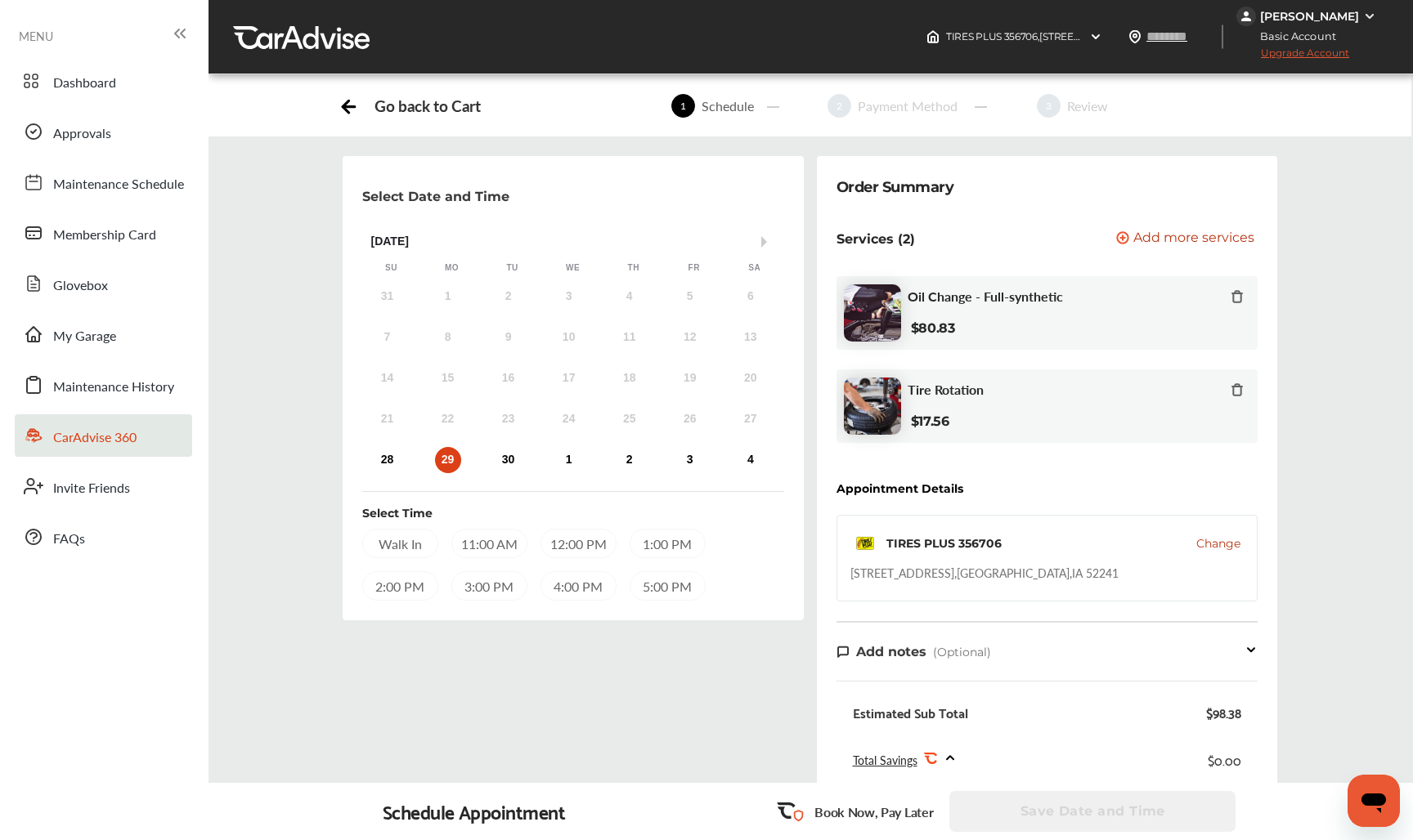
click at [120, 430] on span "CarAdvise 360" at bounding box center [95, 437] width 84 height 22
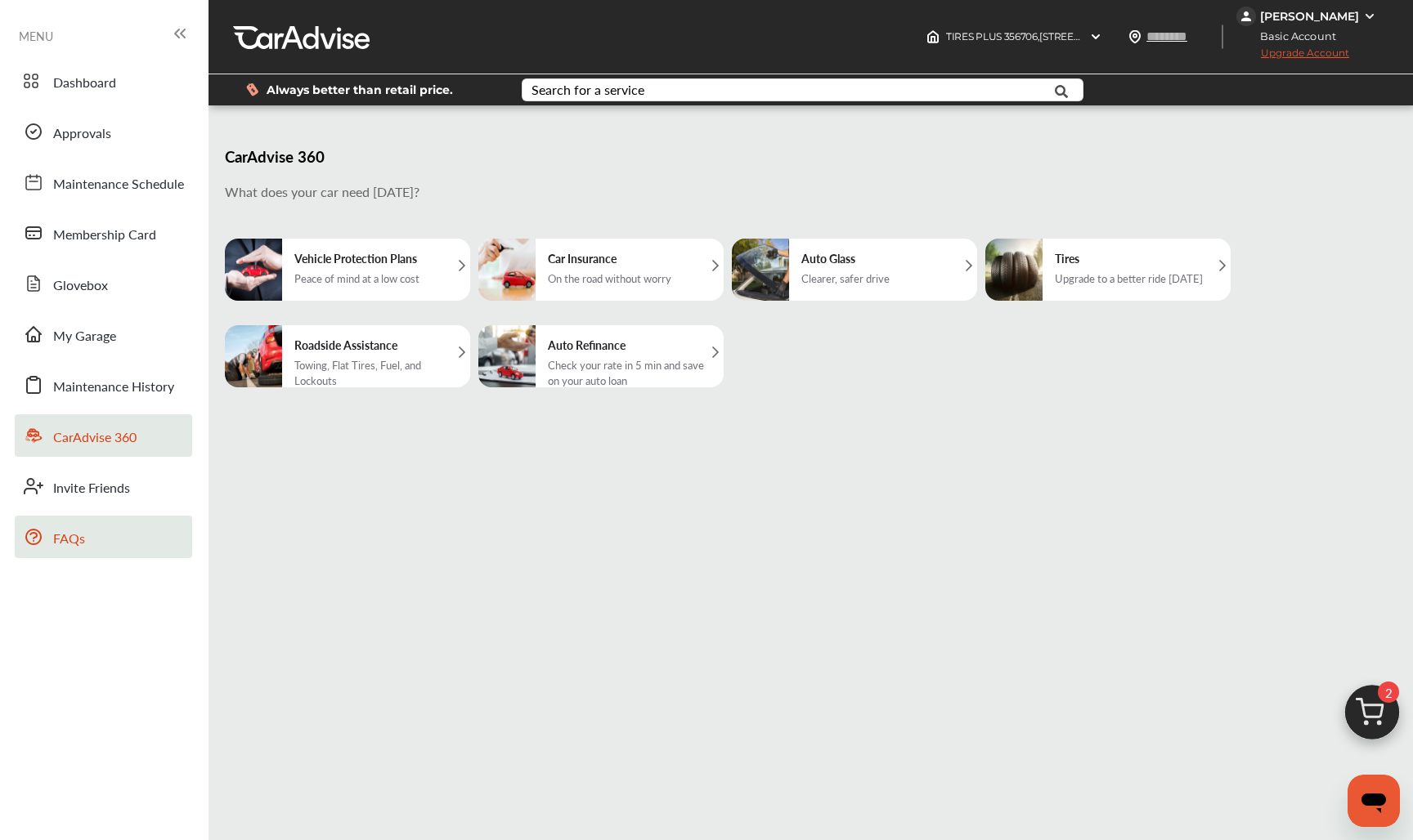
click at [128, 534] on link "FAQs" at bounding box center [103, 536] width 177 height 42
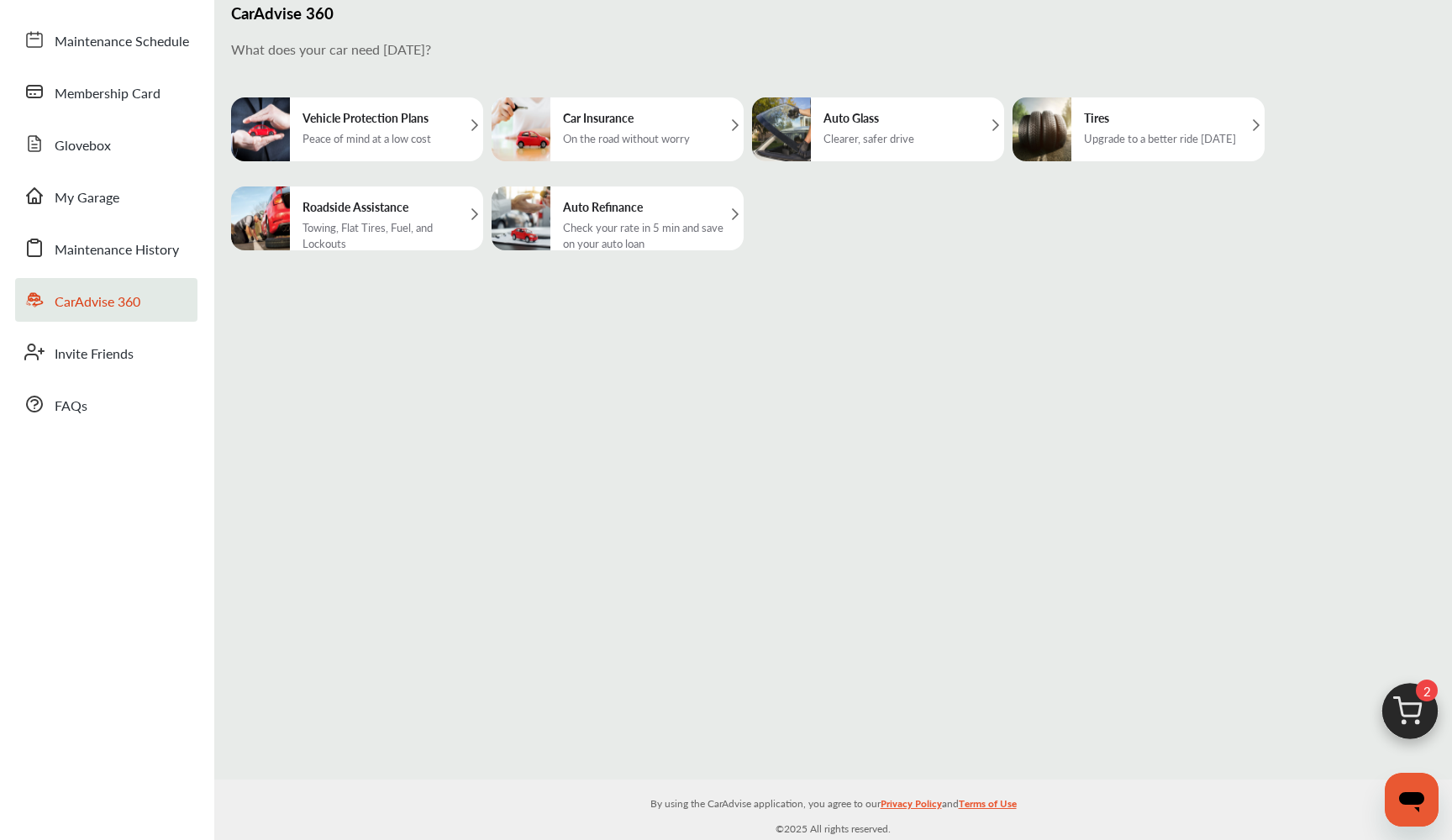
scroll to position [148, 0]
click at [52, 394] on link "FAQs" at bounding box center [106, 403] width 182 height 43
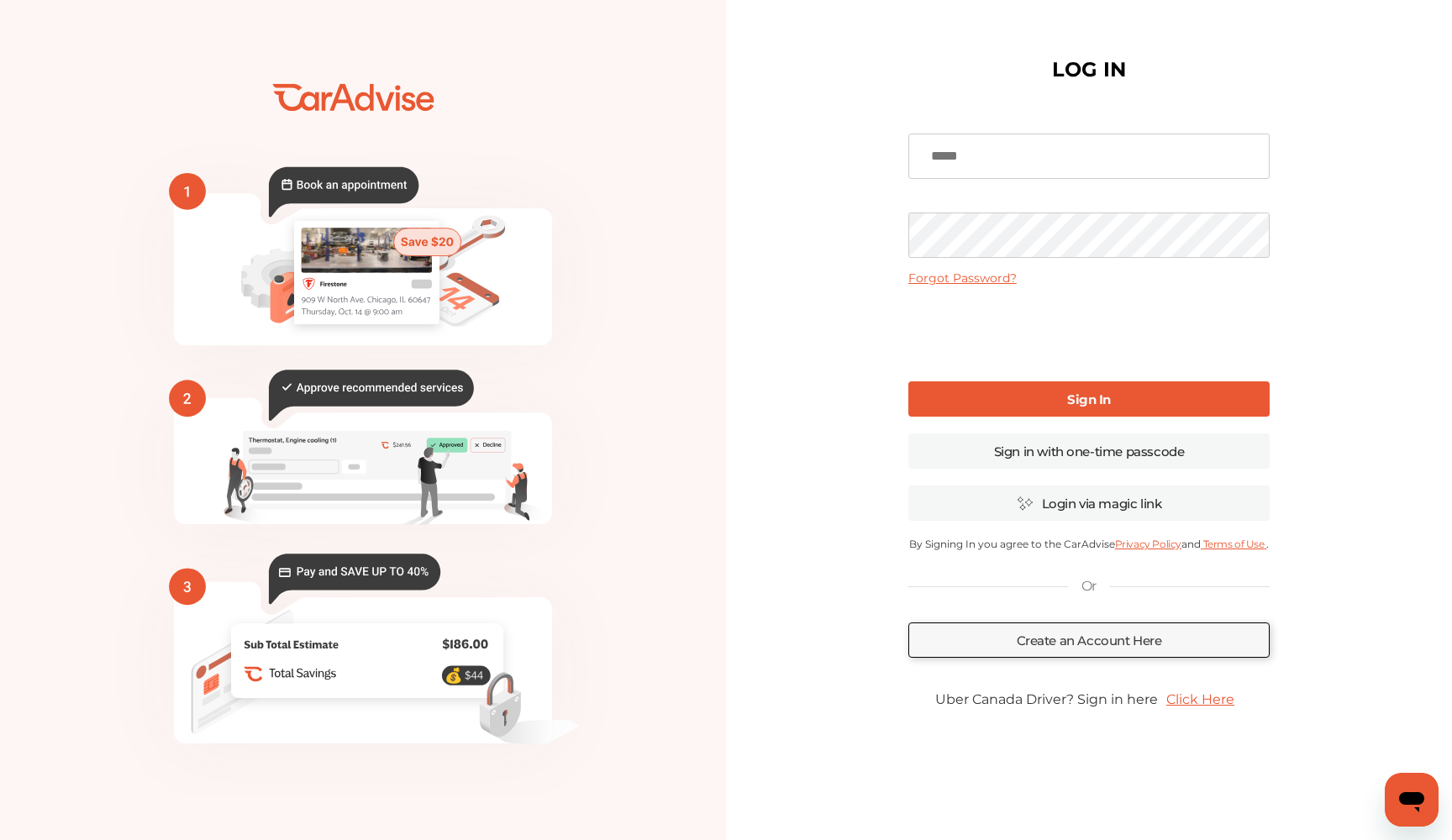
click at [1049, 182] on div "Forgot Password? Sign In Sign in with one-time passcode Login via magic link By…" at bounding box center [1088, 420] width 361 height 617
click at [1044, 116] on div "Forgot Password? Sign In Sign in with one-time passcode Login via magic link By…" at bounding box center [1088, 420] width 361 height 617
type input "**********"
click at [1001, 406] on link "Sign In" at bounding box center [1088, 398] width 361 height 36
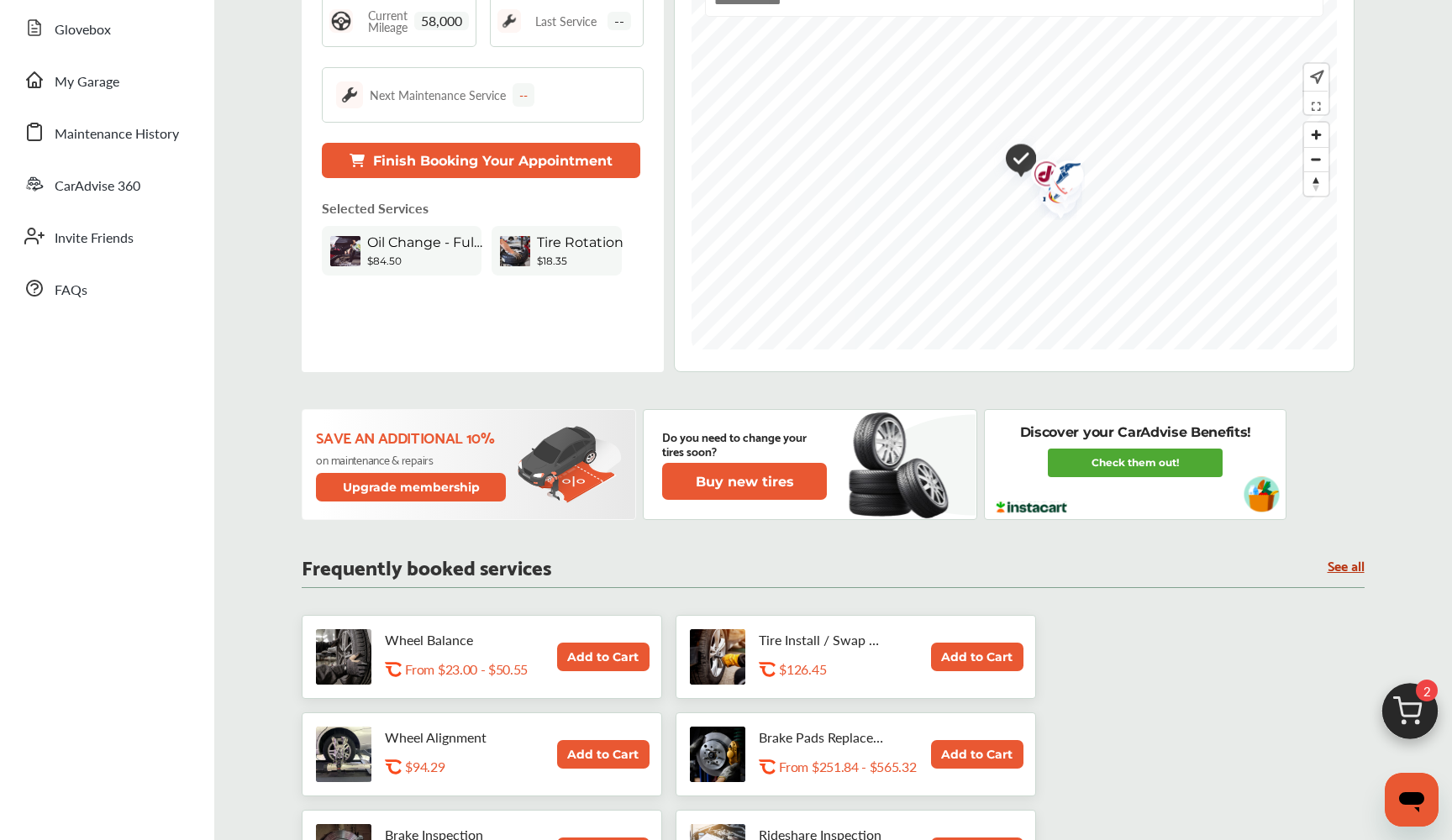
scroll to position [266, 0]
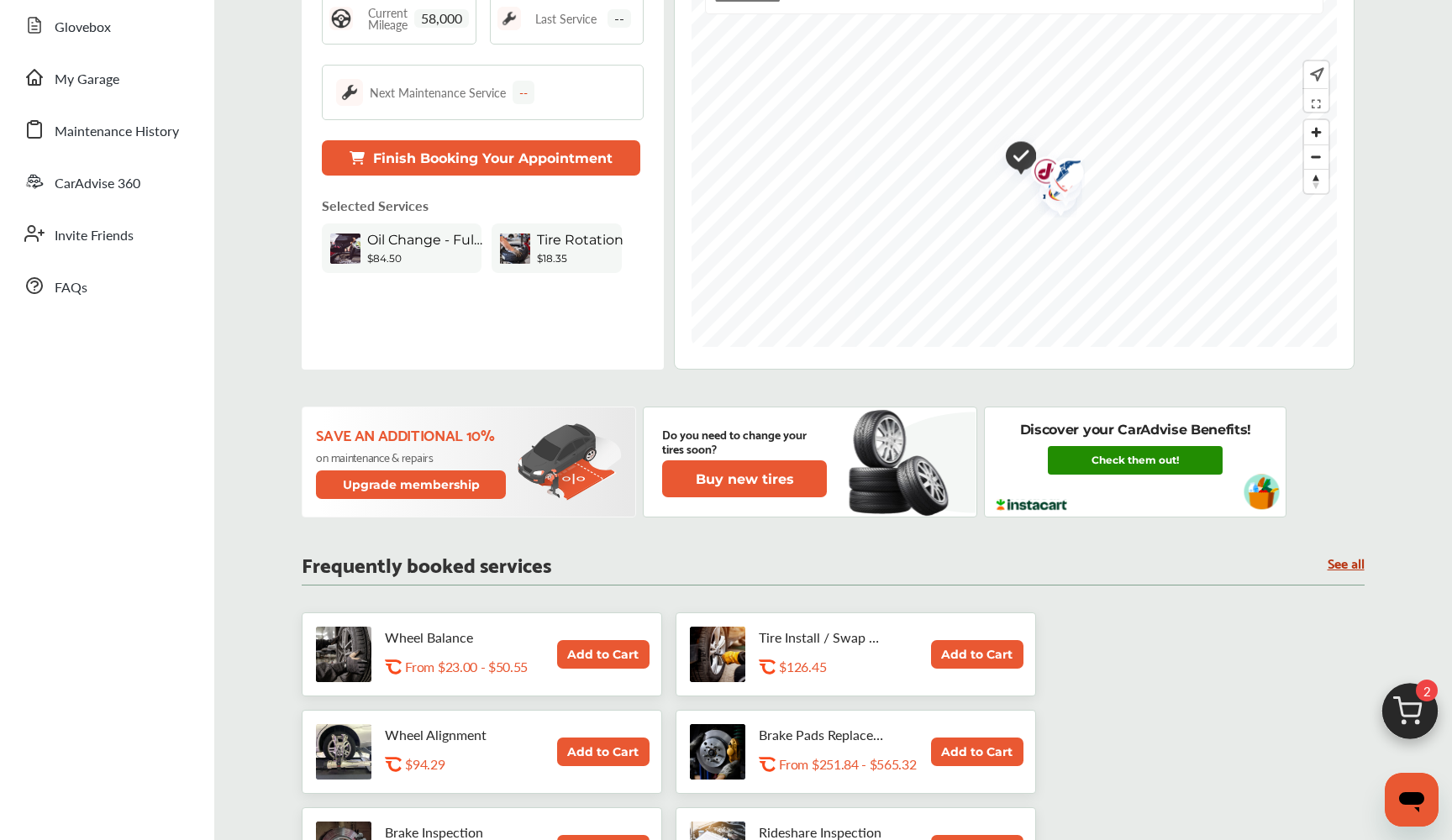
click at [1166, 464] on link "Check them out!" at bounding box center [1135, 460] width 175 height 29
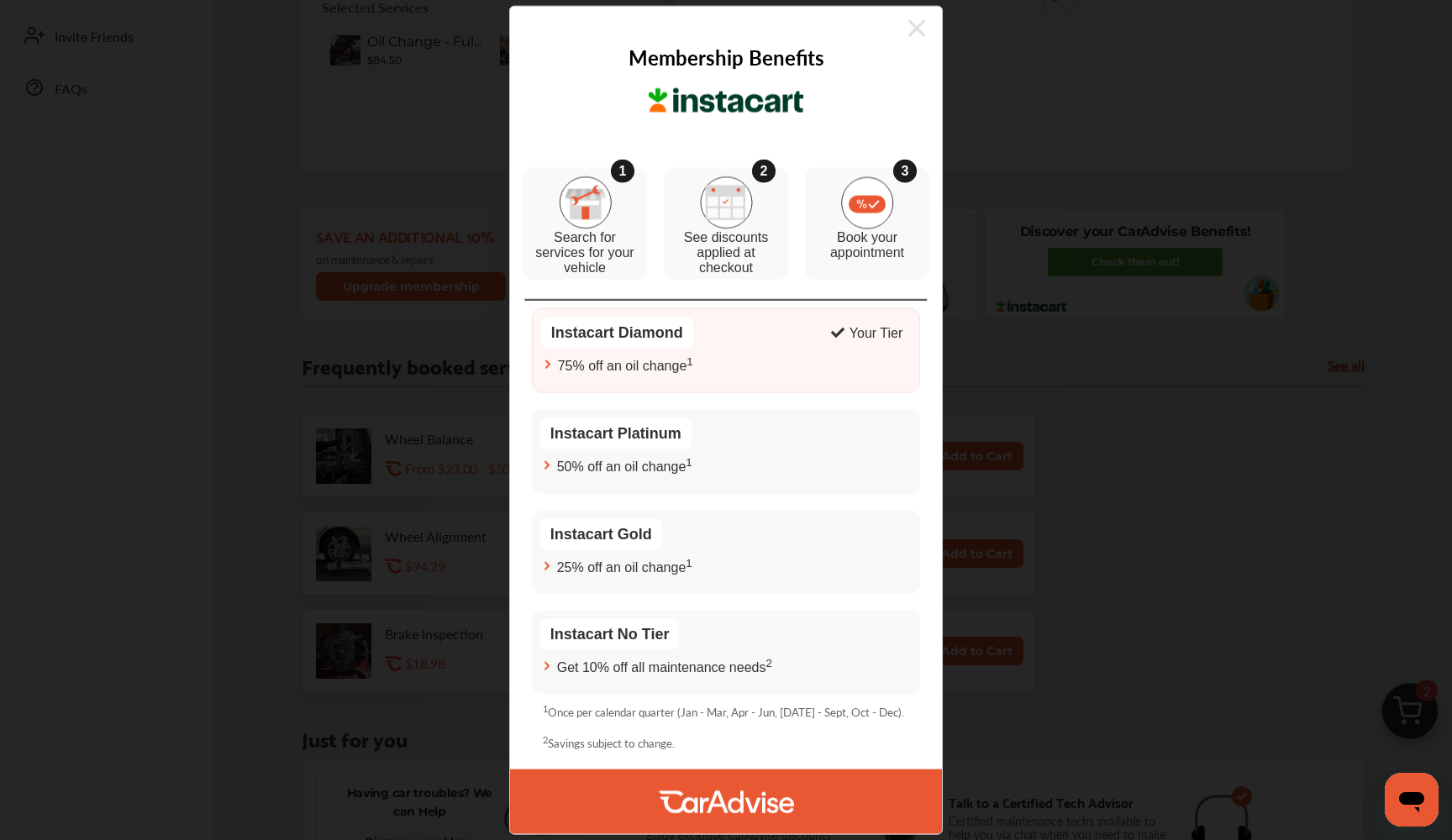
scroll to position [490, 0]
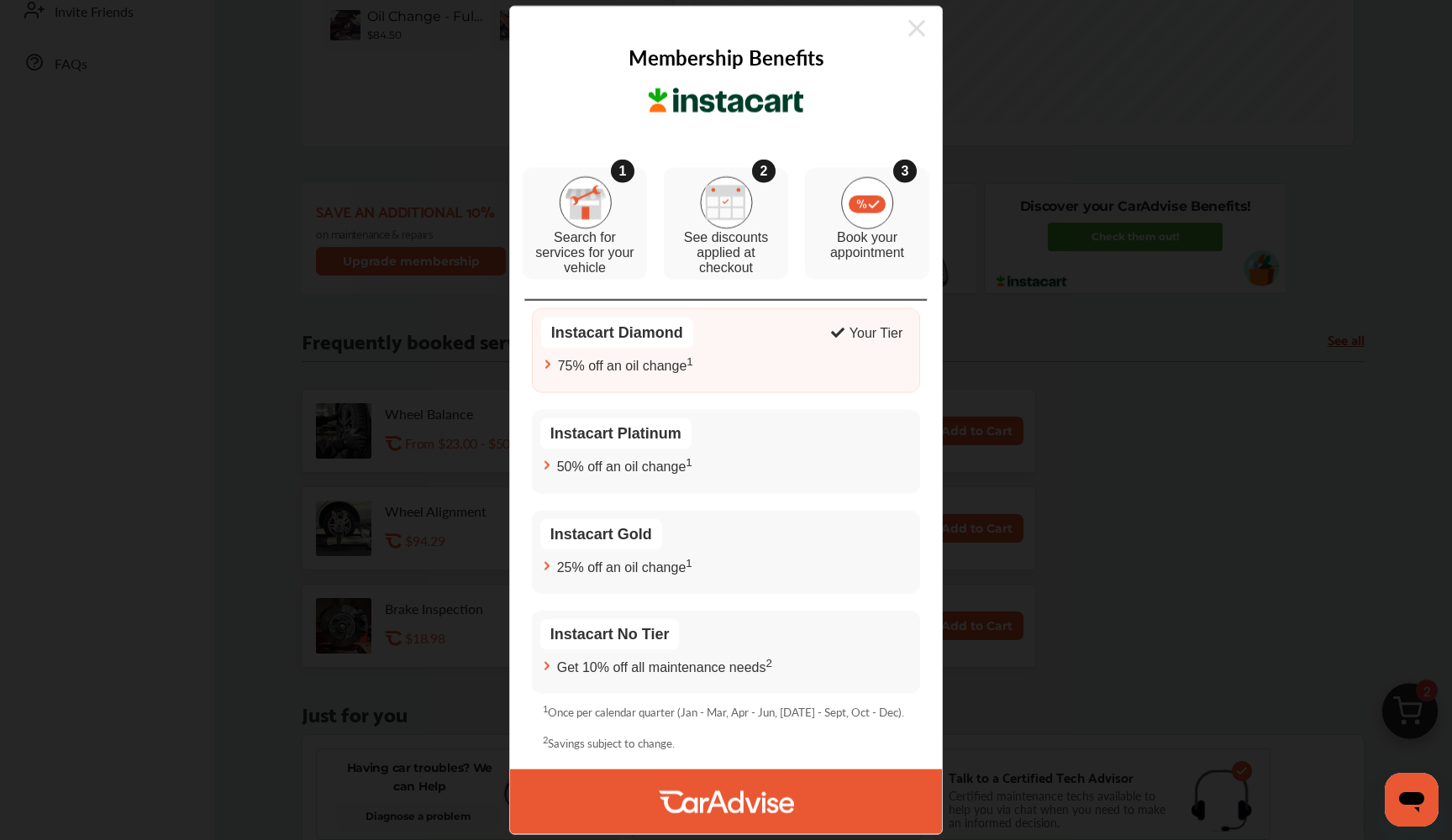
click at [986, 703] on div "Membership Benefits 1 Search for services for your vehicle 2 See discounts appl…" at bounding box center [726, 420] width 1452 height 840
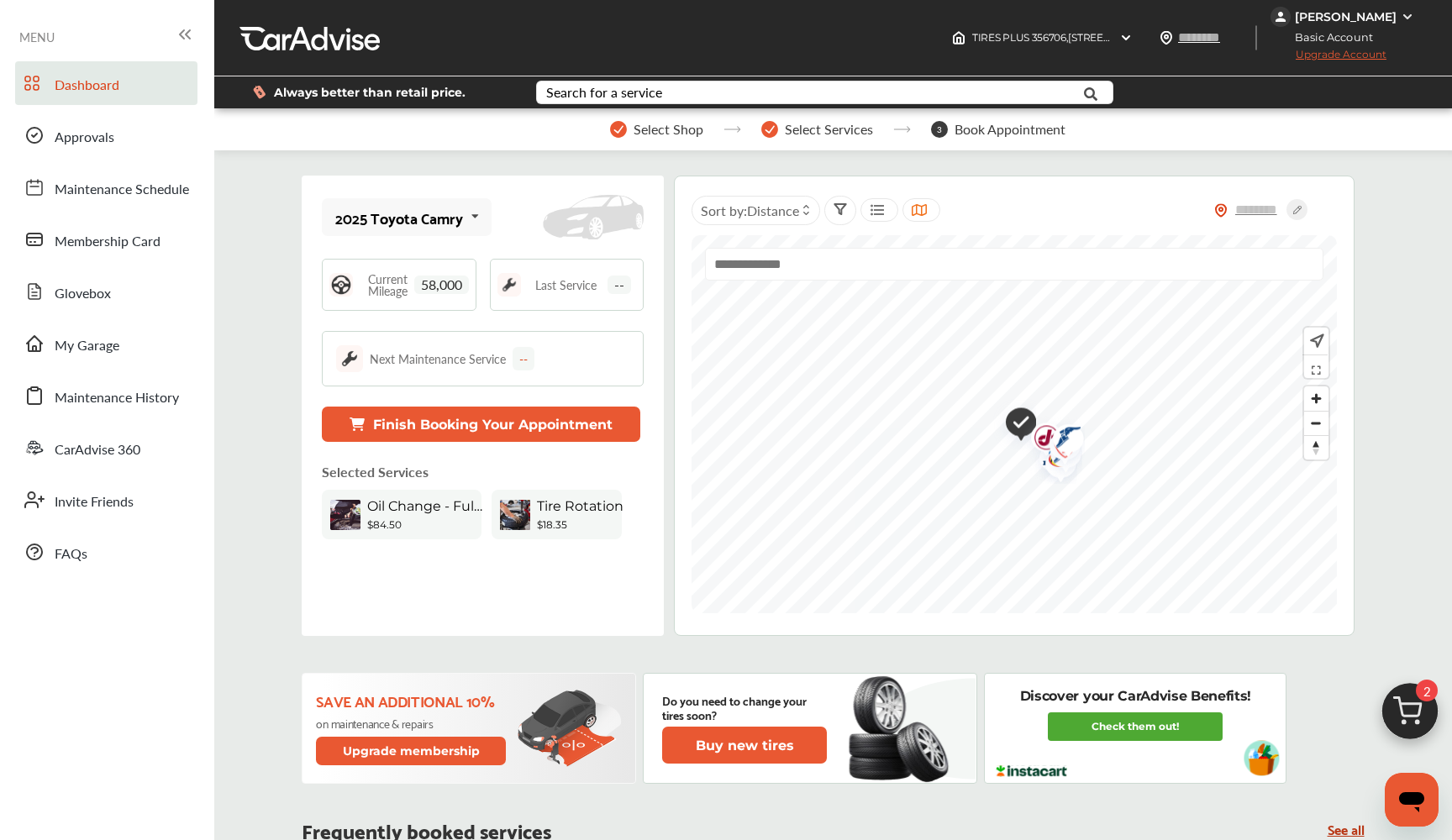
scroll to position [0, 0]
click at [1414, 706] on img at bounding box center [1410, 716] width 81 height 81
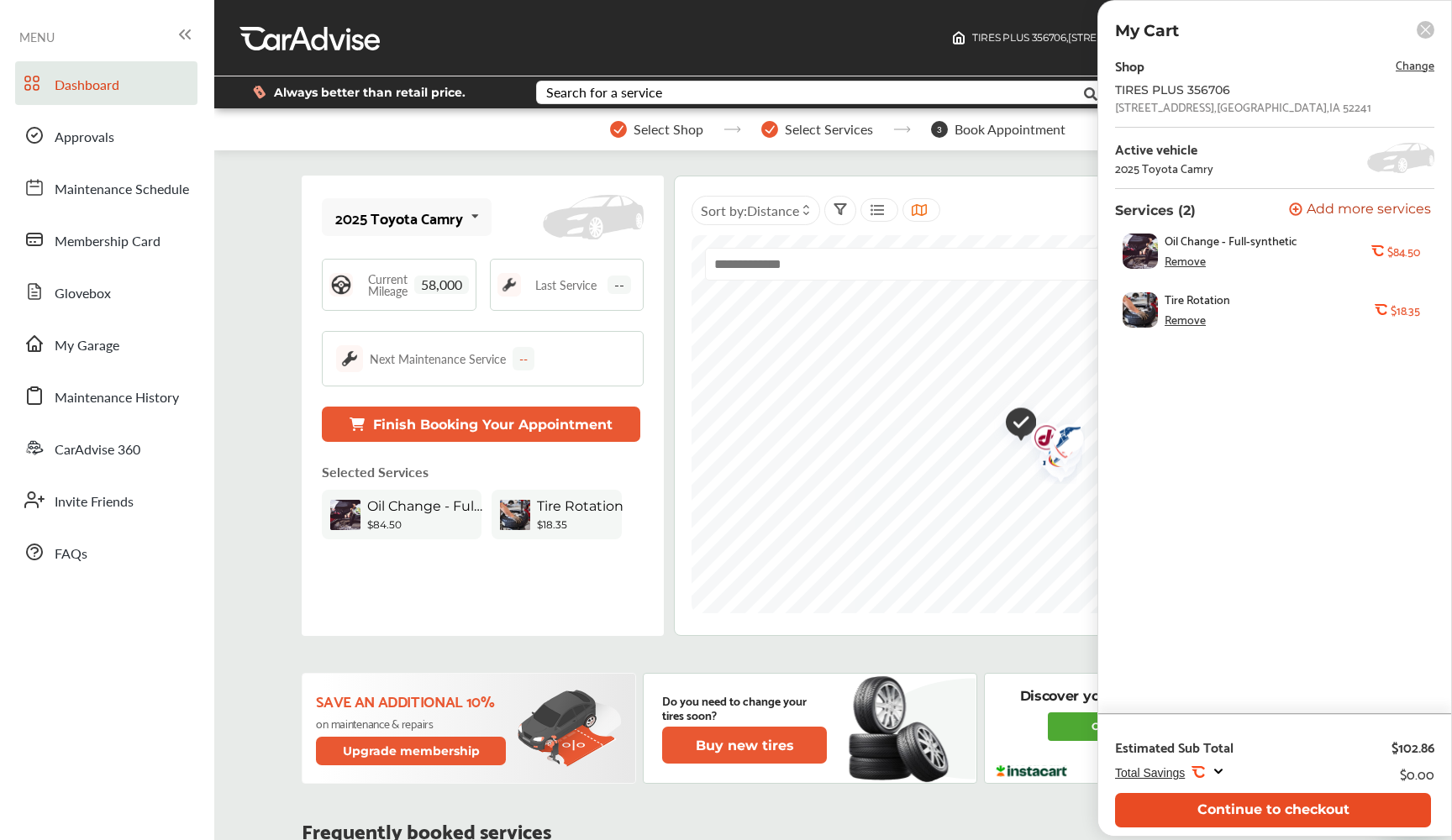
click at [1360, 809] on button "Continue to checkout" at bounding box center [1273, 810] width 315 height 35
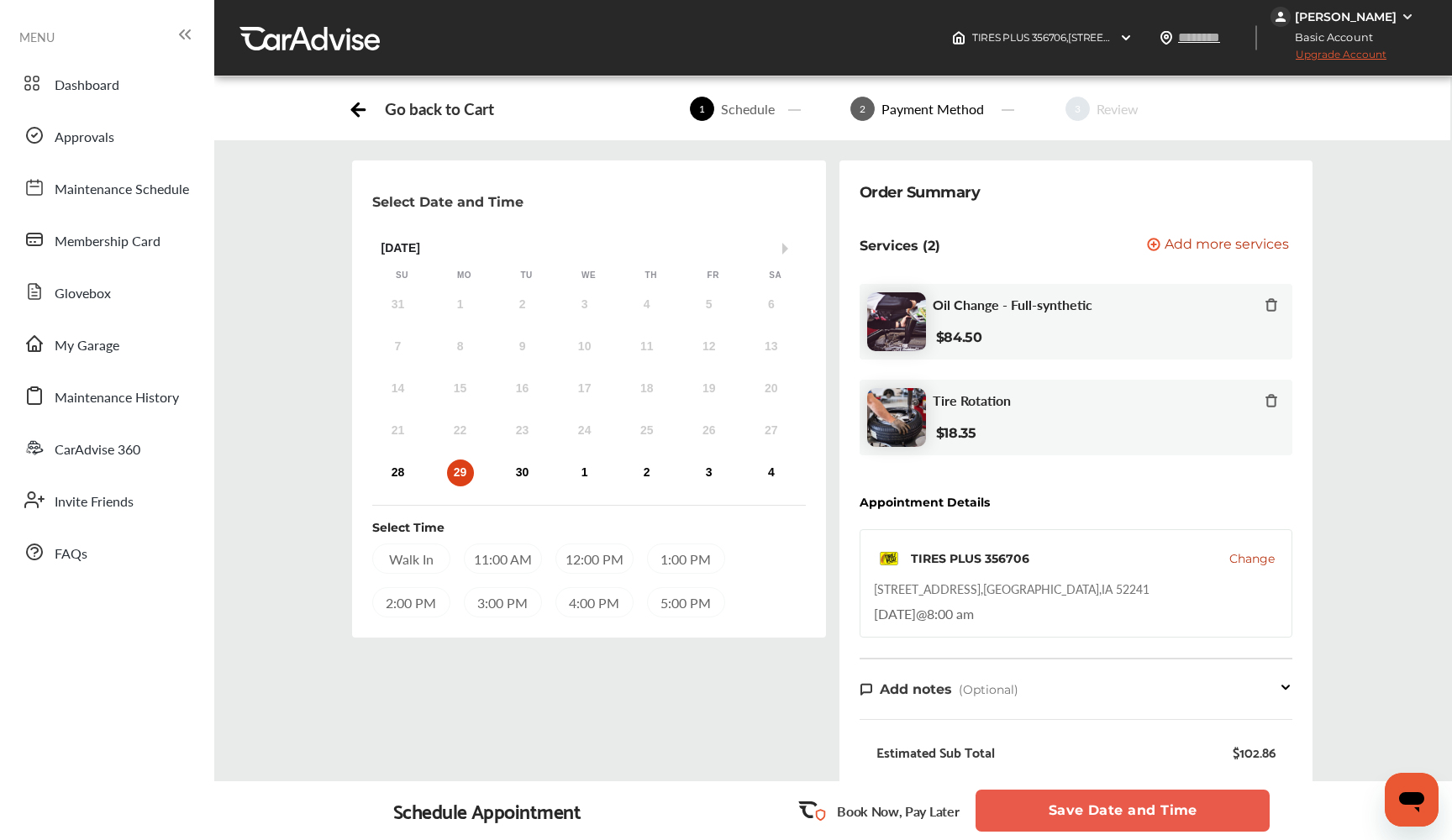
click at [424, 566] on div "Walk In" at bounding box center [411, 557] width 78 height 30
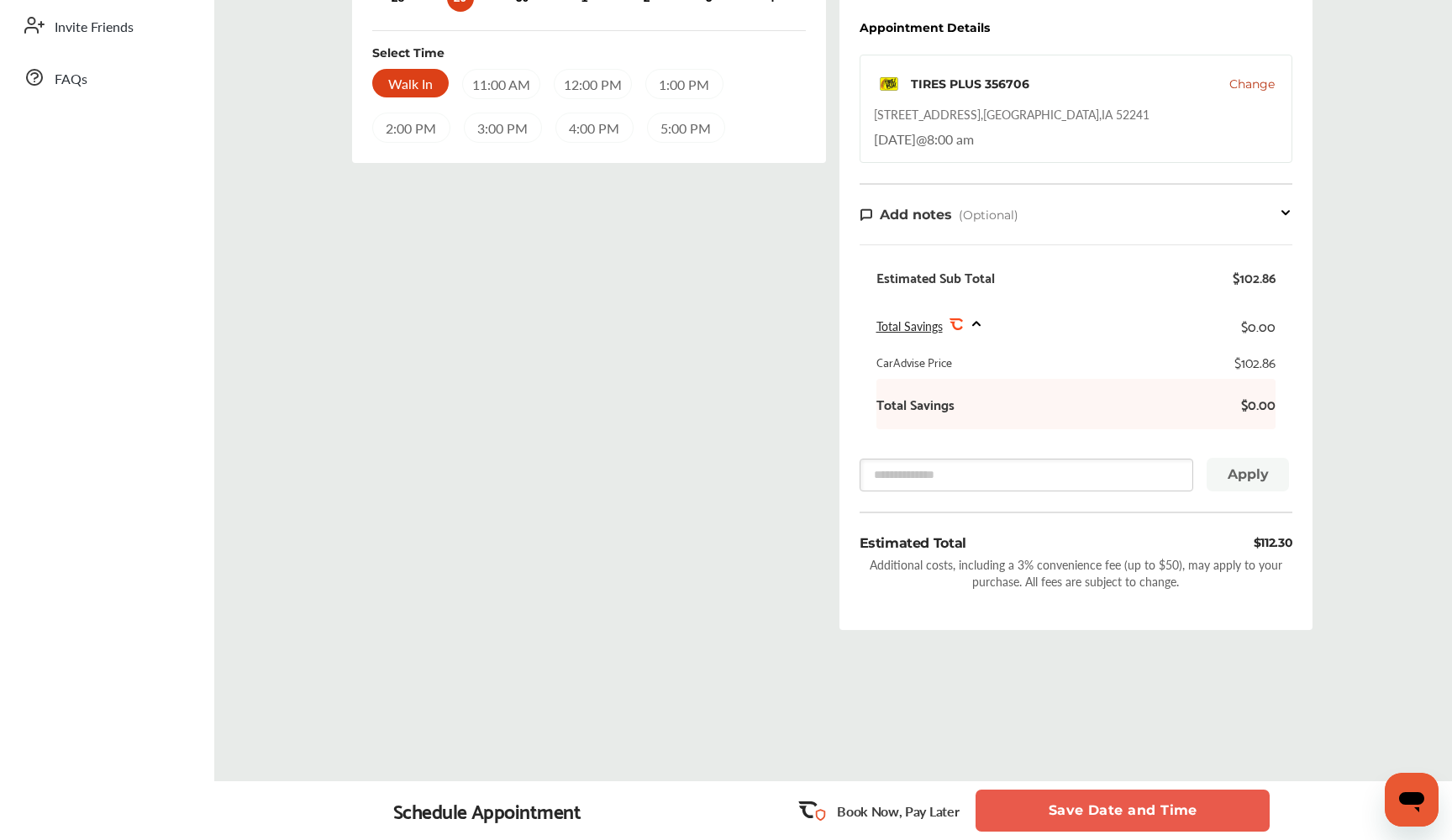
scroll to position [474, 0]
click at [476, 86] on div "11:00 AM" at bounding box center [501, 83] width 78 height 30
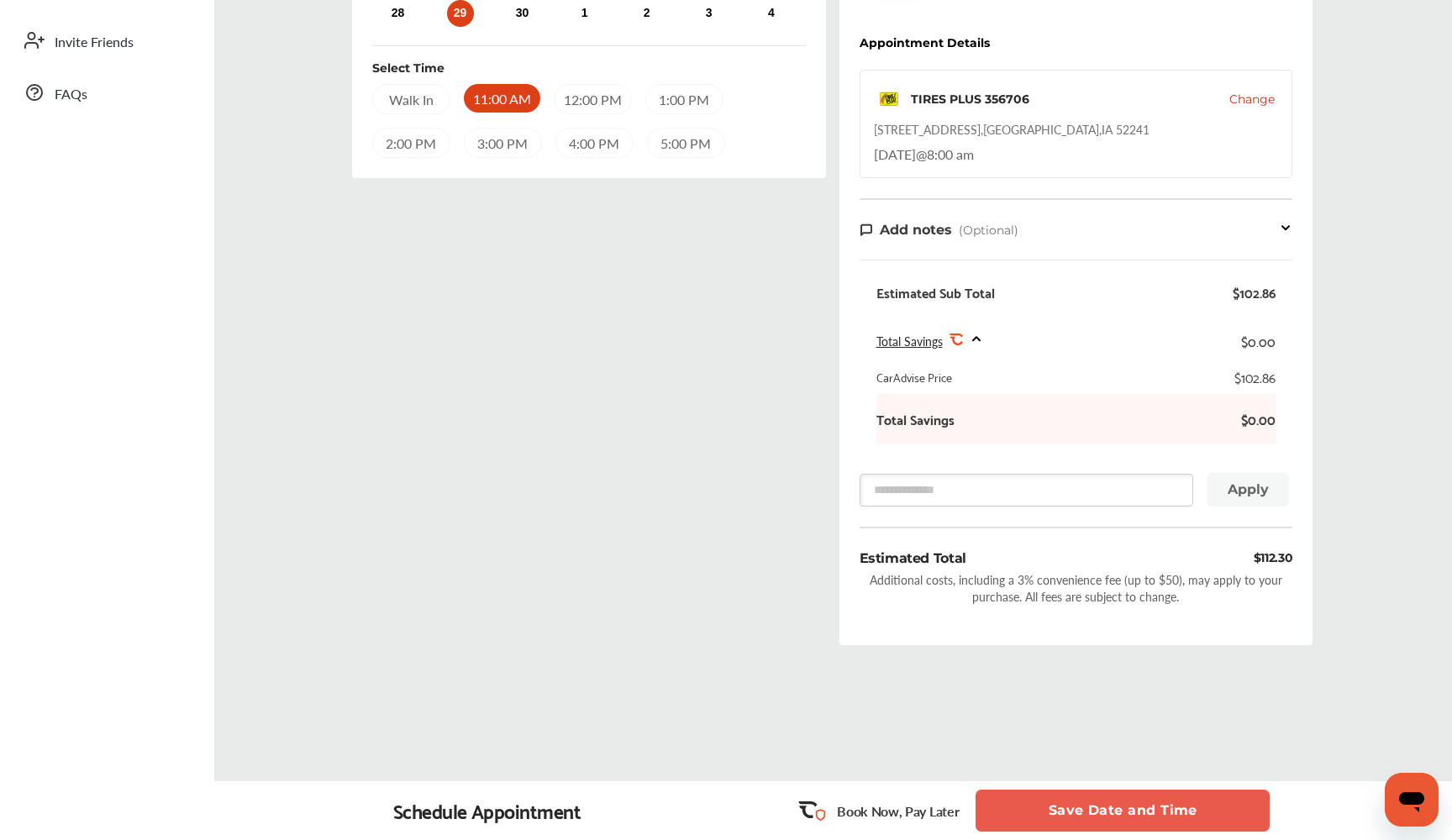
click at [578, 96] on div "12:00 PM" at bounding box center [592, 98] width 78 height 30
click at [471, 76] on div "Select Time Walk In 11:00 AM 12:00 PM 1:00 PM 2:00 PM 3:00 PM 4:00 PM 5:00 PM" at bounding box center [589, 101] width 433 height 113
click at [423, 107] on div "Walk In" at bounding box center [411, 98] width 78 height 30
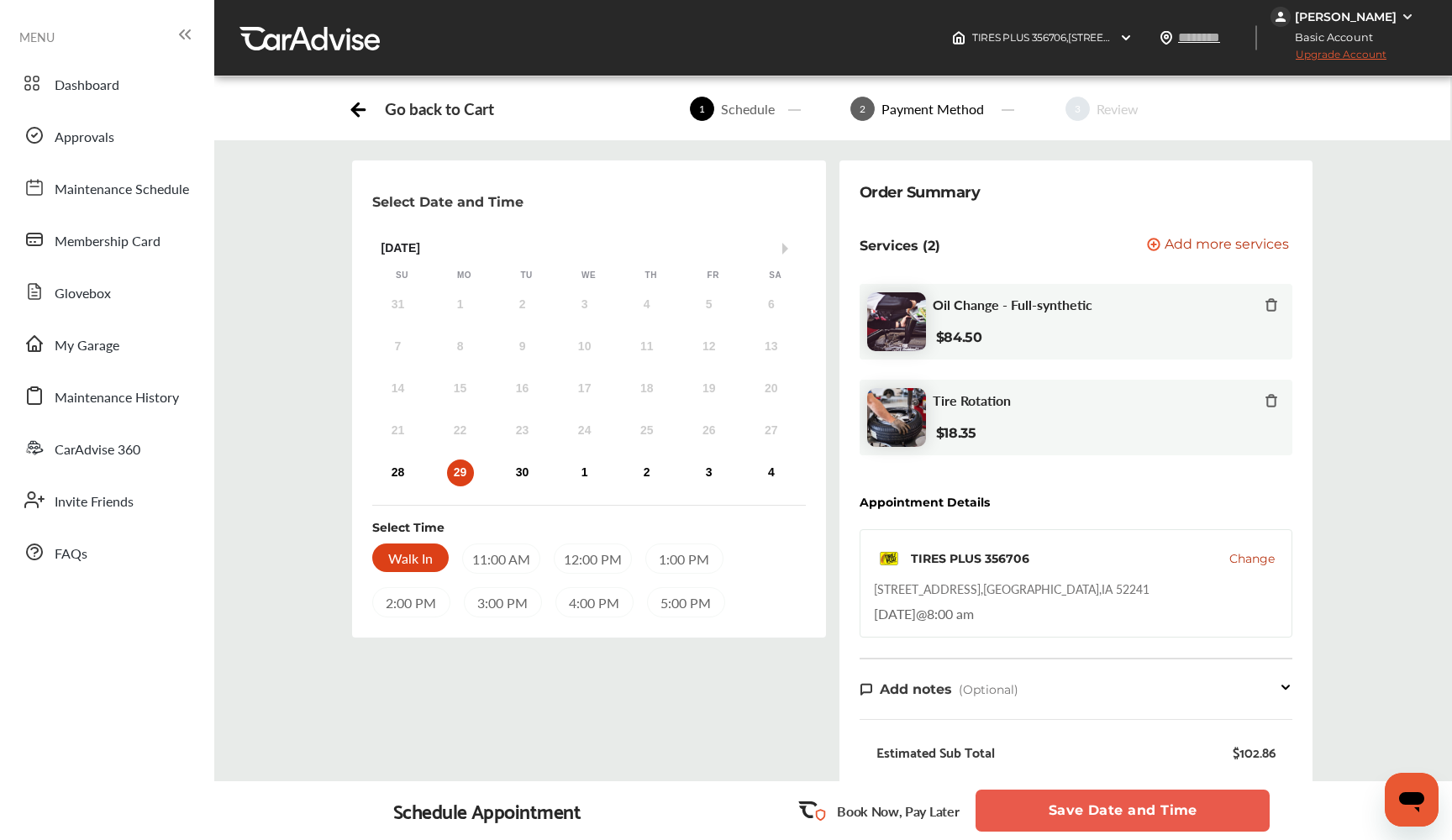
scroll to position [0, 0]
click at [74, 237] on span "Membership Card" at bounding box center [108, 241] width 106 height 22
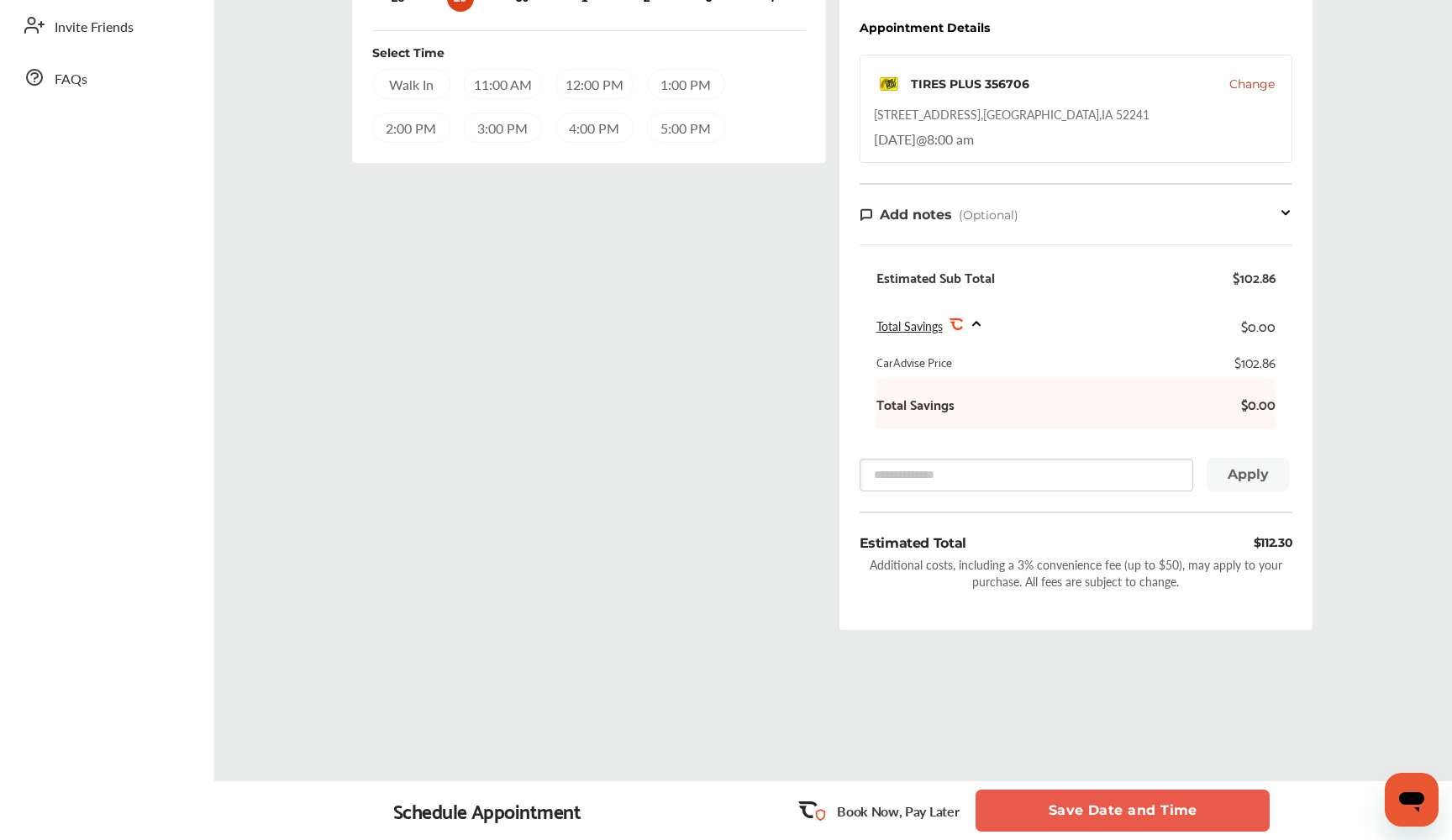
scroll to position [474, 0]
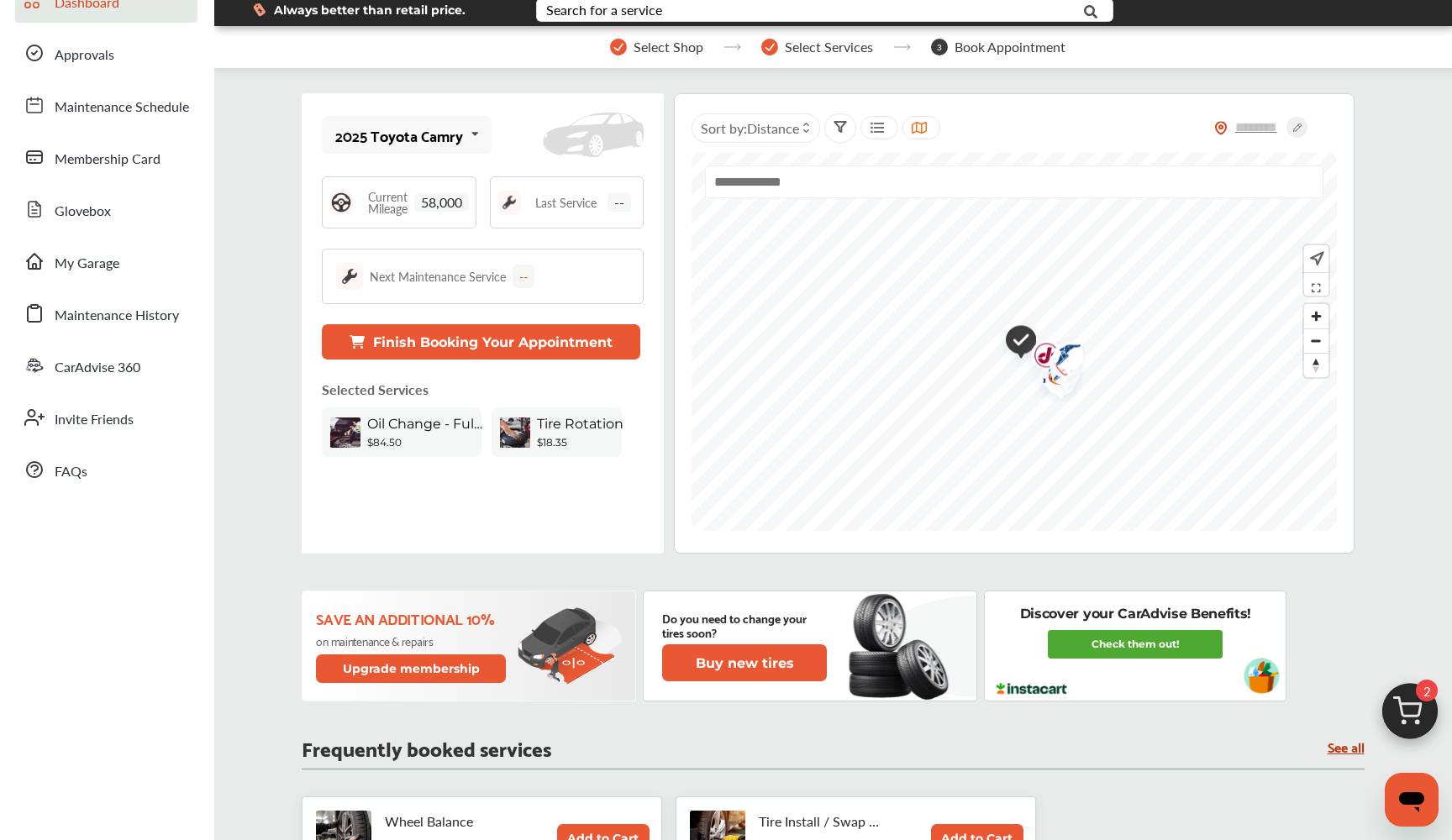
scroll to position [57, 0]
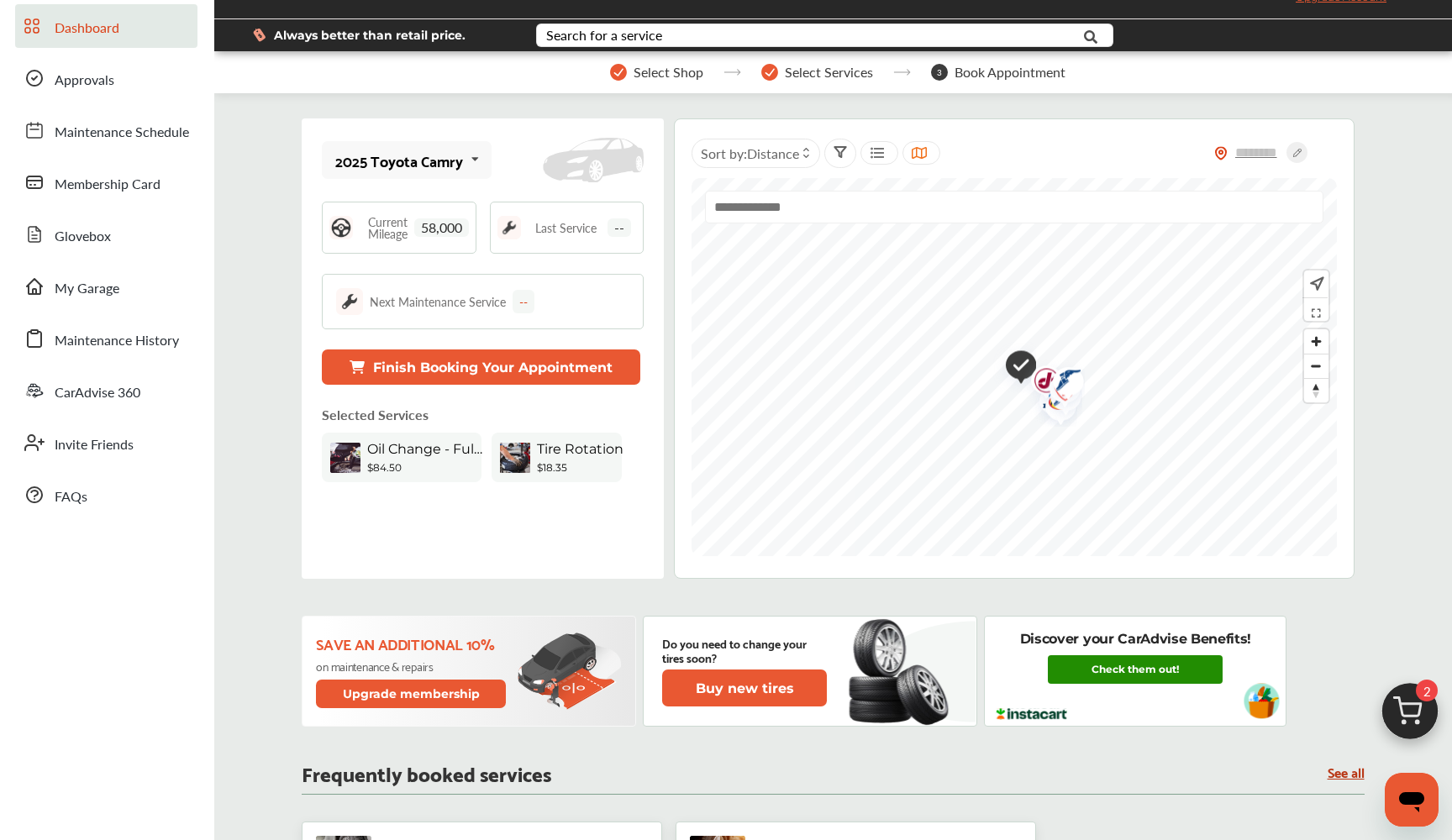
click at [1095, 667] on link "Check them out!" at bounding box center [1135, 669] width 175 height 29
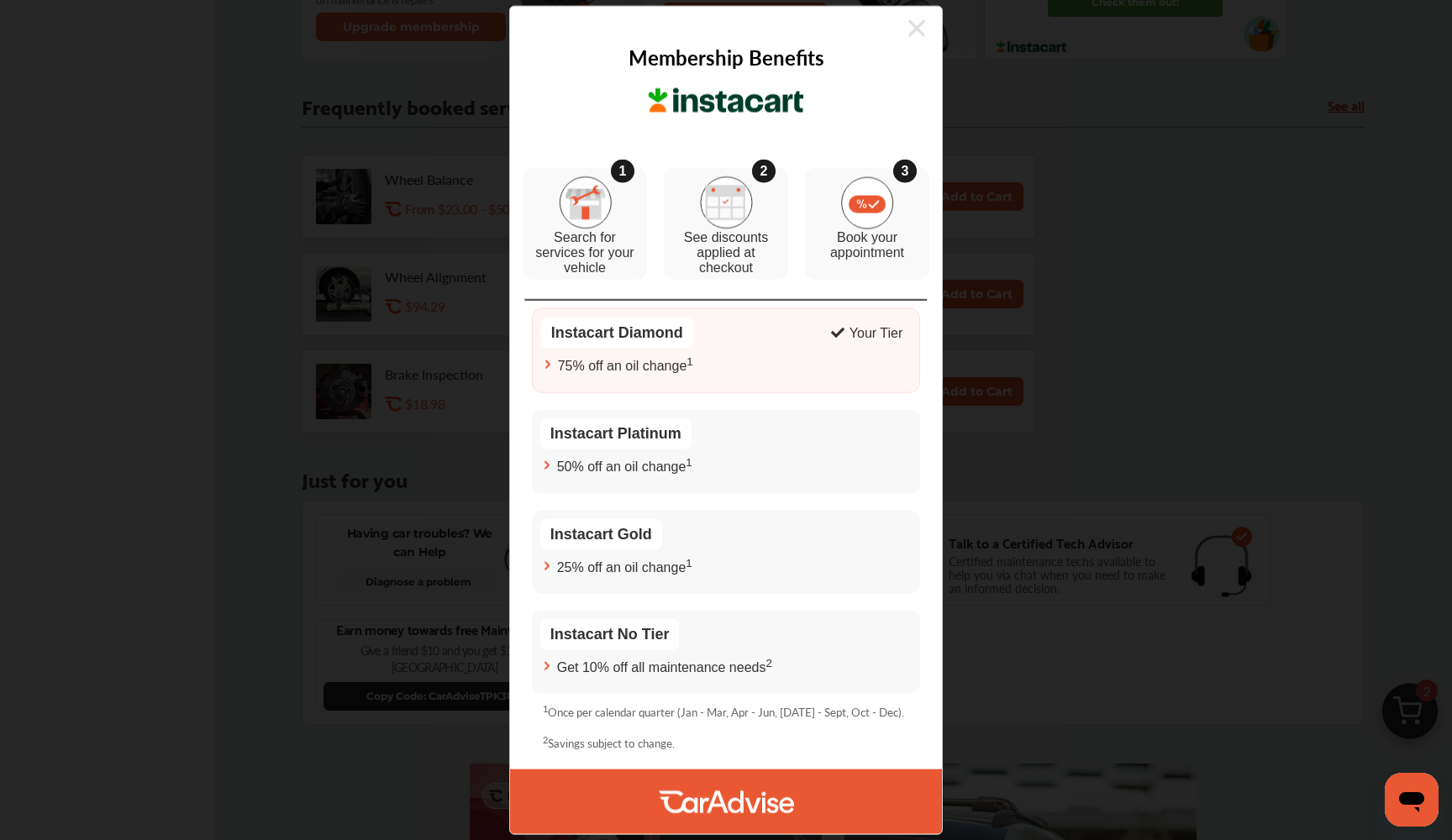
scroll to position [776, 0]
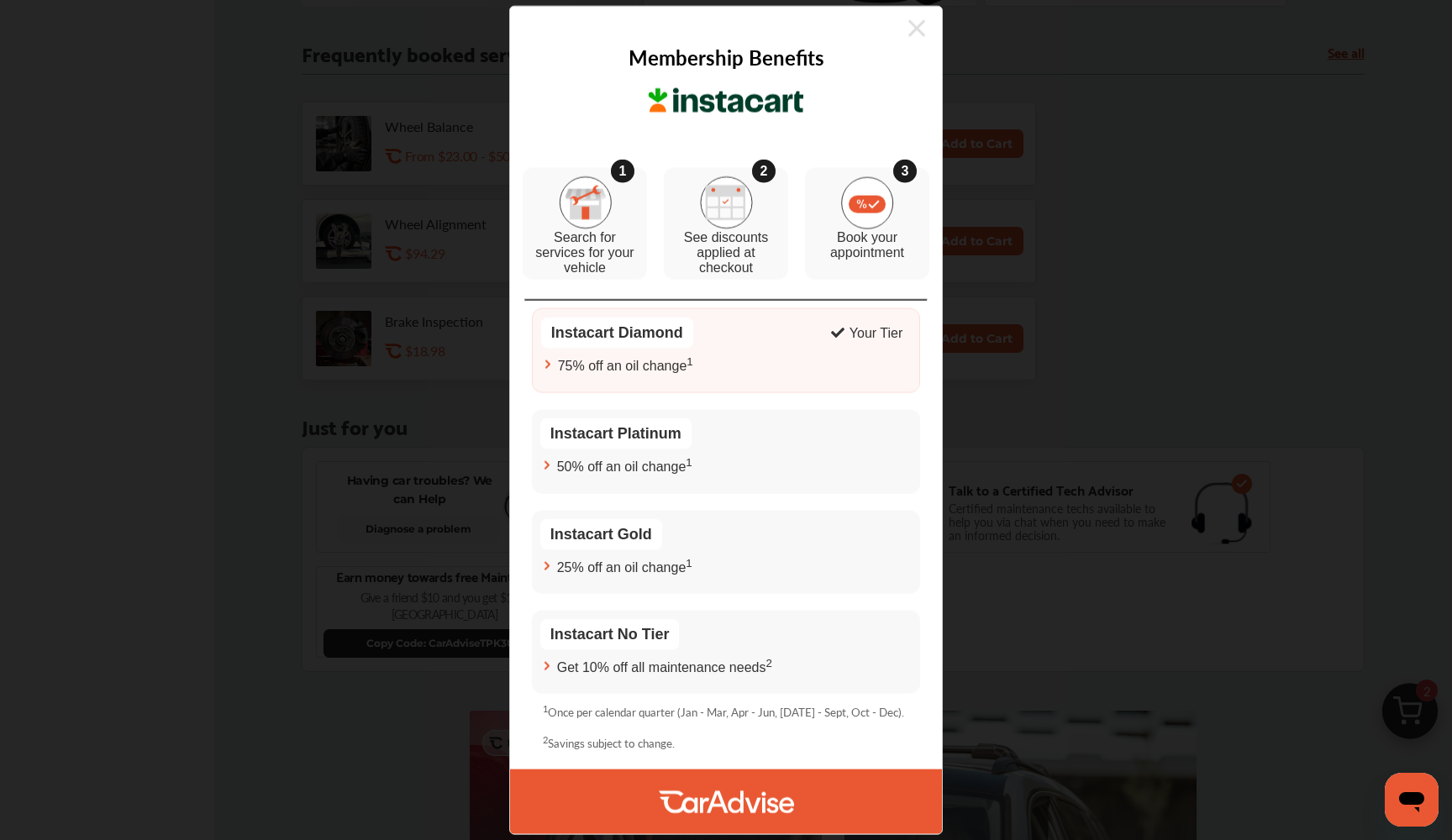
click at [925, 31] on div "Membership Benefits 1 Search for services for your vehicle 2 See discounts appl…" at bounding box center [726, 420] width 433 height 828
click at [913, 22] on icon at bounding box center [916, 28] width 16 height 16
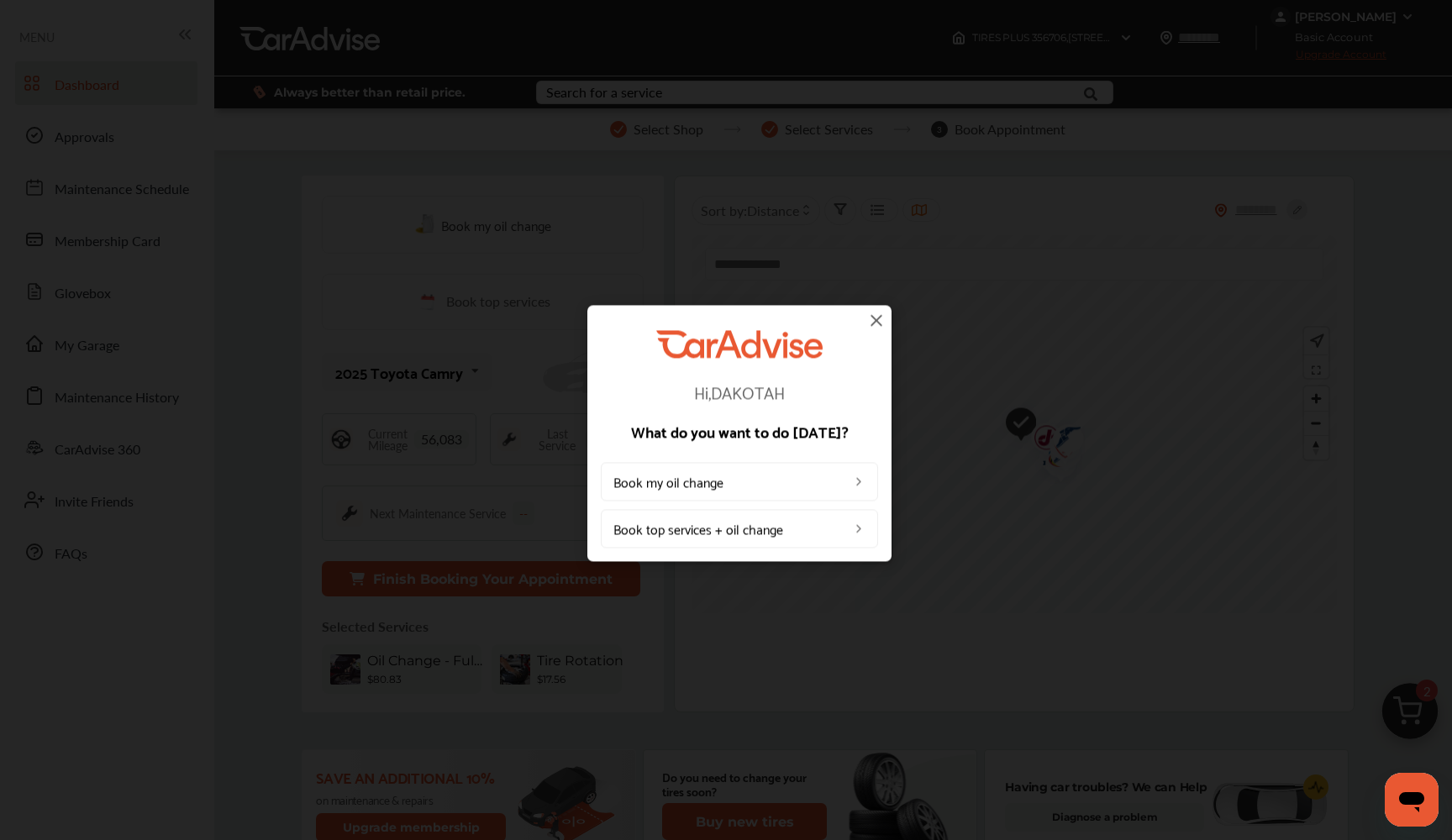
click at [767, 491] on link "Book my oil change" at bounding box center [739, 482] width 277 height 39
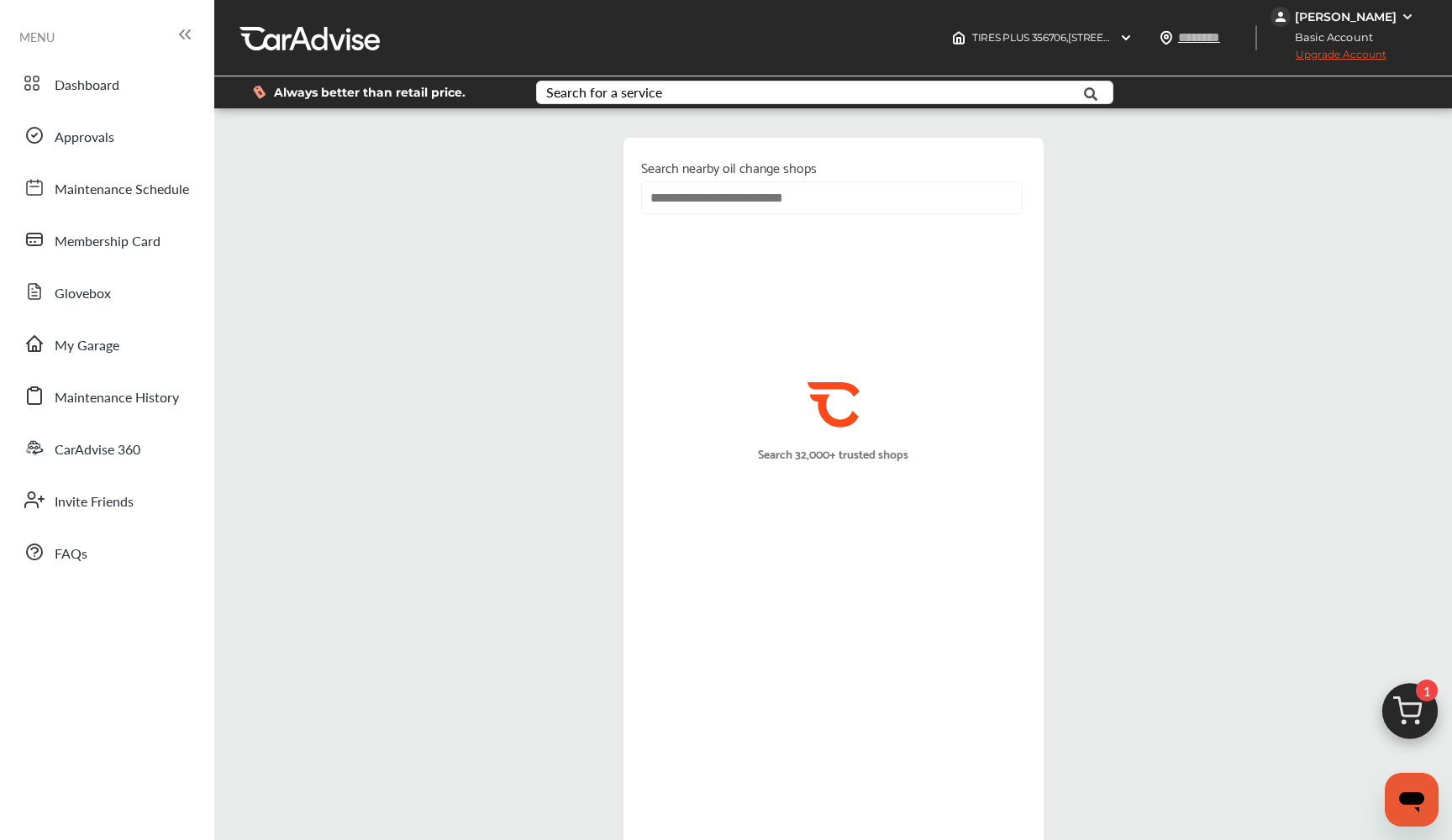
click at [813, 218] on div at bounding box center [830, 204] width 378 height 46
click at [816, 195] on input "text" at bounding box center [831, 198] width 381 height 33
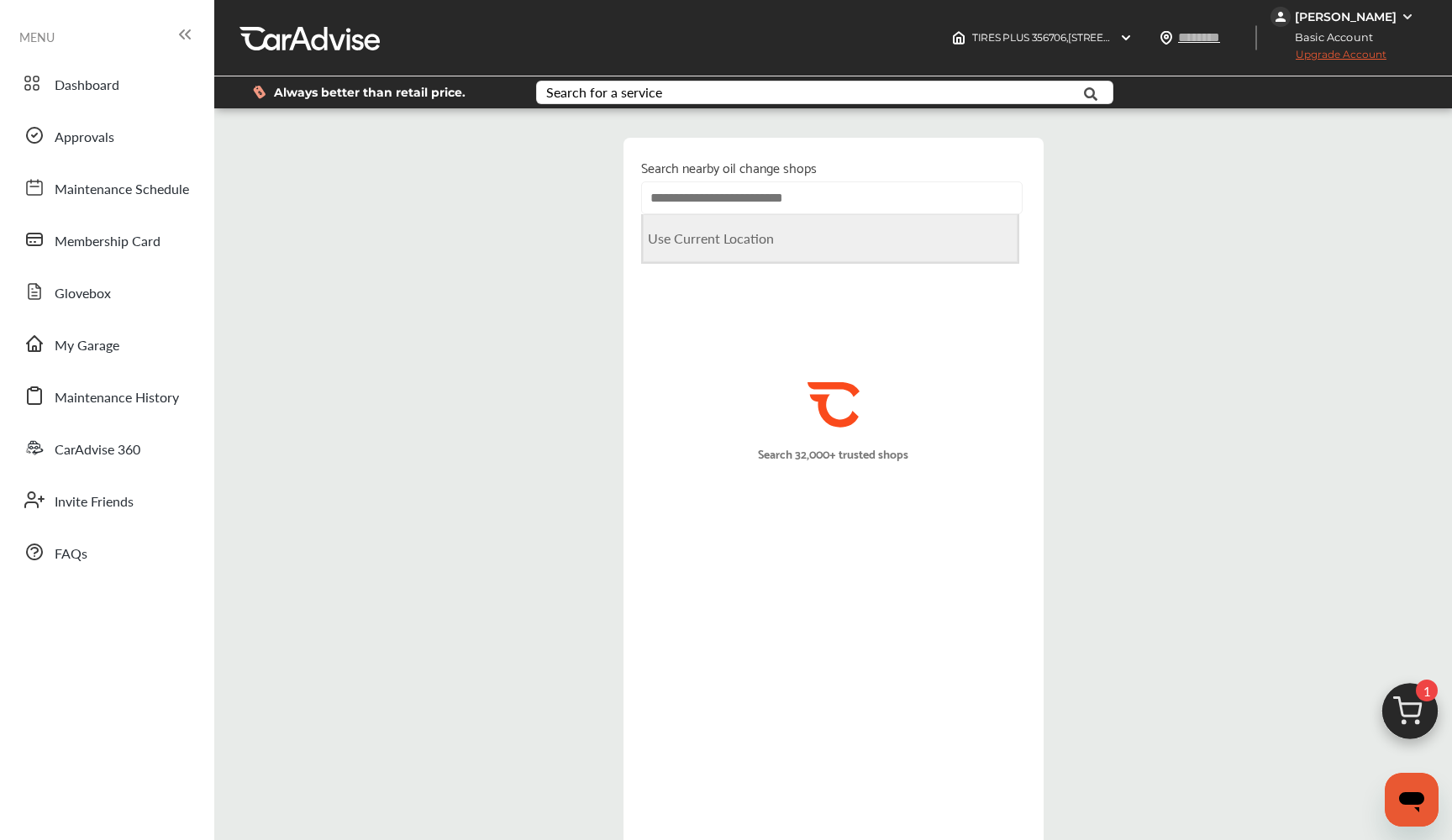
click at [777, 245] on Location "Use Current Location" at bounding box center [830, 238] width 374 height 48
type input "**********"
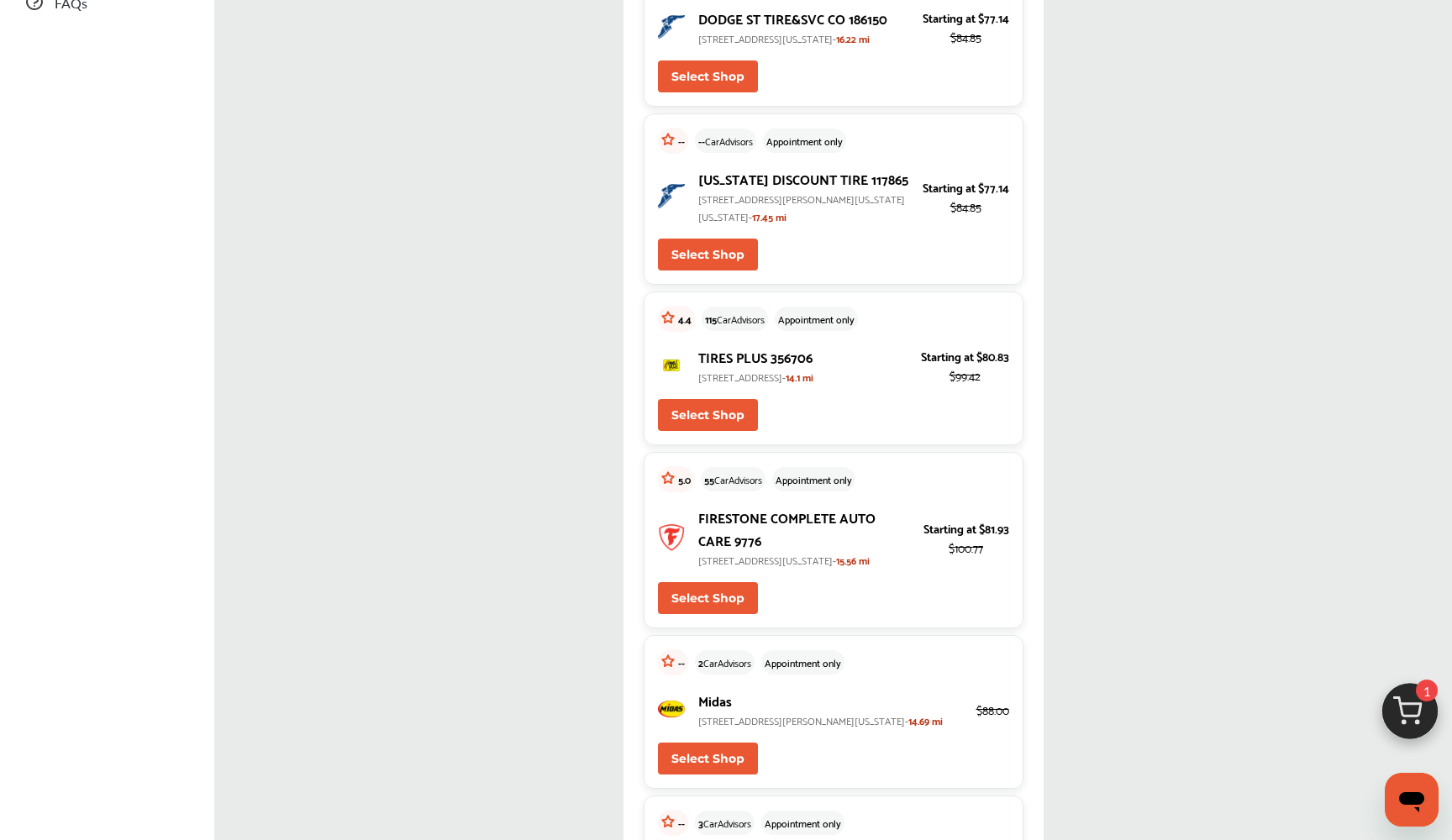
scroll to position [555, 0]
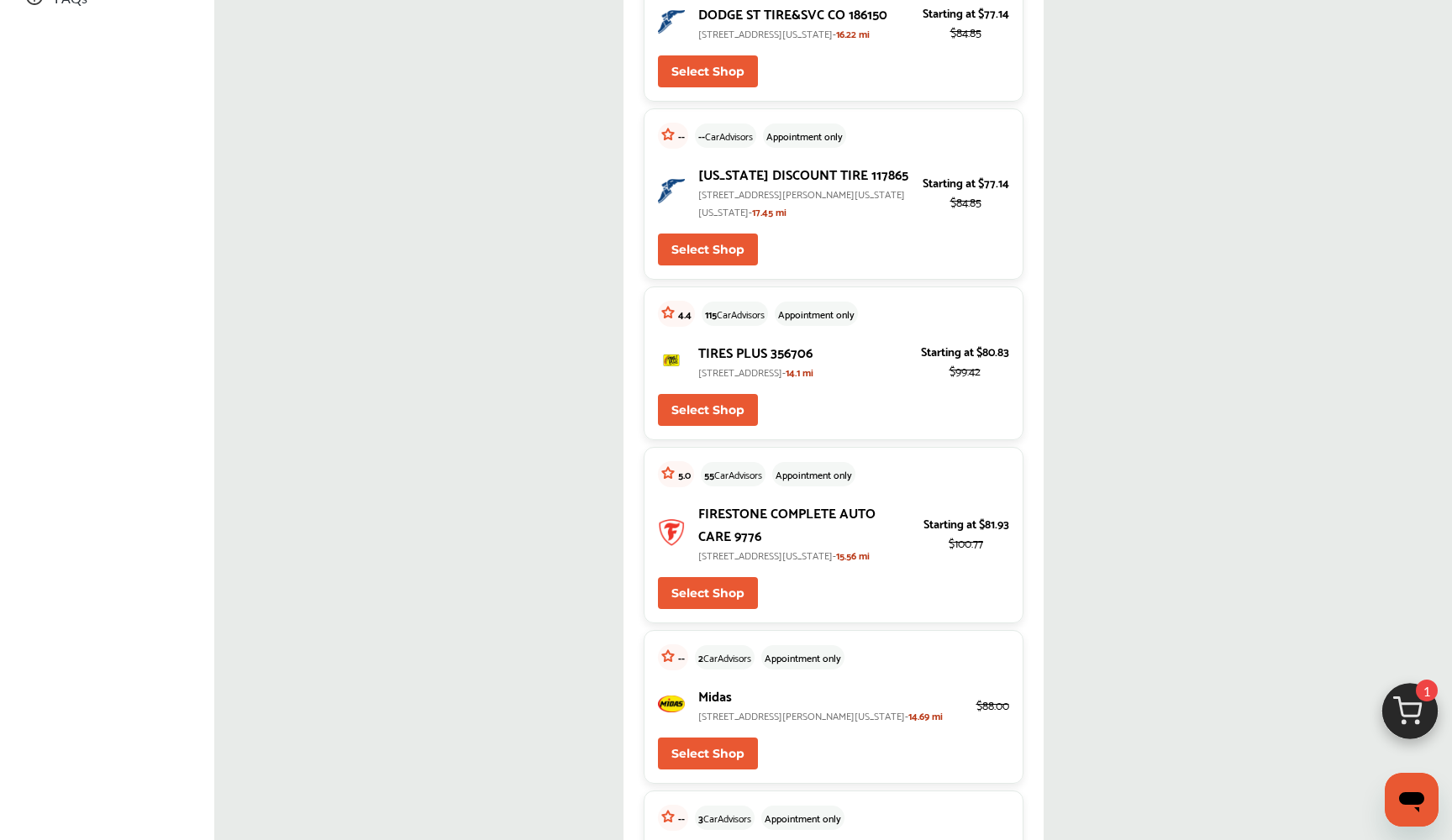
click at [719, 416] on button "Select Shop" at bounding box center [708, 409] width 100 height 32
type input "*****"
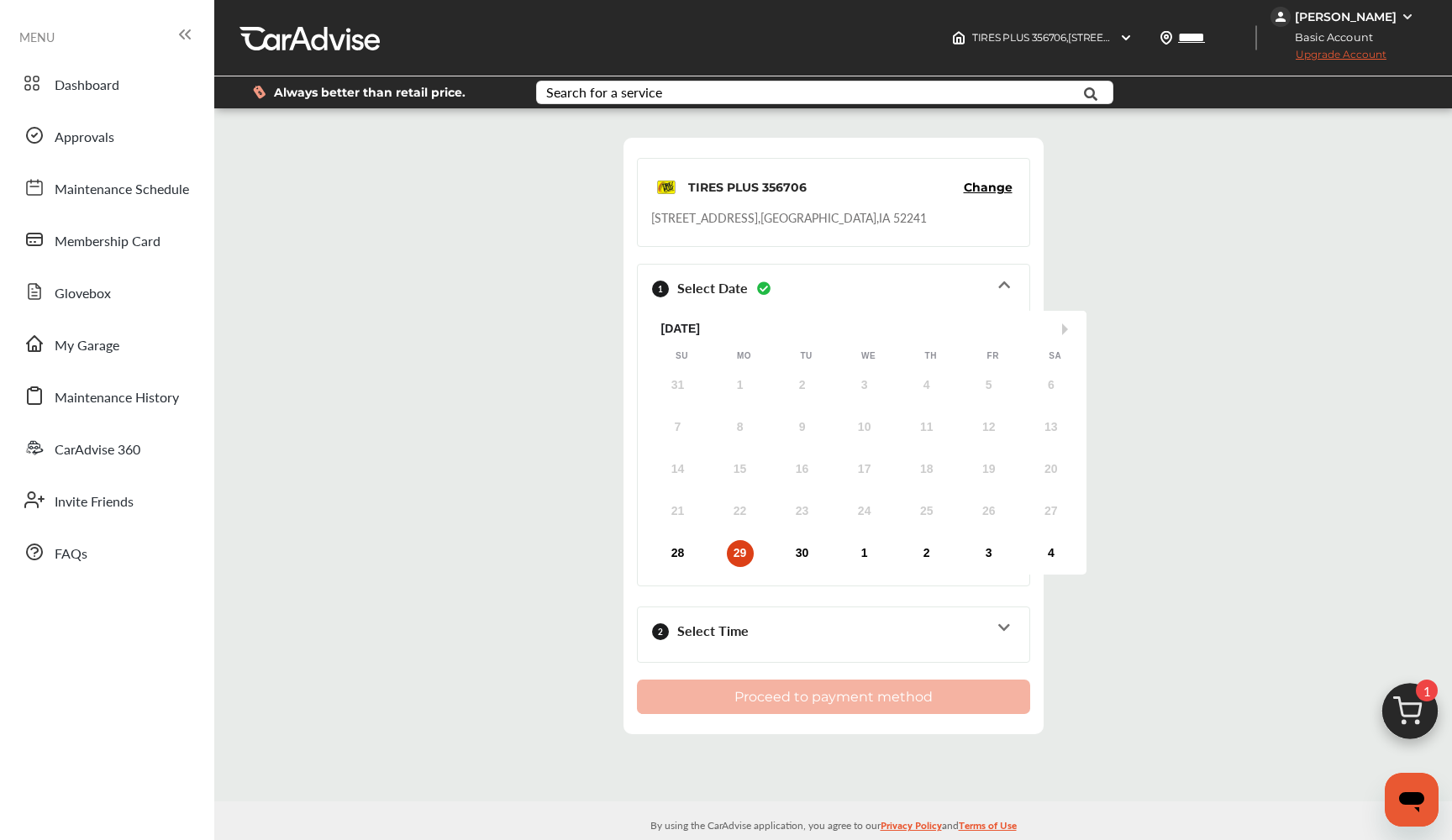
click at [757, 629] on div "2 Select Time" at bounding box center [834, 635] width 365 height 41
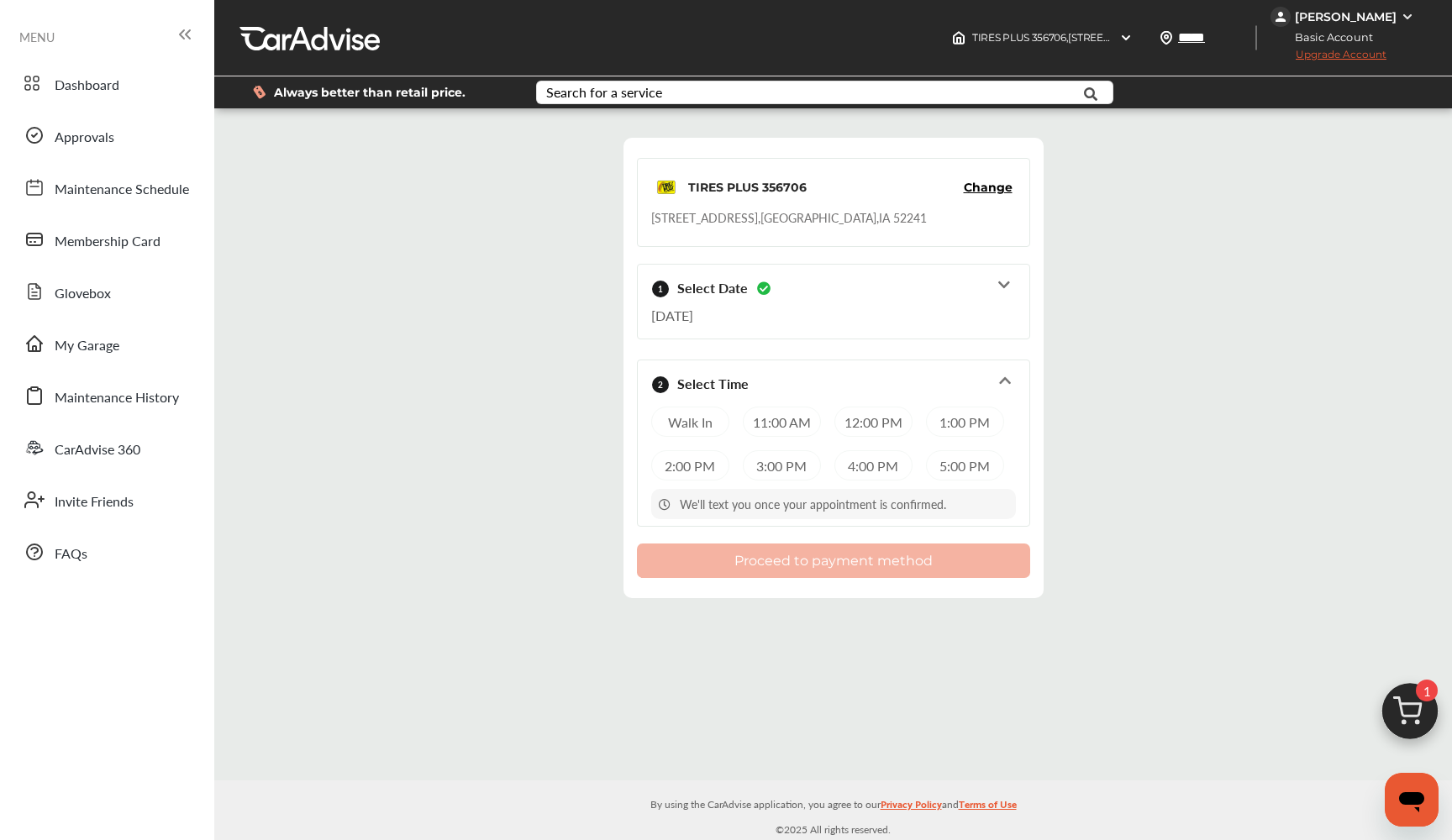
click at [716, 420] on div "Walk In" at bounding box center [690, 420] width 78 height 30
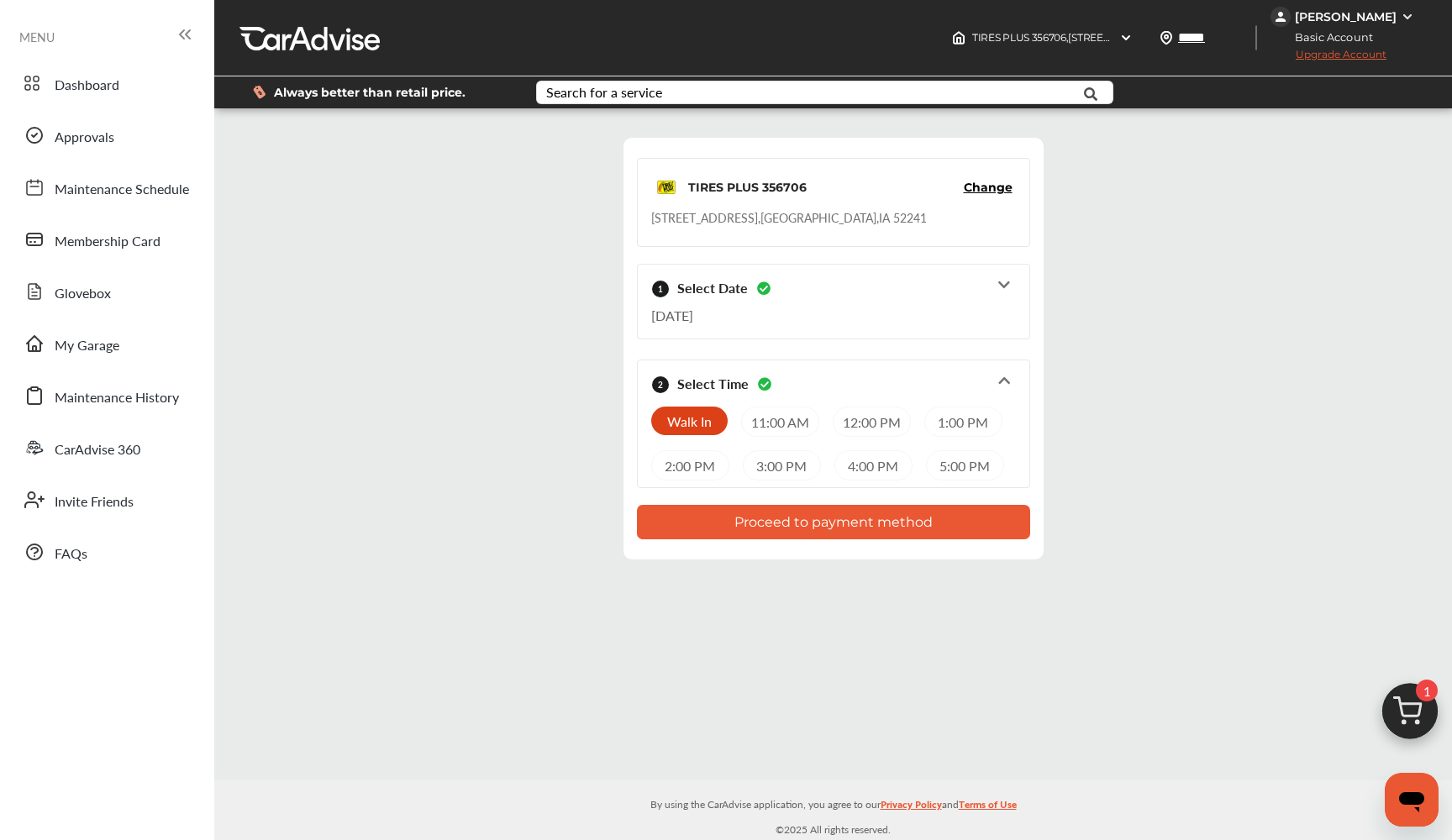
click at [763, 424] on div "11:00 AM" at bounding box center [780, 420] width 78 height 30
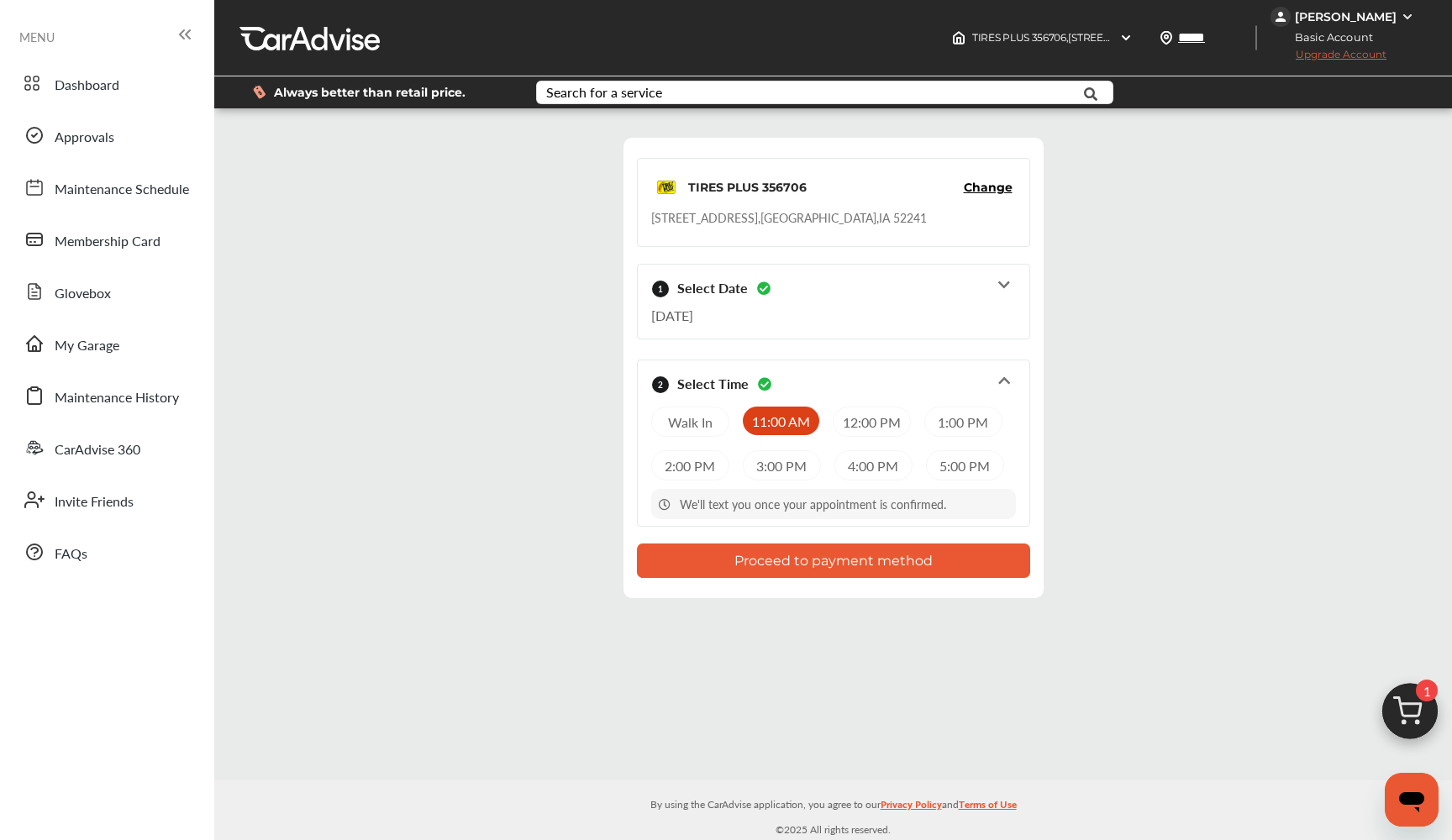
click at [722, 423] on div "Walk In" at bounding box center [690, 420] width 78 height 30
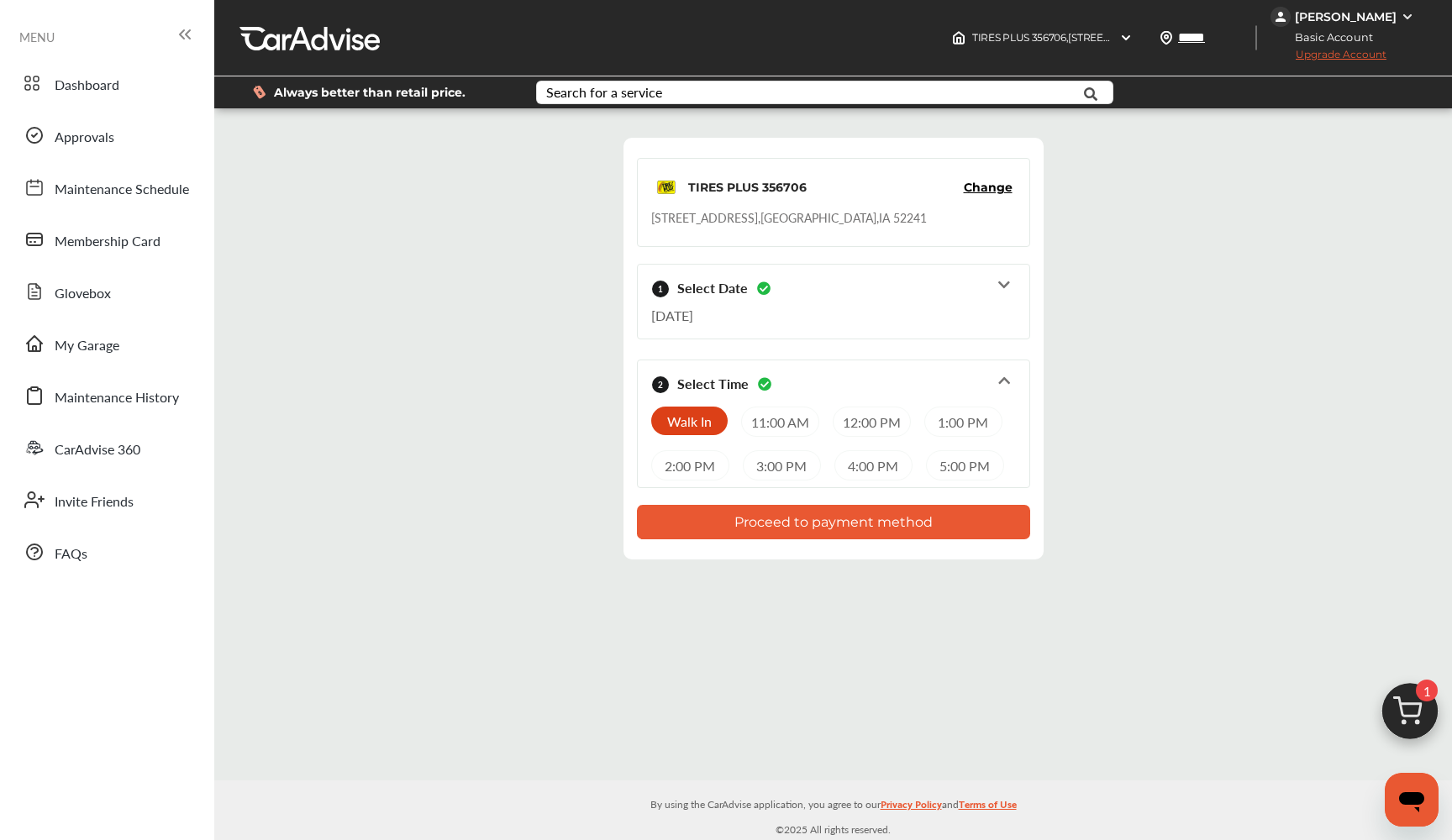
click at [738, 527] on button "Proceed to payment method" at bounding box center [834, 522] width 394 height 35
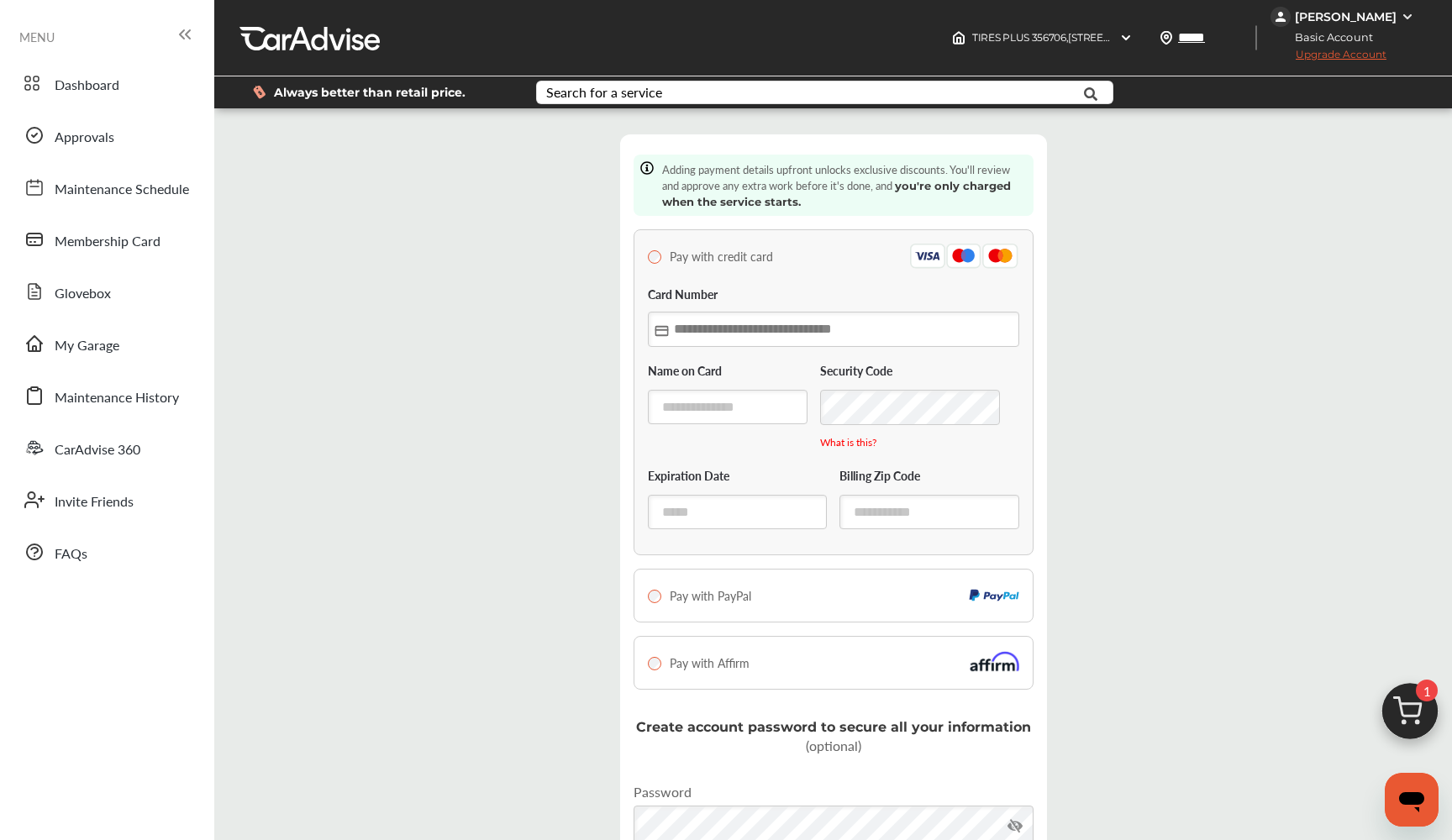
click at [681, 323] on input "text" at bounding box center [833, 329] width 371 height 35
type input "**********"
type input "*****"
type input "**********"
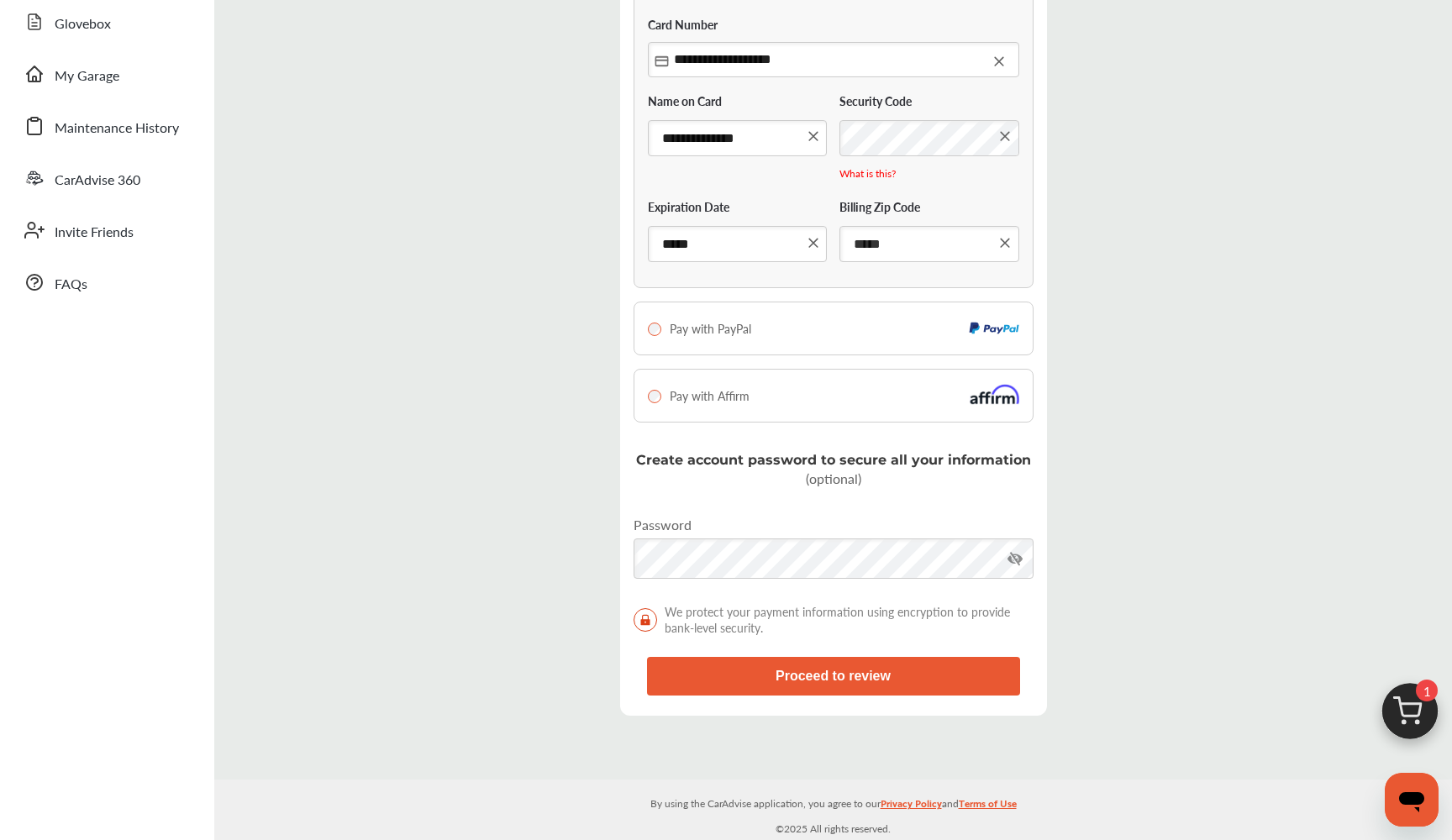
scroll to position [270, 0]
type input "*****"
click at [758, 687] on button "Proceed to review" at bounding box center [833, 676] width 373 height 39
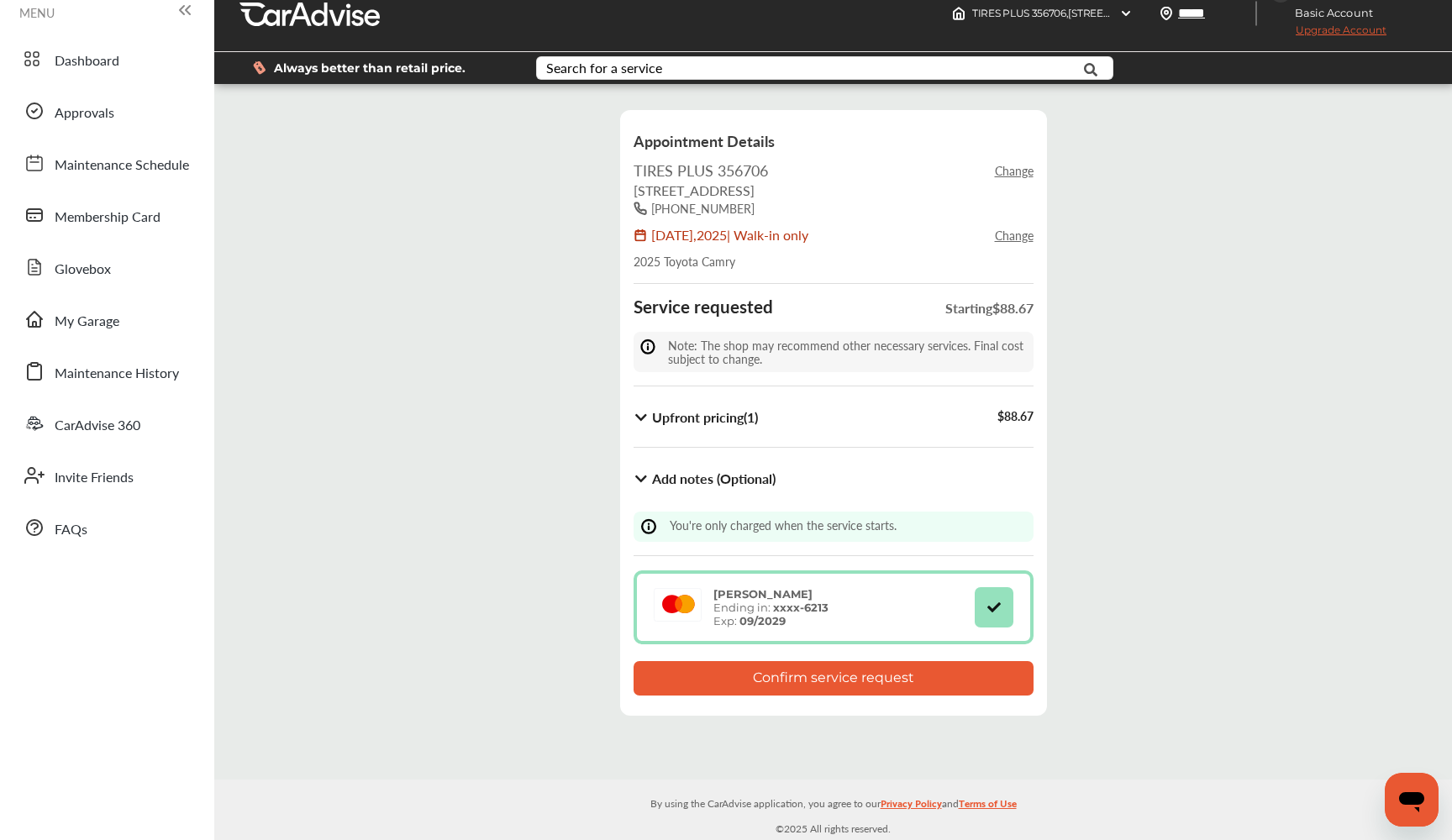
scroll to position [23, 0]
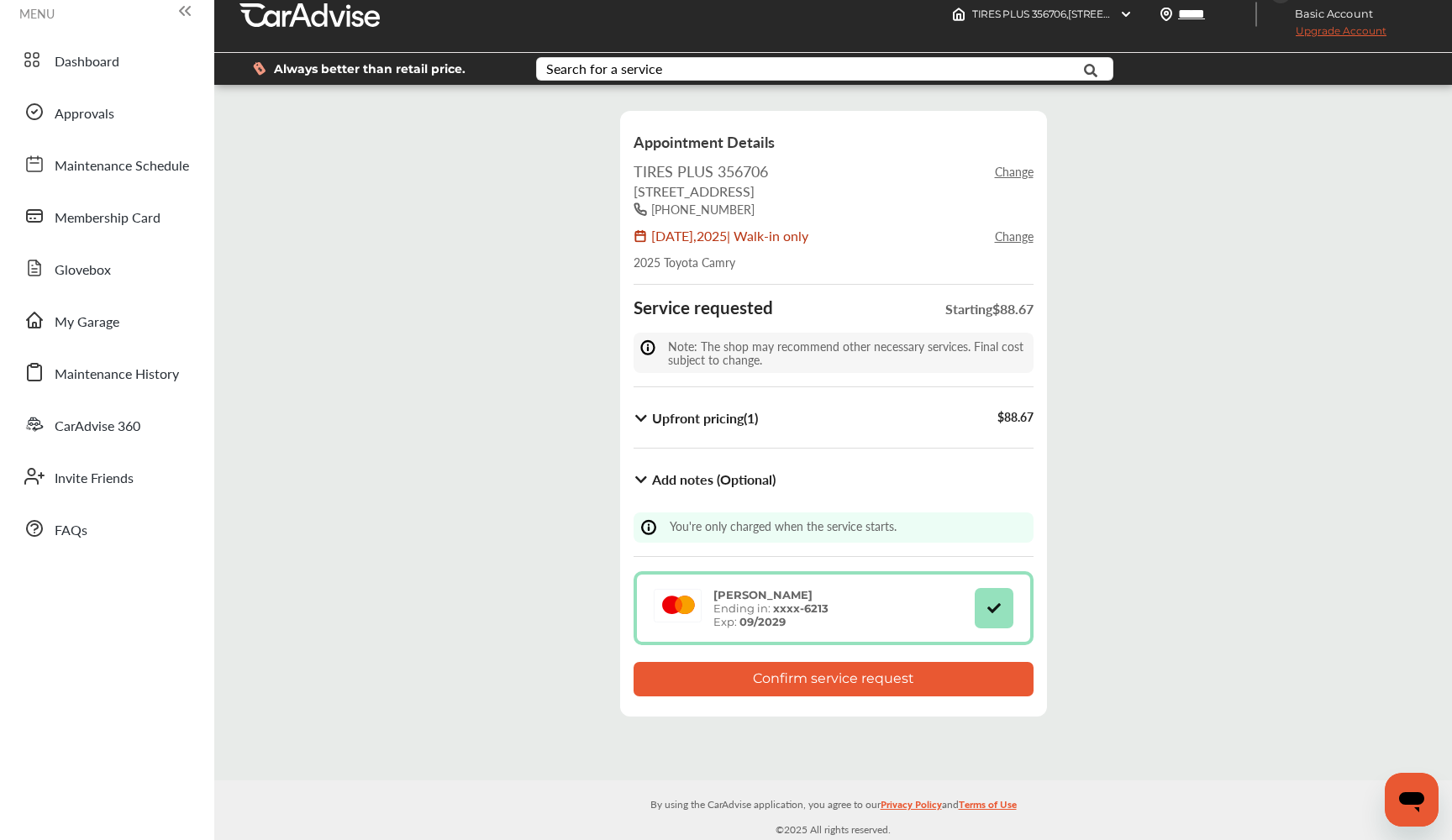
click at [673, 409] on b "Upfront pricing ( 1 )" at bounding box center [705, 418] width 106 height 19
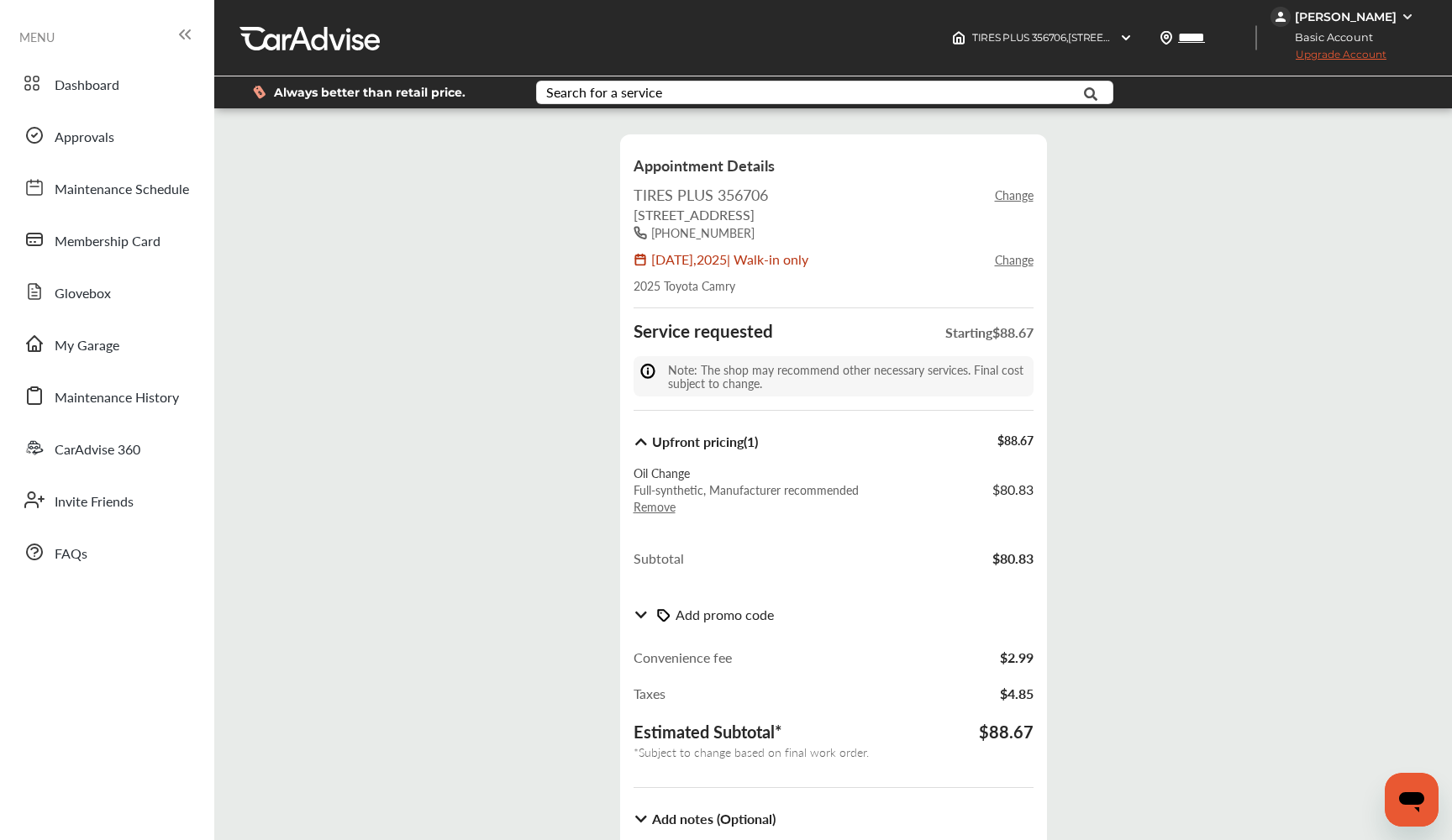
scroll to position [0, 0]
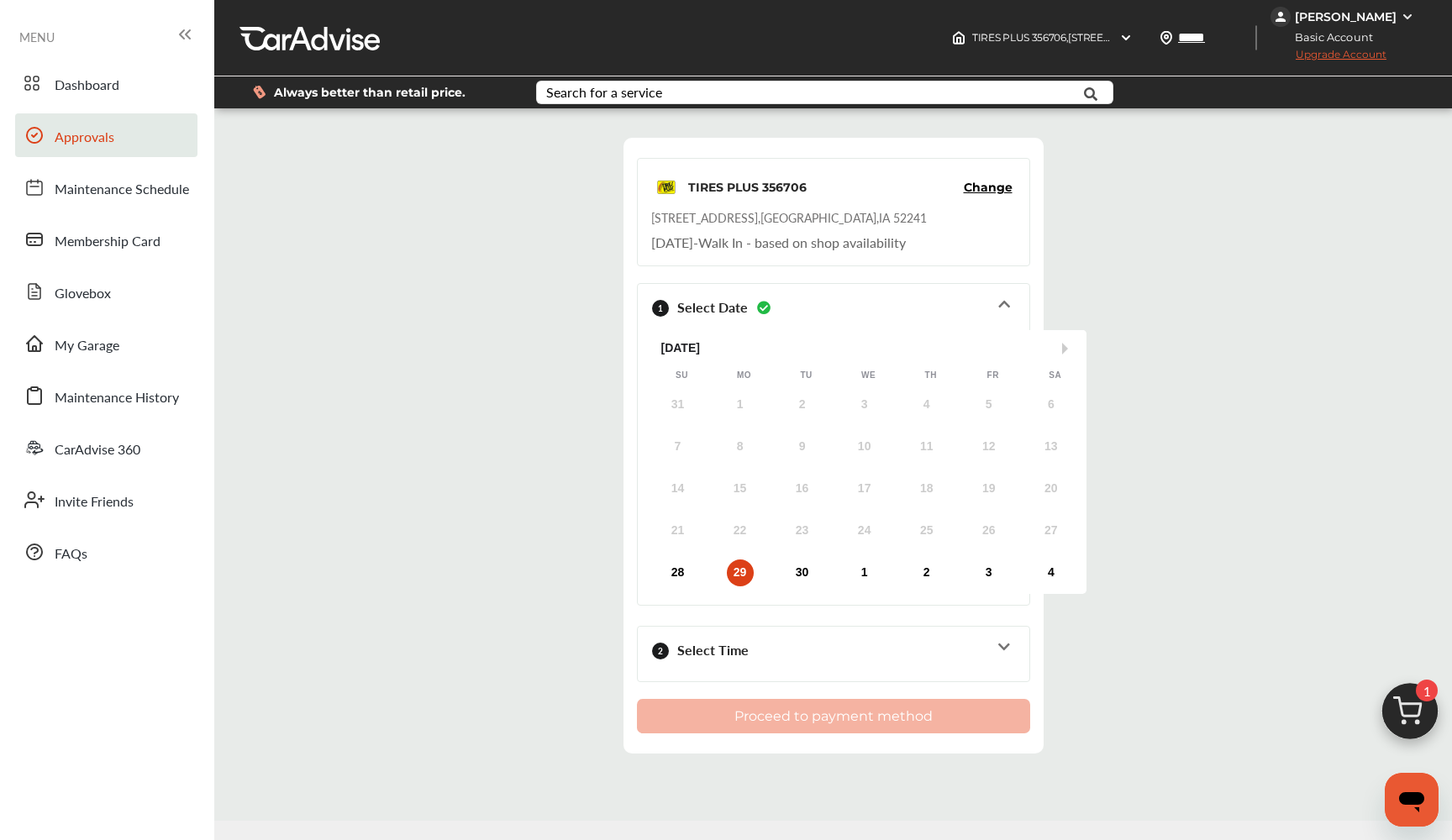
click at [83, 147] on span "Approvals" at bounding box center [85, 137] width 60 height 22
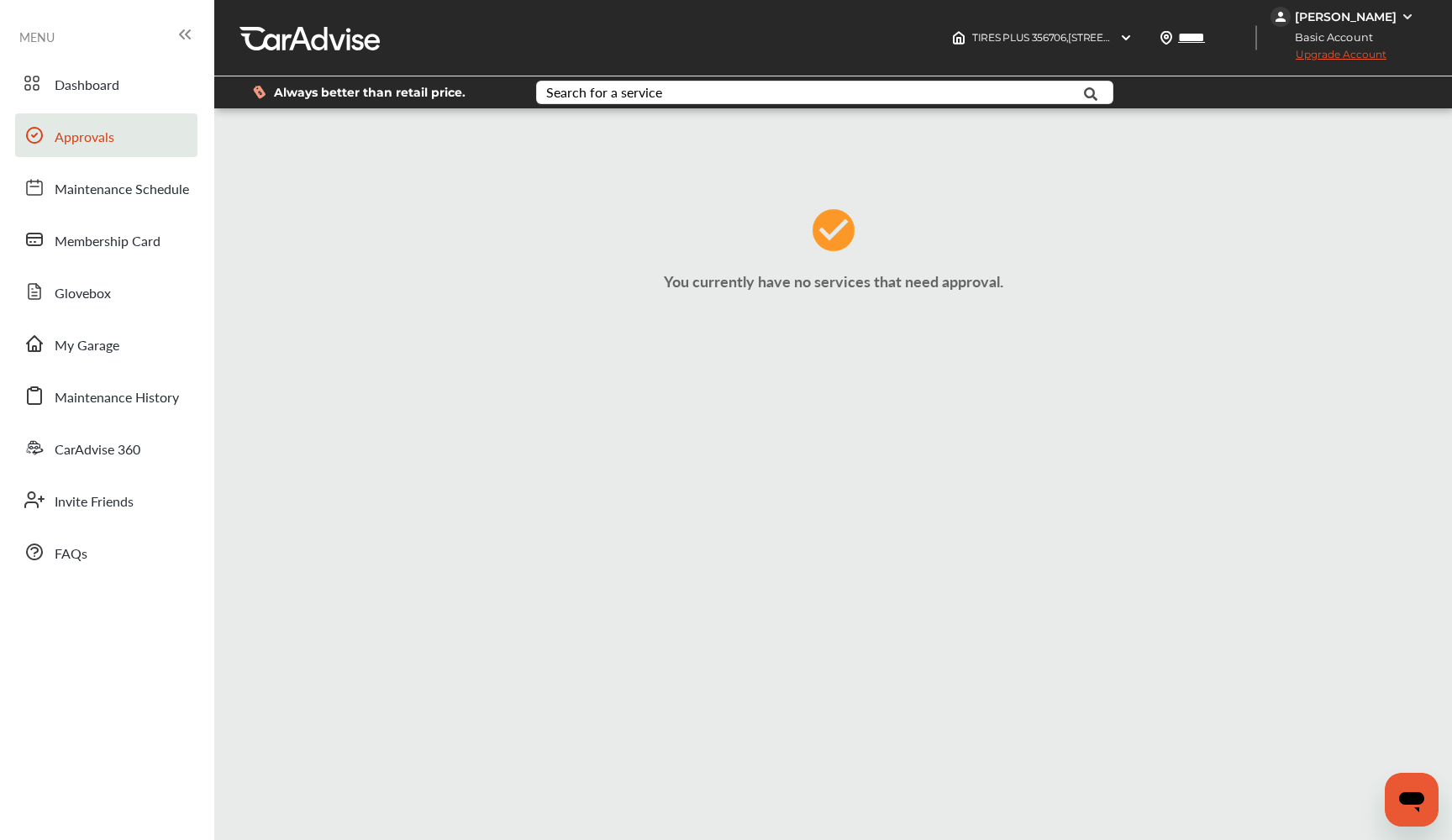
click at [71, 210] on div "Dashboard Approvals Maintenance Schedule Membership Card Glovebox My Garage Mai…" at bounding box center [107, 317] width 198 height 512
click at [74, 235] on span "Membership Card" at bounding box center [108, 241] width 106 height 22
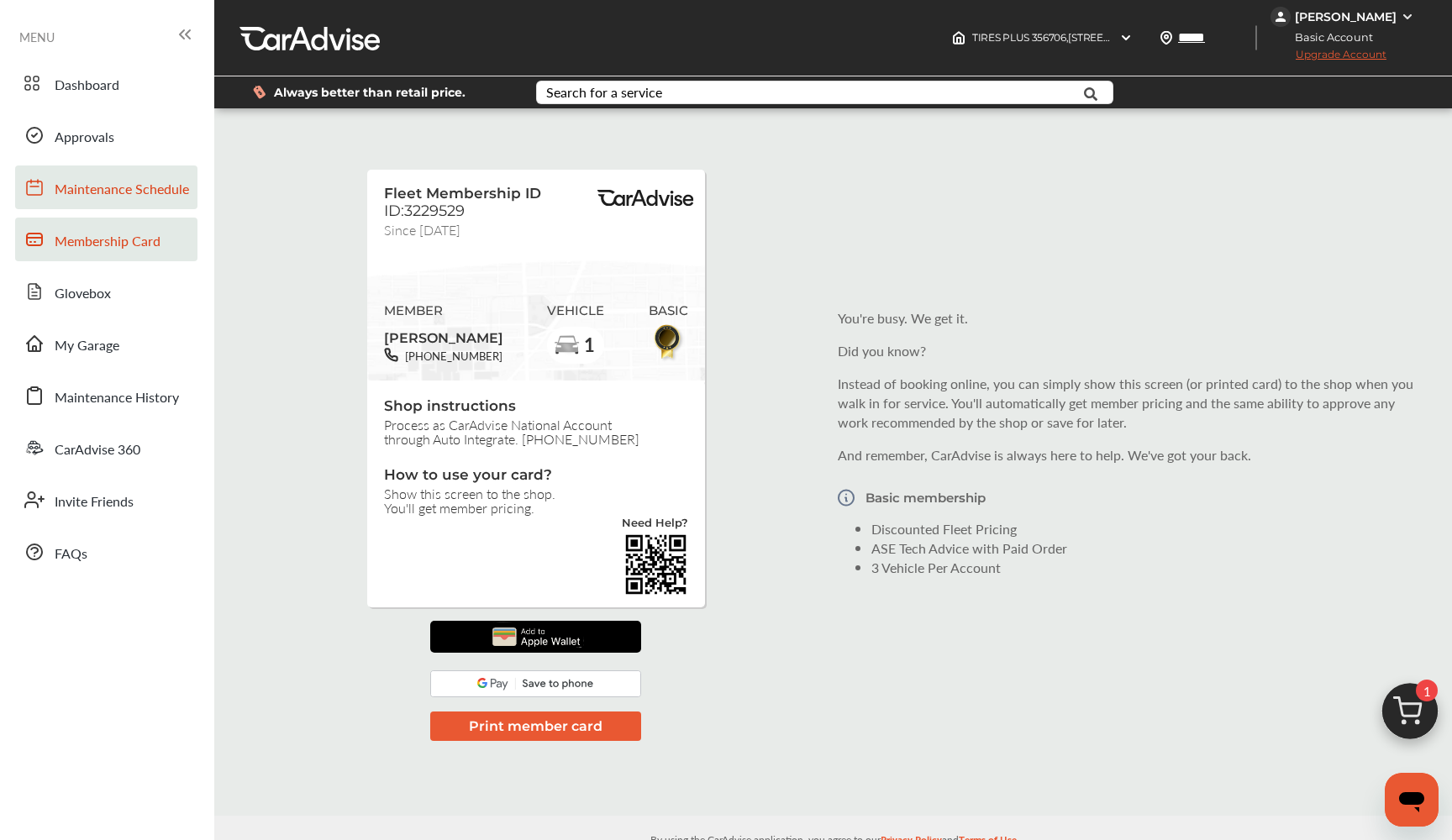
click at [86, 187] on span "Maintenance Schedule" at bounding box center [122, 189] width 134 height 22
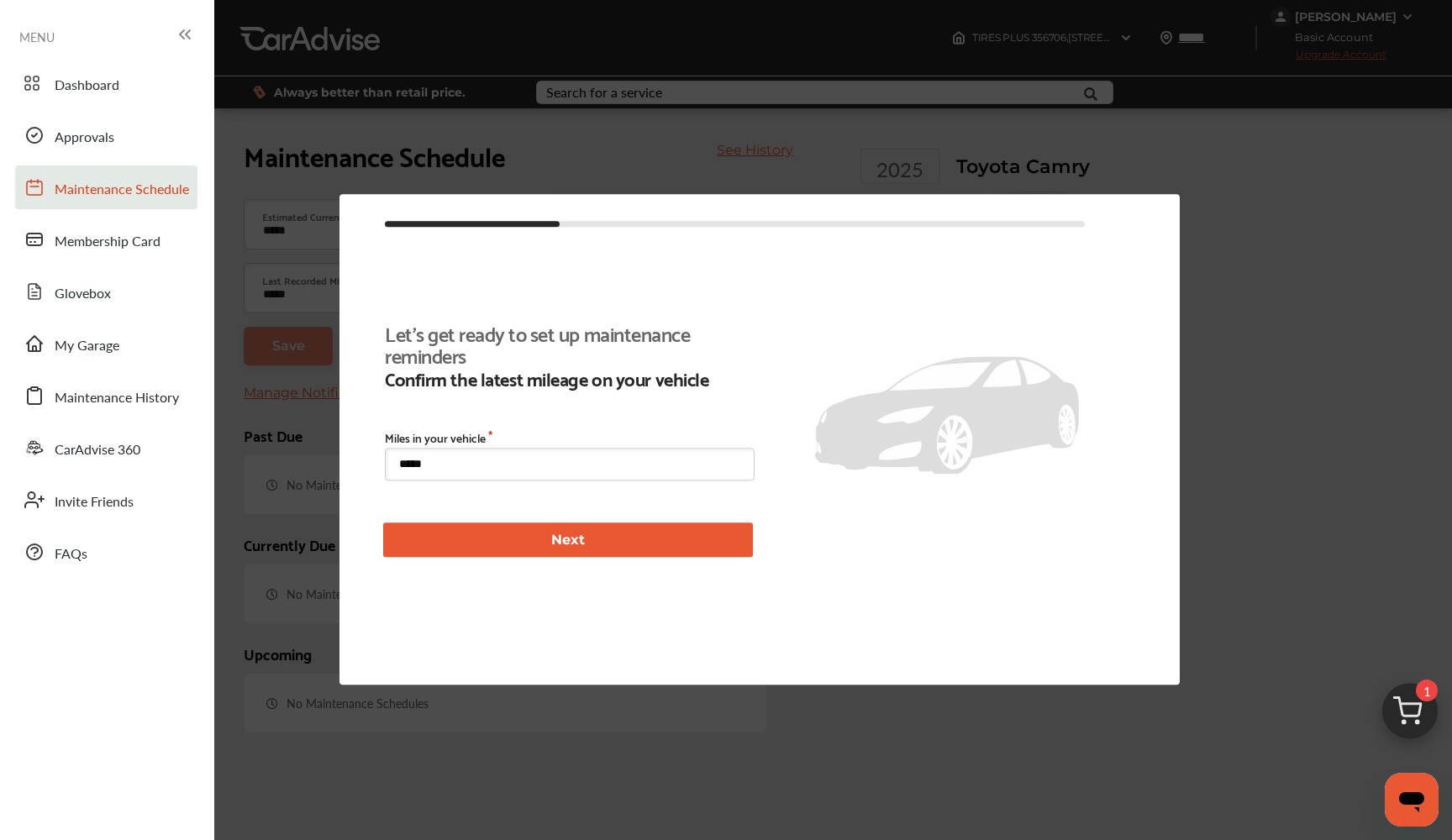
scroll to position [253, 0]
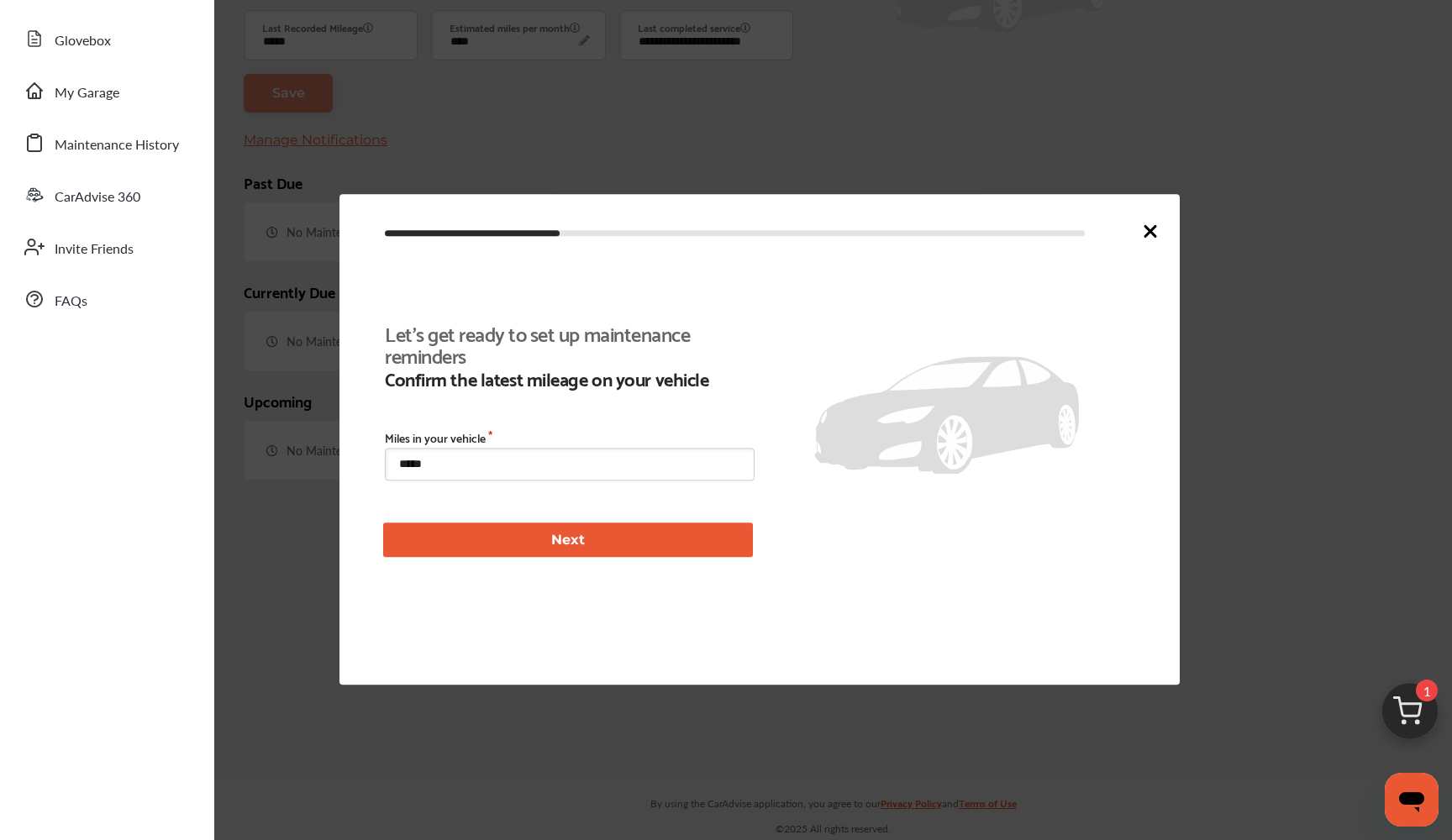
click at [1150, 237] on icon at bounding box center [1150, 230] width 20 height 20
